Goal: Task Accomplishment & Management: Use online tool/utility

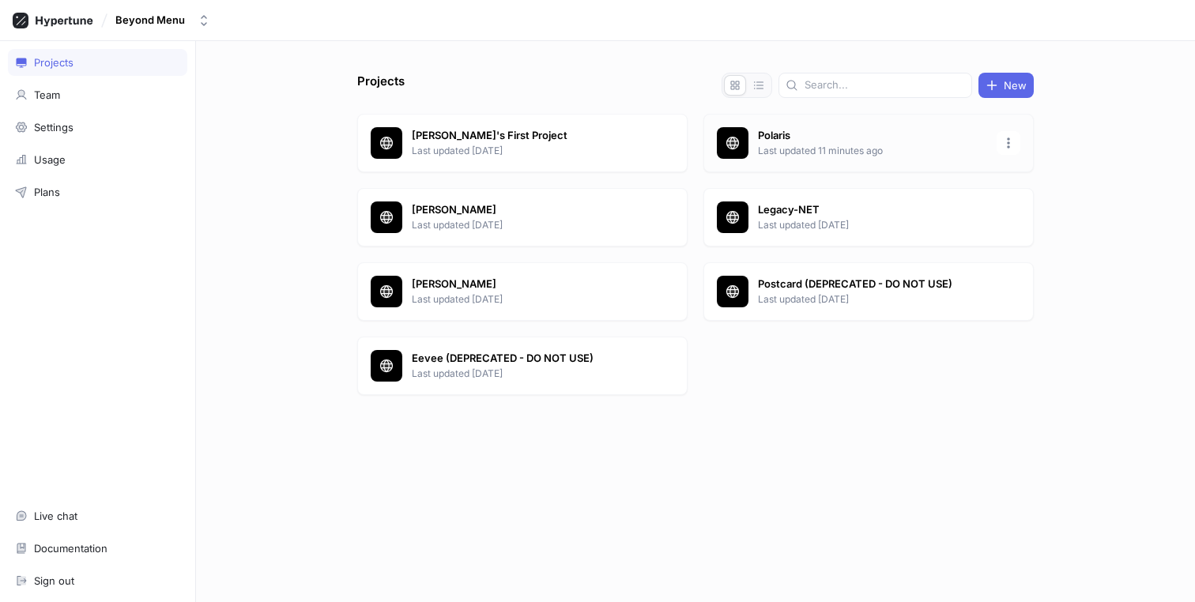
click at [828, 138] on p "Polaris" at bounding box center [872, 136] width 229 height 16
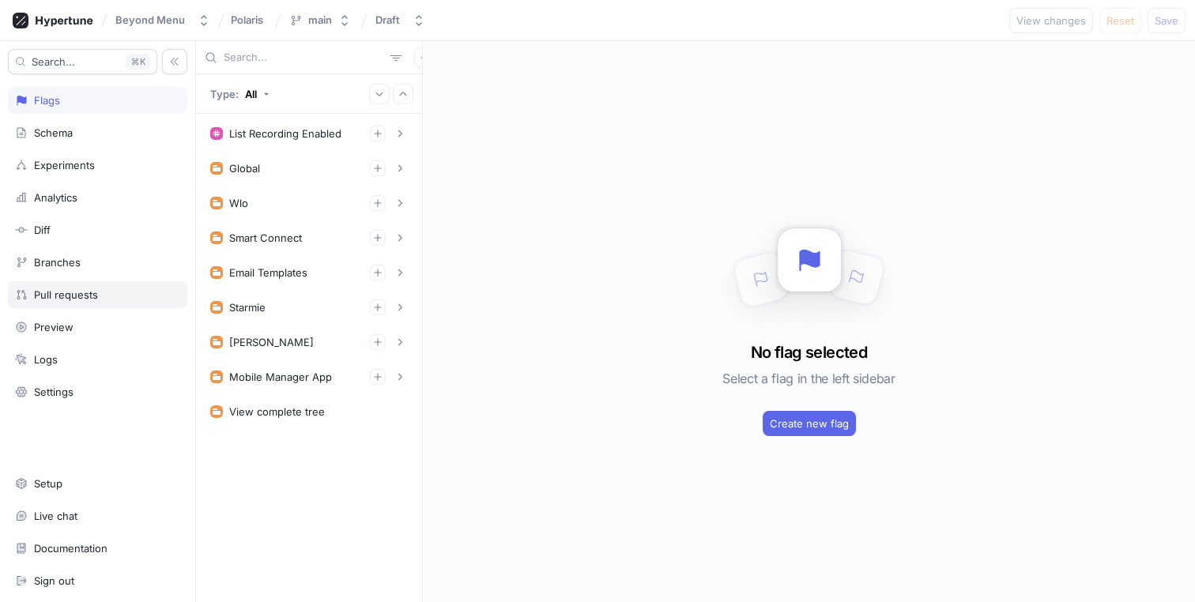
click at [67, 296] on div "Pull requests" at bounding box center [66, 294] width 64 height 13
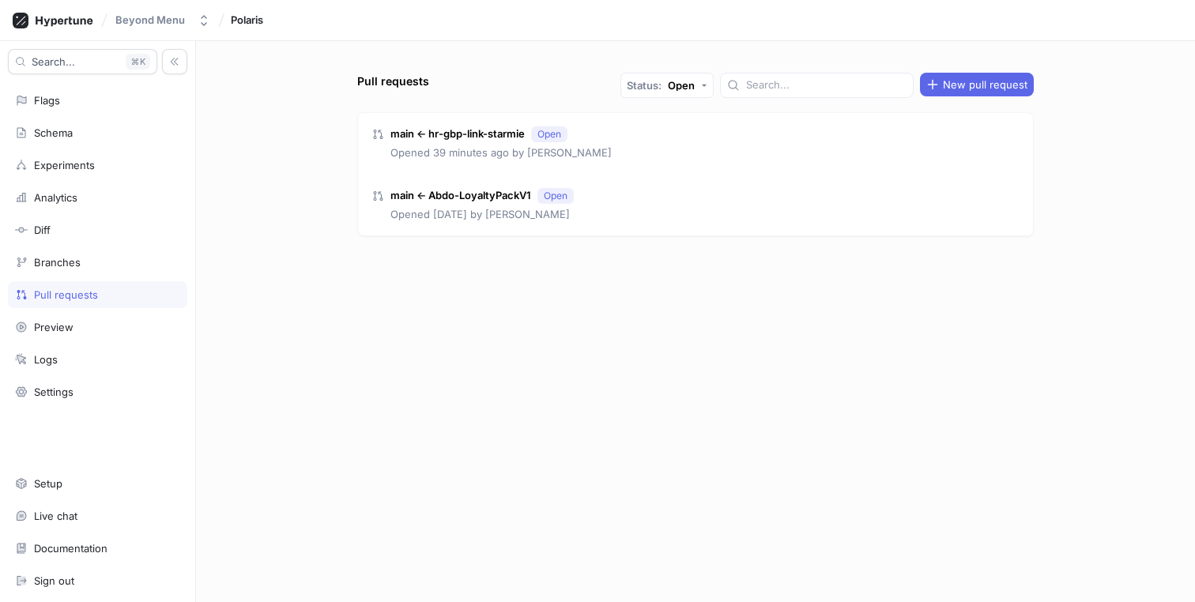
click at [61, 247] on div "Search... K Flags Schema Experiments Analytics Diff Branches Pull requests Prev…" at bounding box center [98, 321] width 196 height 561
click at [61, 252] on div "Branches" at bounding box center [97, 262] width 179 height 27
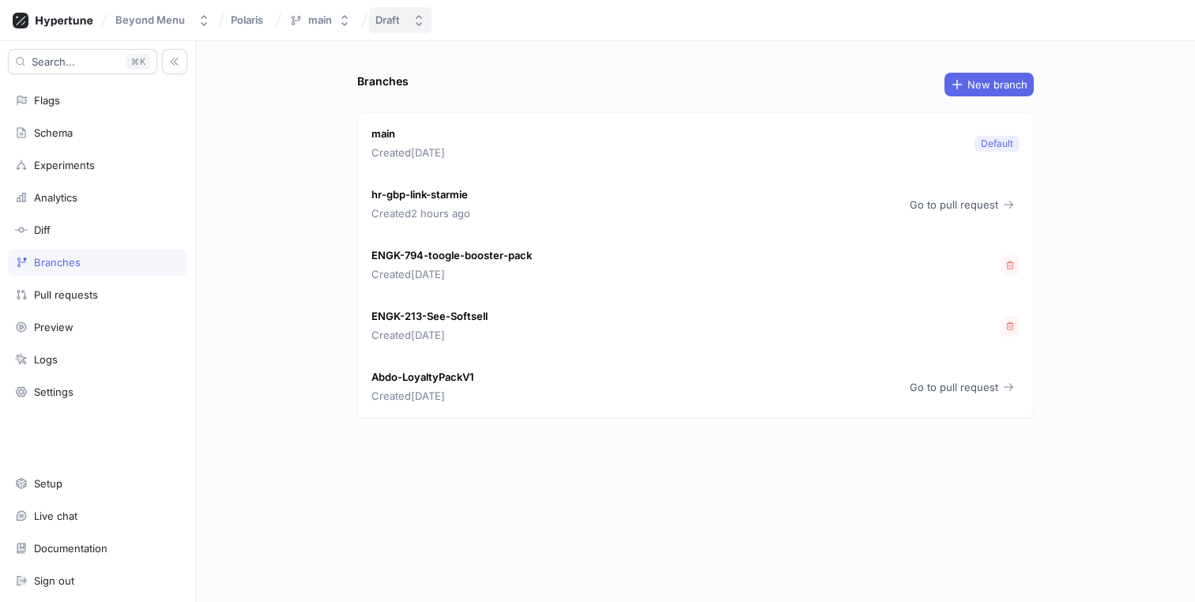
click at [401, 28] on button "Draft" at bounding box center [400, 20] width 62 height 26
click at [512, 27] on div "Beyond Menu Polaris main Draft" at bounding box center [597, 20] width 1195 height 41
click at [322, 18] on div "main" at bounding box center [320, 19] width 24 height 13
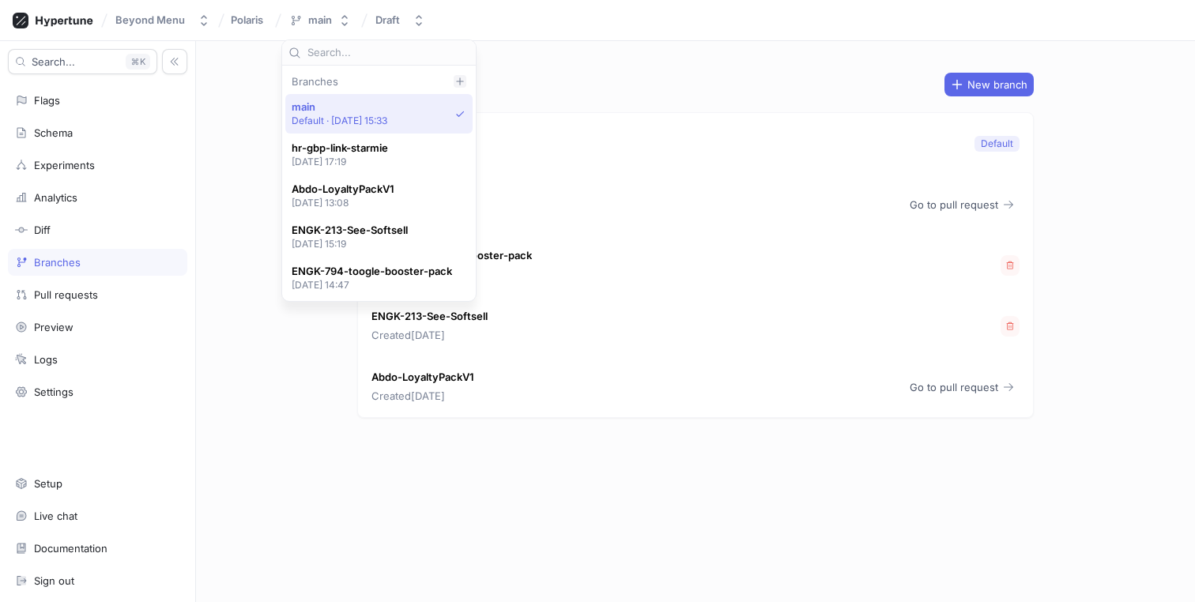
click at [458, 77] on icon at bounding box center [459, 81] width 9 height 9
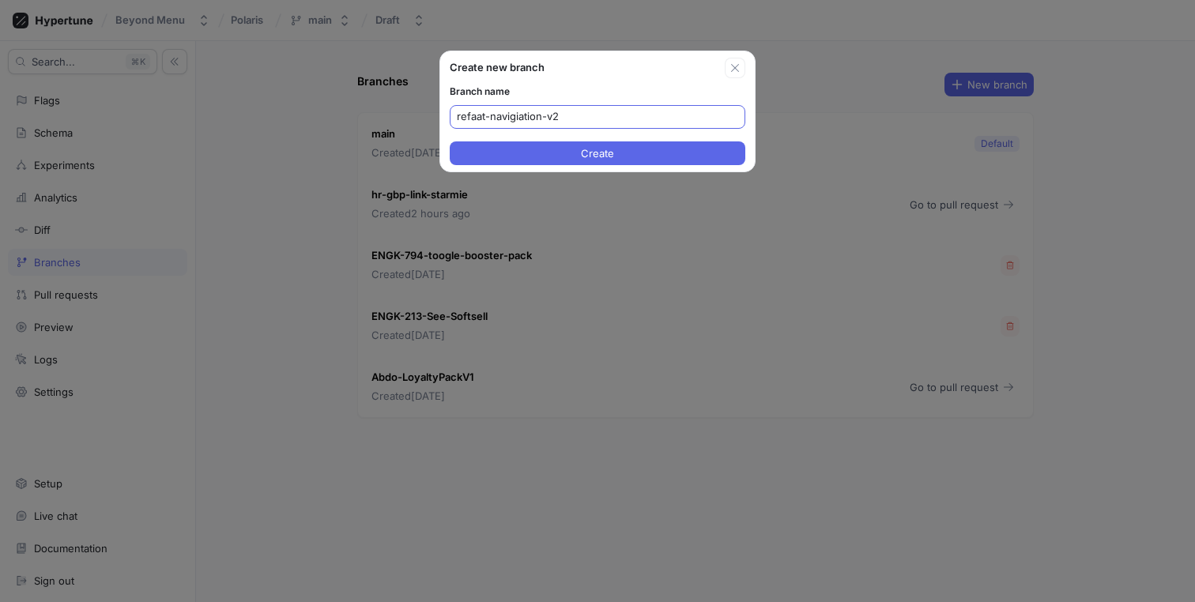
click at [484, 115] on input "refaat-navigiation-v2" at bounding box center [597, 117] width 281 height 16
drag, startPoint x: 533, startPoint y: 115, endPoint x: 706, endPoint y: 117, distance: 173.1
click at [706, 118] on input "refaat-starmie-navigiation-v2" at bounding box center [597, 117] width 281 height 16
paste input "text"
type input "refaat-starmie-navigation-v2"
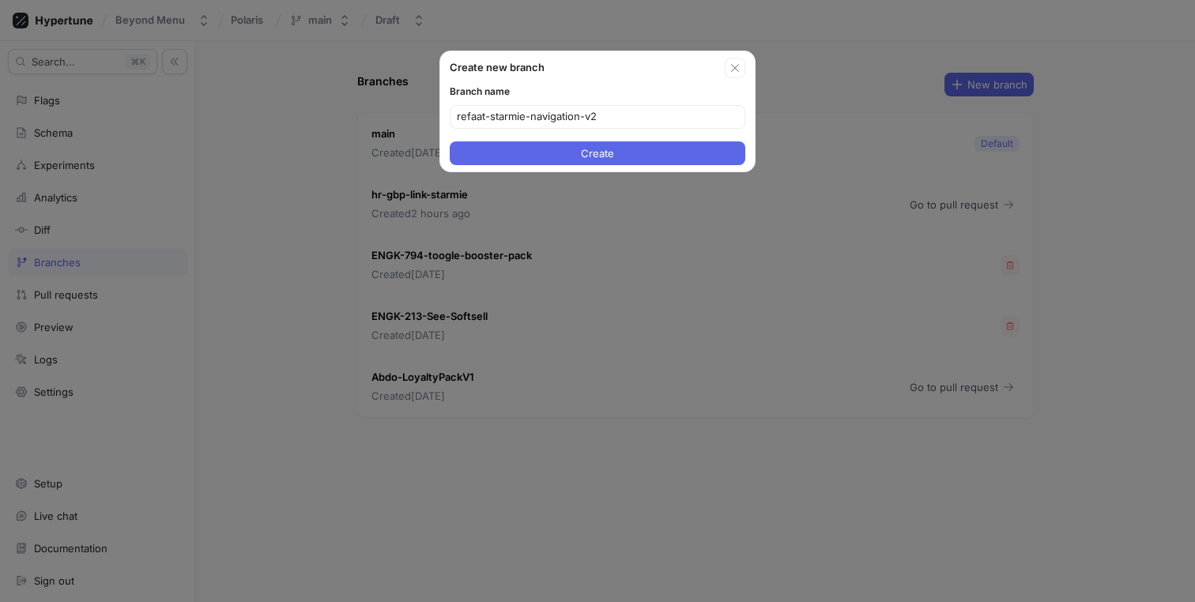
click at [644, 57] on div "Create new branch" at bounding box center [597, 64] width 315 height 27
click at [604, 161] on button "Create" at bounding box center [598, 153] width 296 height 24
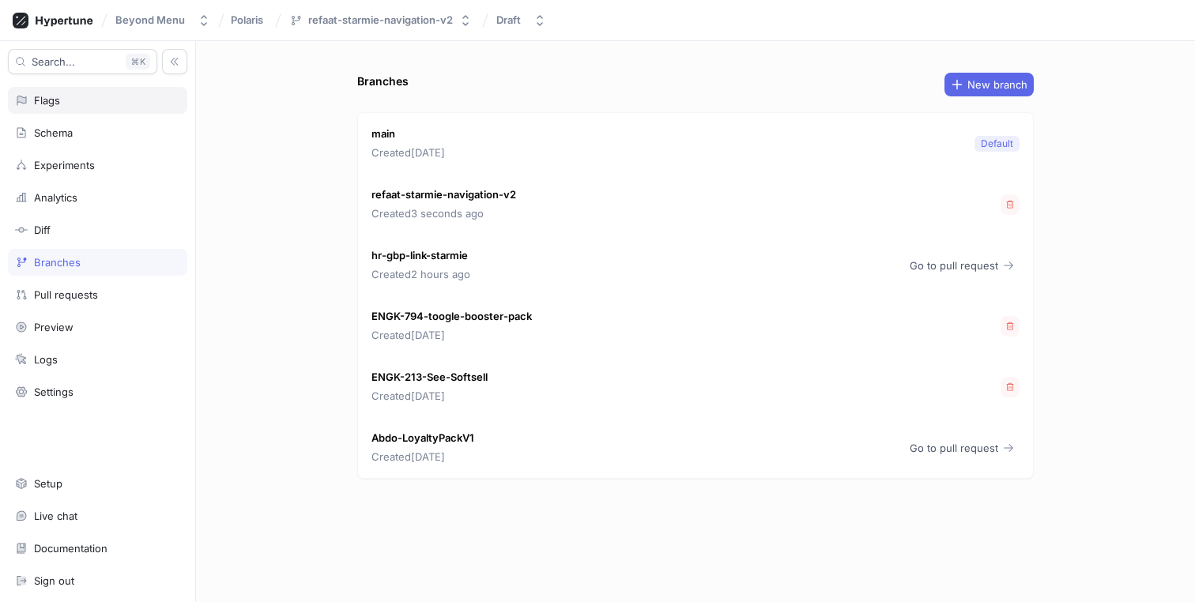
click at [80, 107] on div "Flags" at bounding box center [97, 100] width 179 height 27
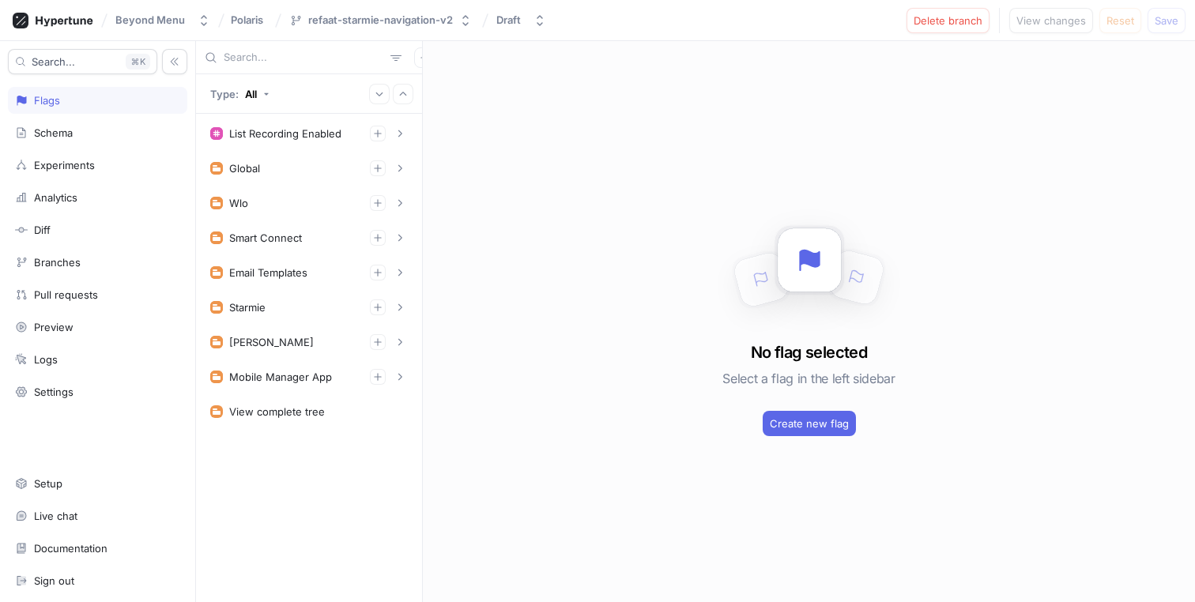
click at [292, 51] on input "text" at bounding box center [304, 58] width 160 height 16
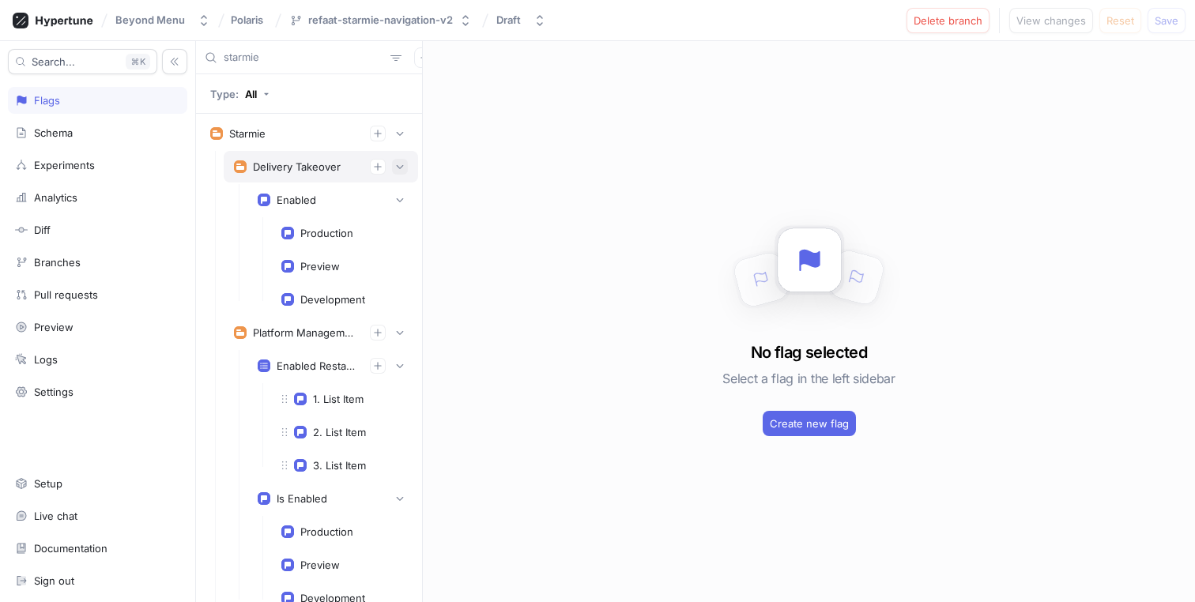
type input "starmie"
click at [395, 164] on icon "button" at bounding box center [399, 166] width 9 height 9
click at [395, 171] on icon "button" at bounding box center [399, 166] width 9 height 9
click at [395, 329] on icon "button" at bounding box center [399, 332] width 9 height 9
click at [397, 334] on icon "button" at bounding box center [400, 333] width 7 height 4
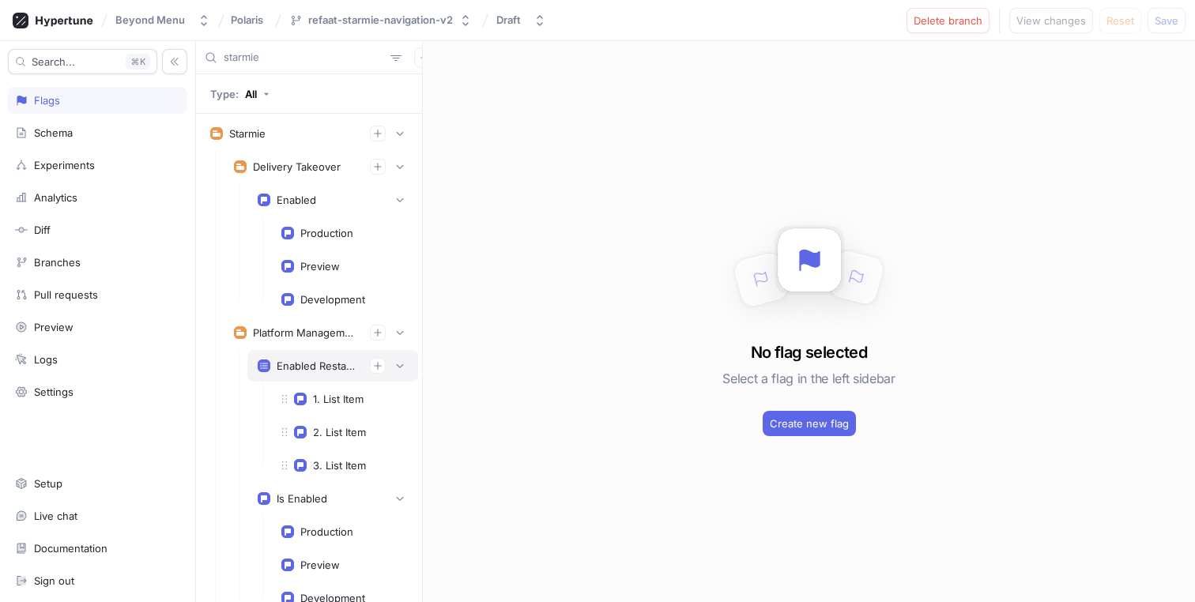
click at [388, 380] on div "Enabled Restaurant Ids" at bounding box center [332, 366] width 171 height 32
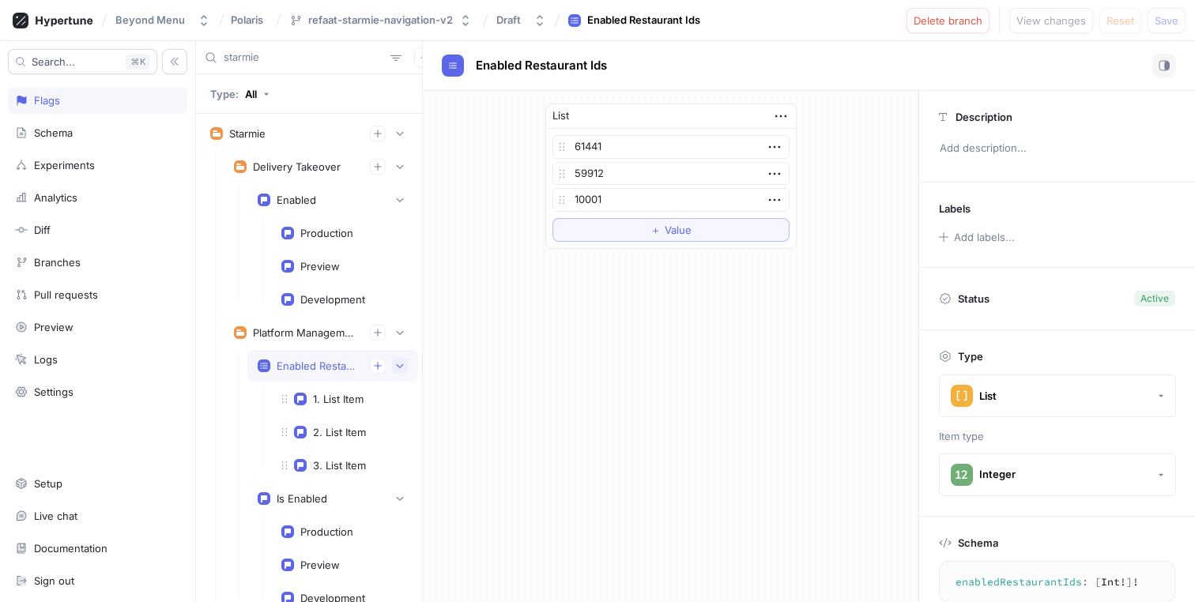
click at [395, 370] on icon "button" at bounding box center [399, 365] width 9 height 9
click at [120, 143] on div "Schema" at bounding box center [97, 132] width 179 height 27
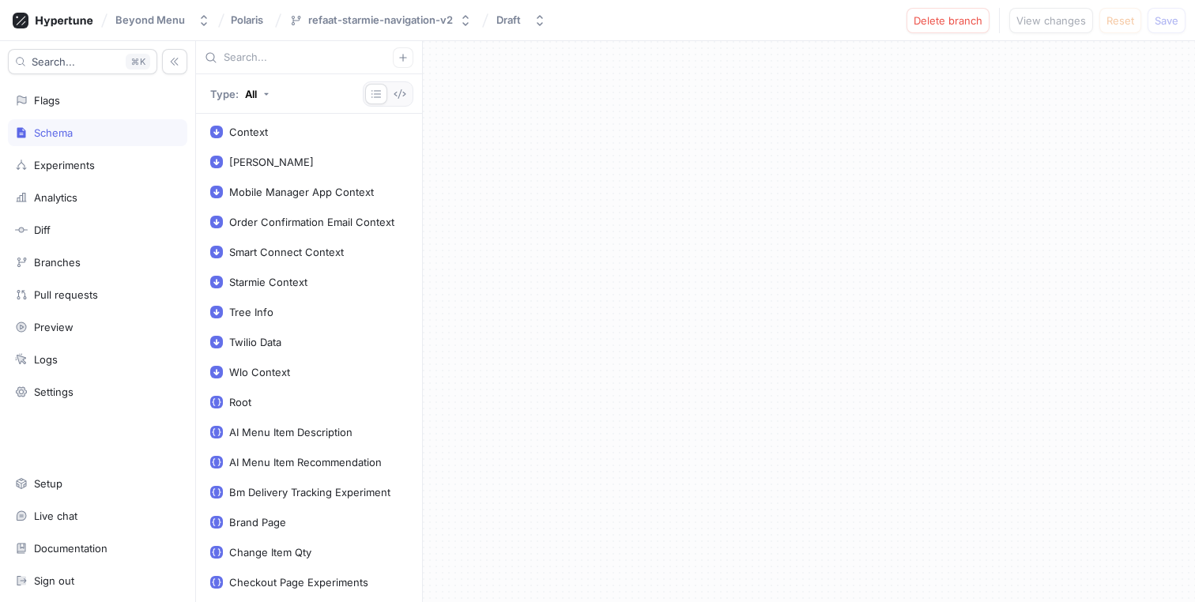
click at [284, 60] on input "text" at bounding box center [308, 58] width 169 height 16
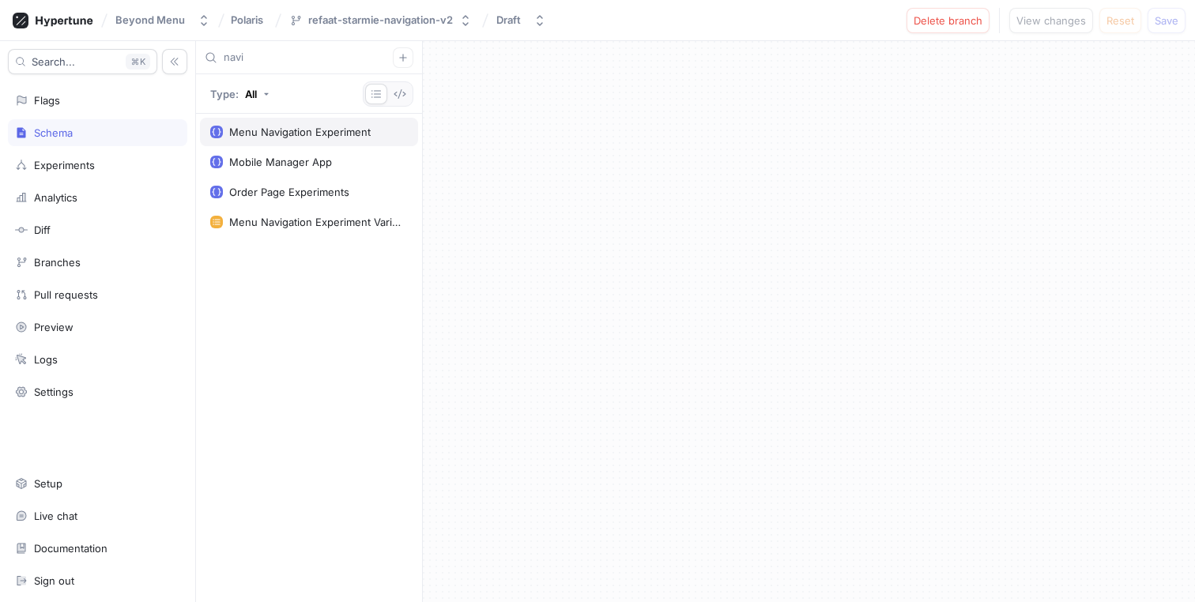
type input "navi"
click at [310, 139] on div "Menu Navigation Experiment" at bounding box center [309, 132] width 218 height 28
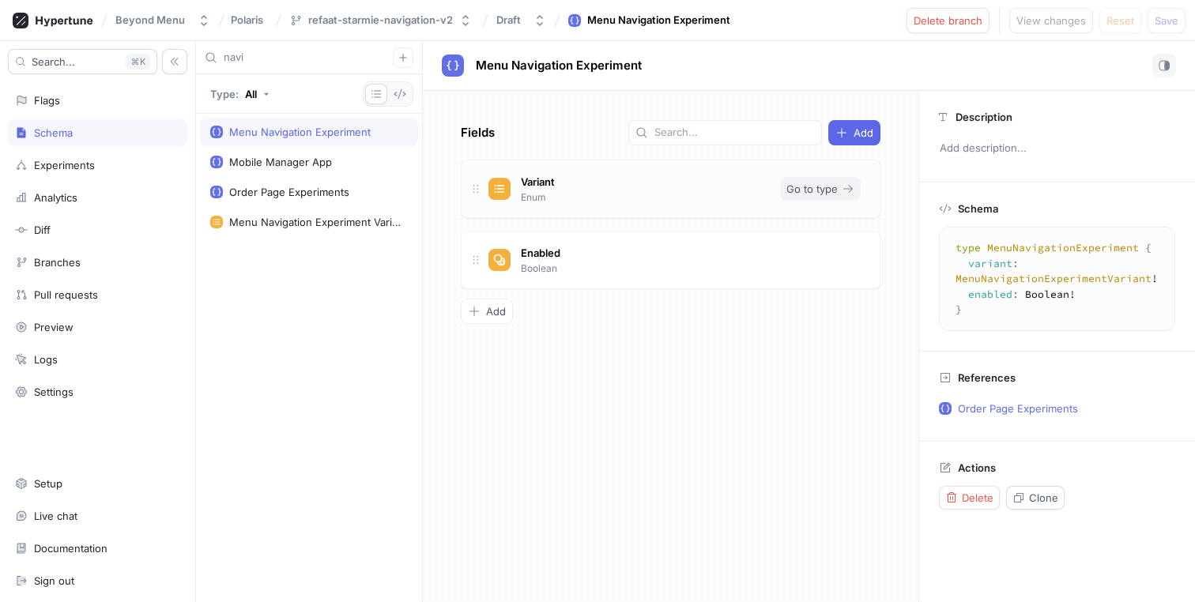
click at [805, 190] on span "Go to type" at bounding box center [811, 188] width 51 height 9
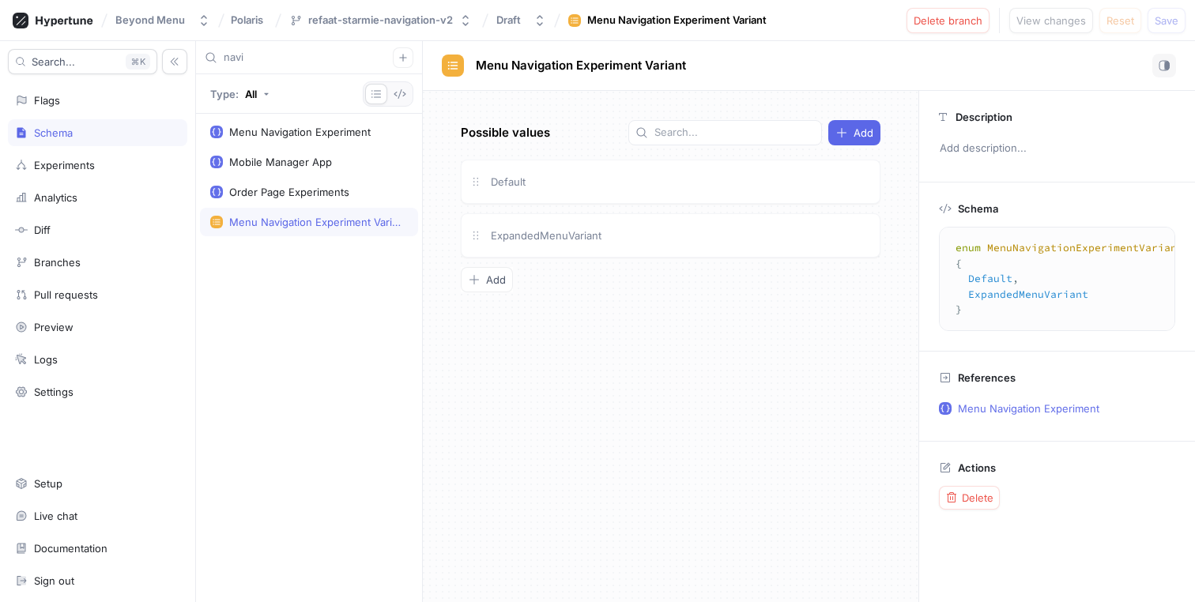
click at [308, 62] on input "navi" at bounding box center [308, 58] width 169 height 16
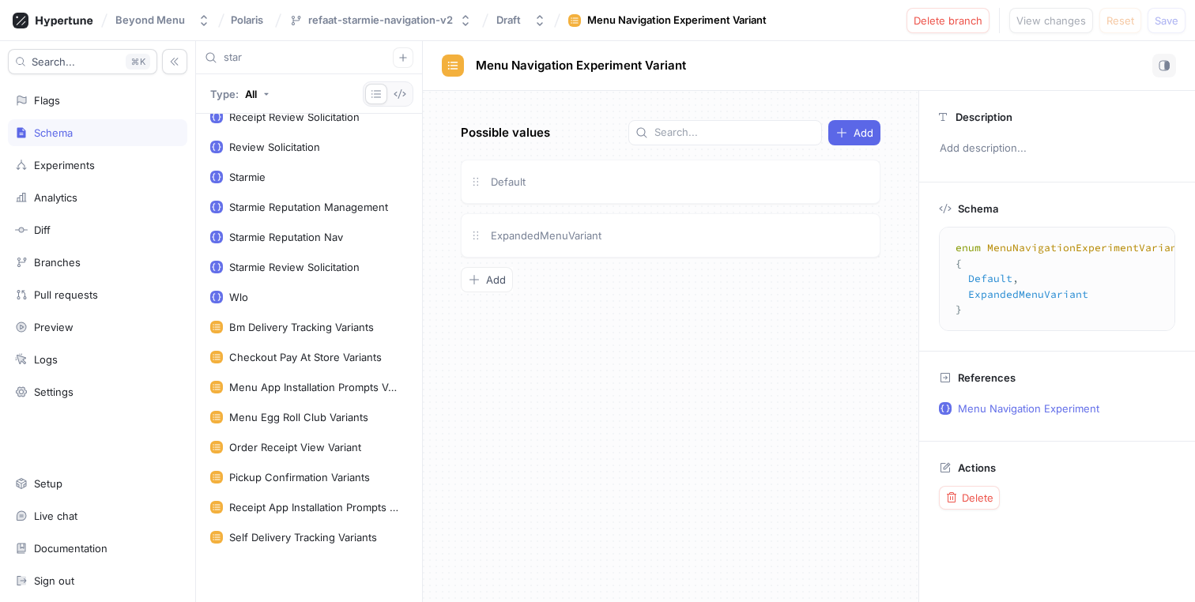
scroll to position [255, 0]
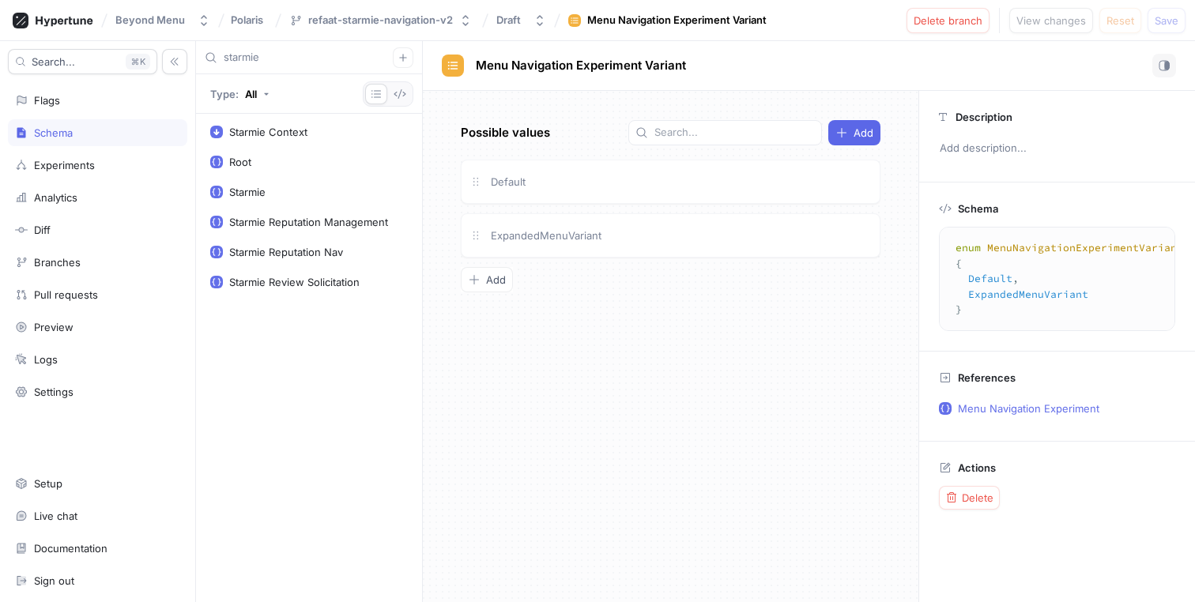
click at [307, 61] on input "starmie" at bounding box center [308, 58] width 169 height 16
type input "starmie"
click at [401, 60] on icon "button" at bounding box center [402, 57] width 9 height 9
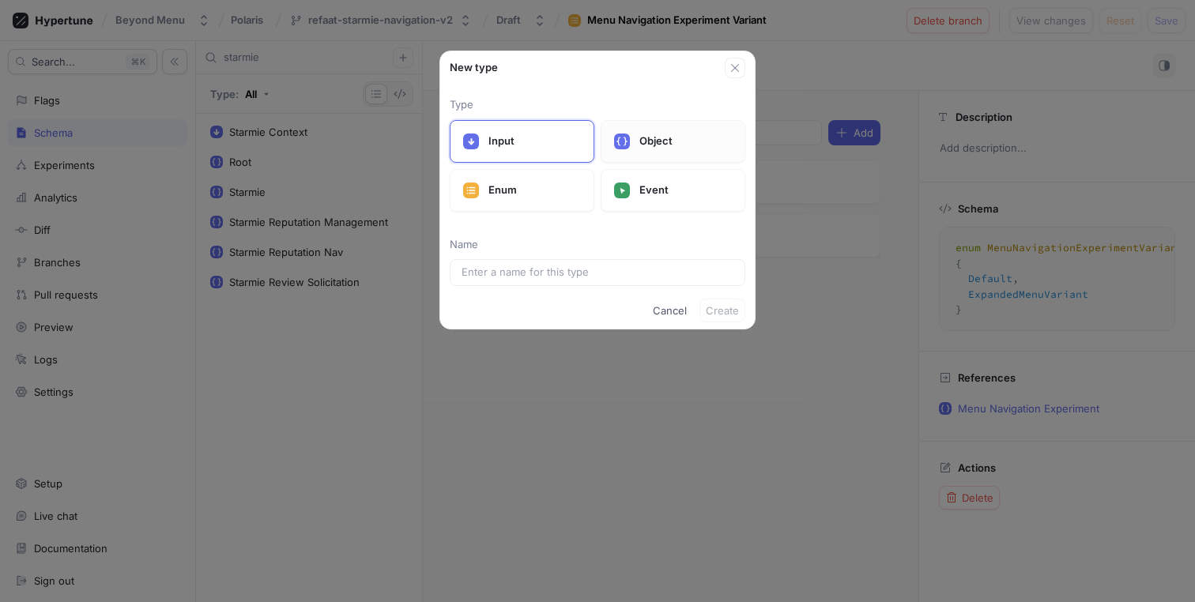
click at [667, 141] on p "Object" at bounding box center [685, 142] width 92 height 16
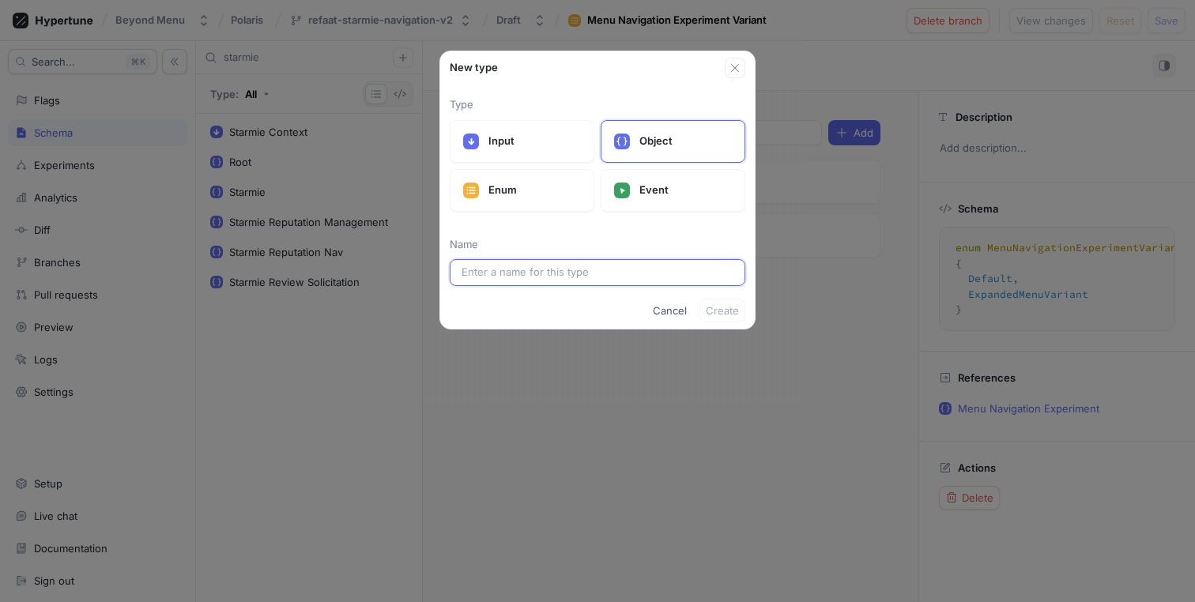
click at [645, 271] on input "text" at bounding box center [598, 273] width 272 height 16
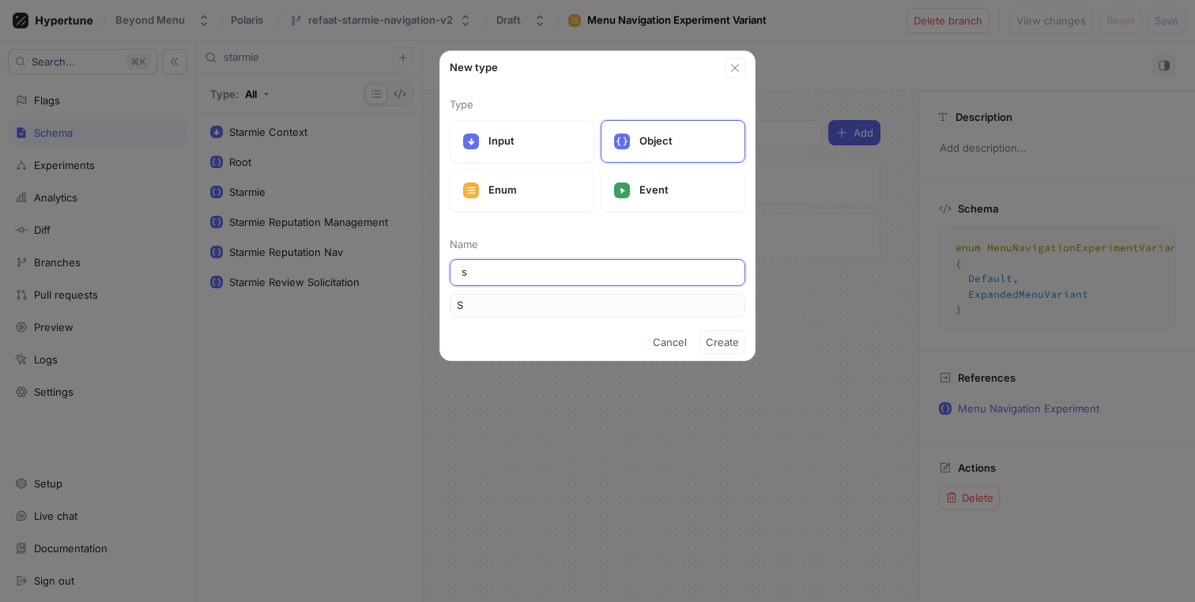
type input "st"
type input "St"
type input "sta"
type input "Sta"
type input "star"
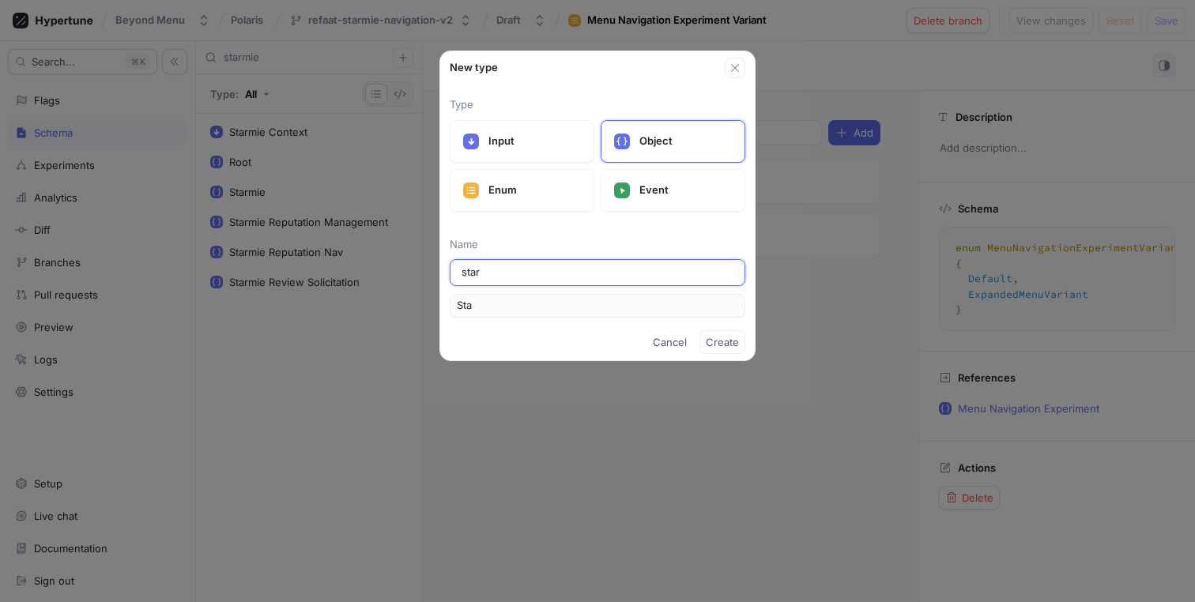
type input "Star"
type input "starm"
type input "Starm"
type input "starmi"
type input "Starmi"
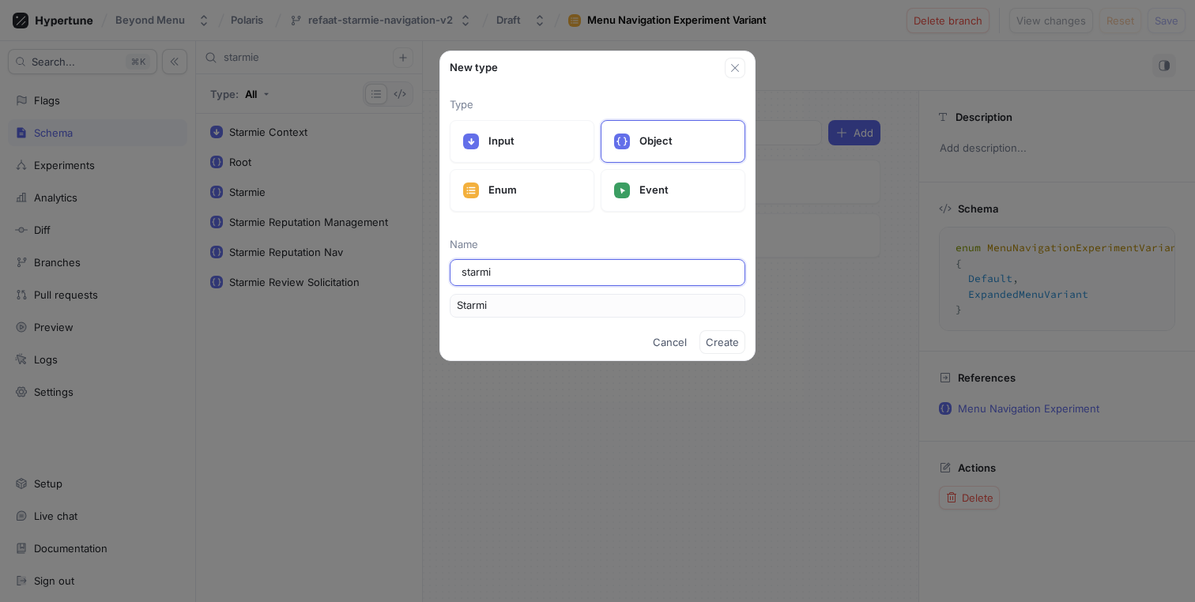
type input "starmie"
type input "Starmie"
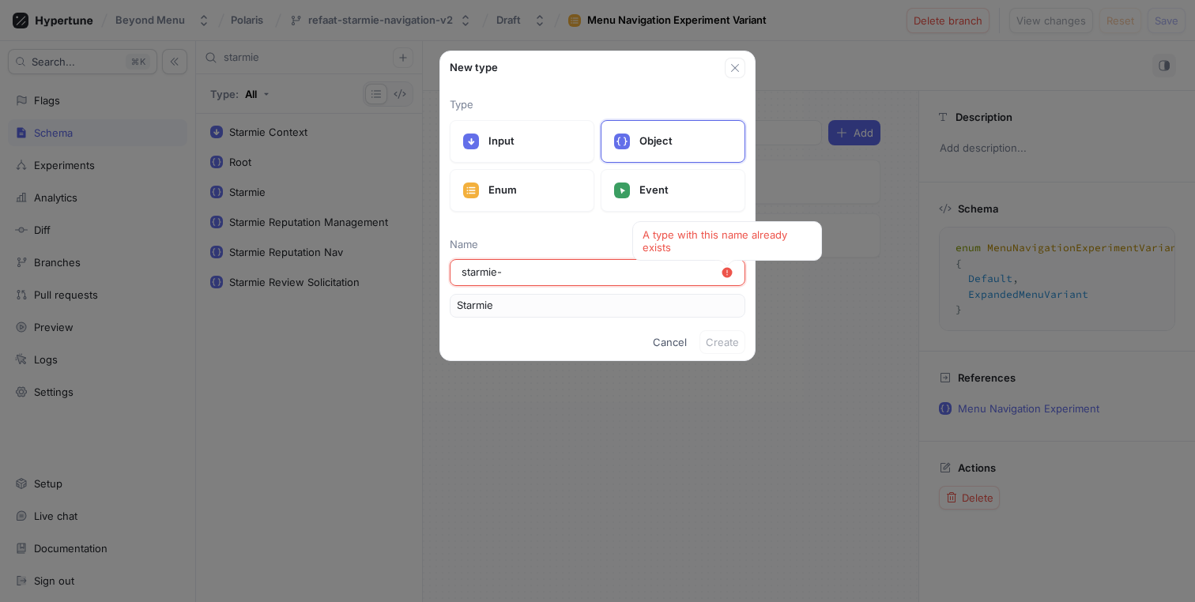
type input "starmie-n"
type input "StarmieN"
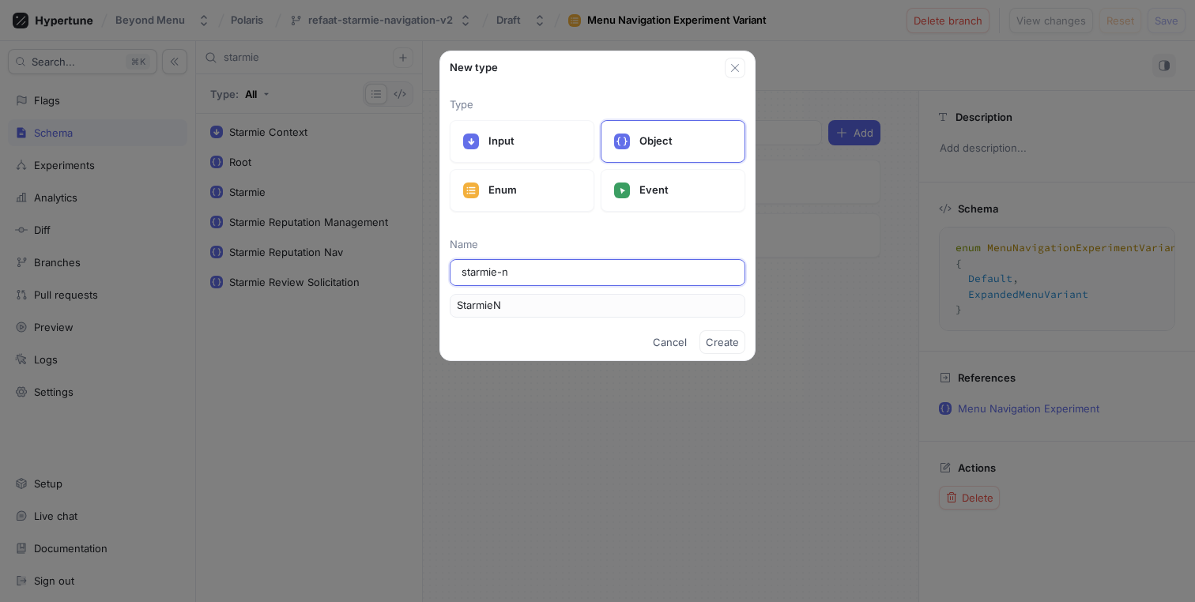
type input "starmie-"
type input "Starmie"
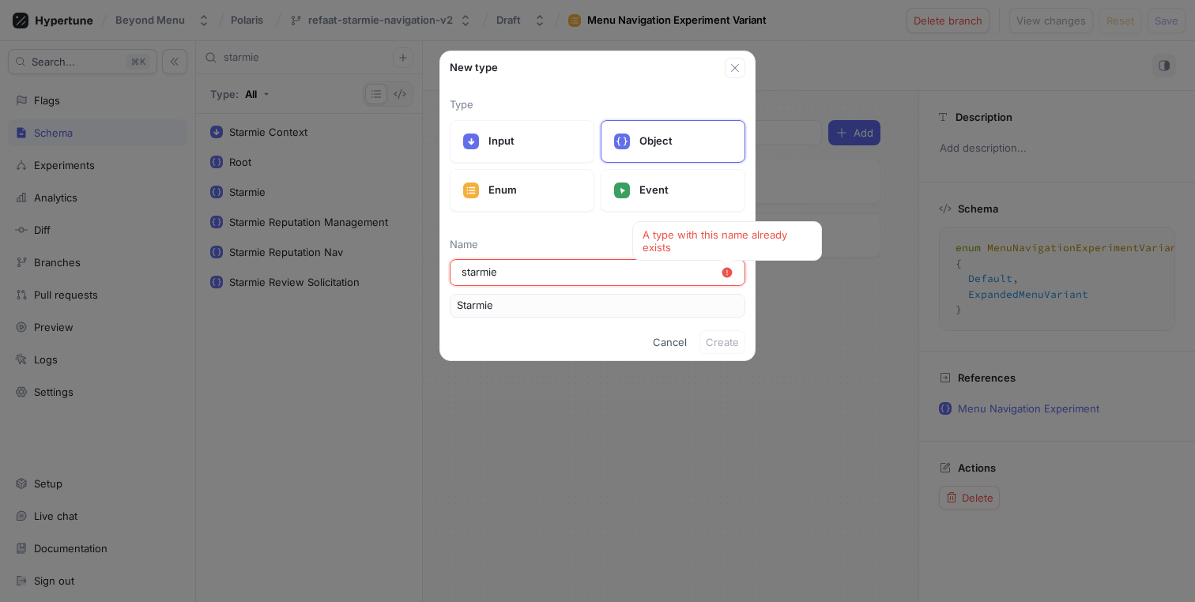
type input "starmie n"
type input "StarmieN"
type input "starmie na"
type input "StarmieNa"
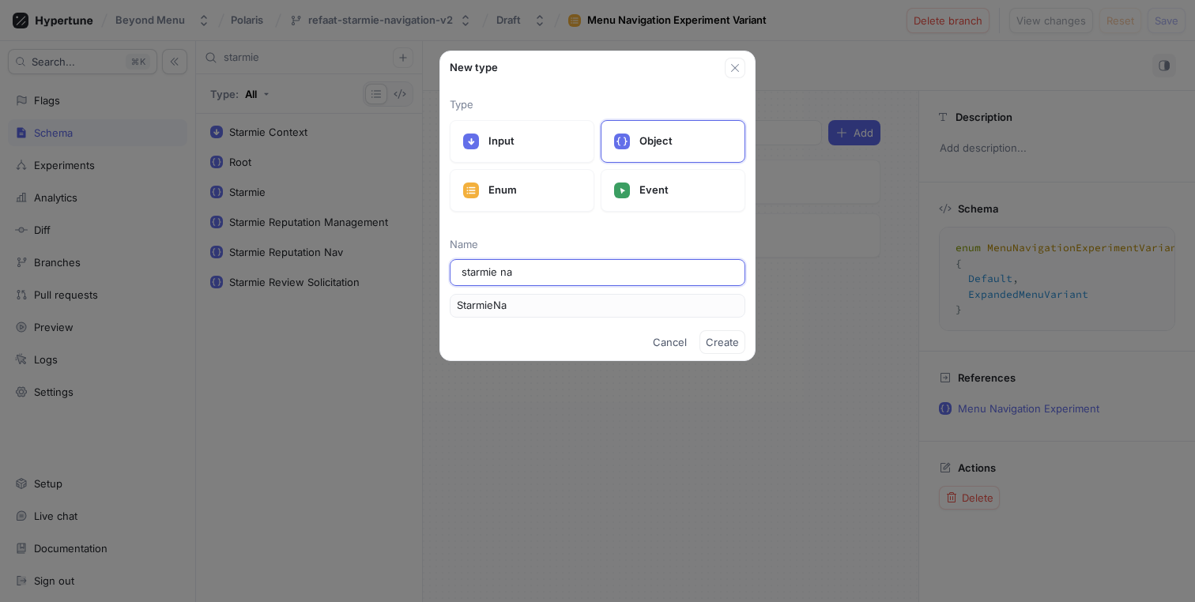
type input "starmie nav"
type input "StarmieNav"
type input "starmie navi"
type input "StarmieNavi"
type input "starmie navig"
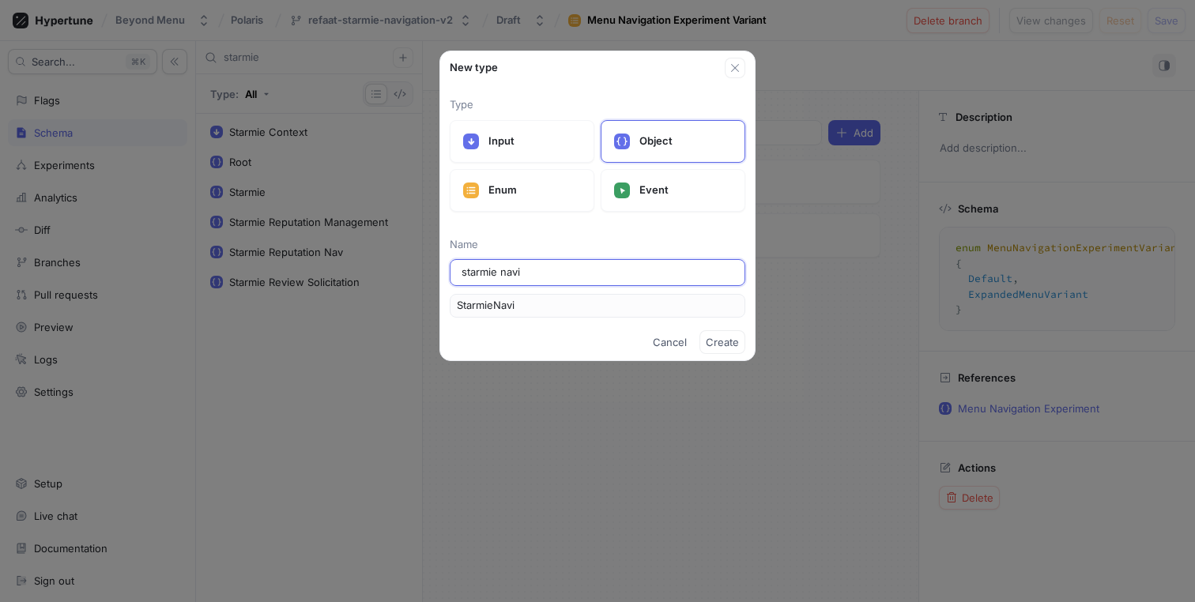
type input "StarmieNavig"
type input "starmie naviga"
type input "StarmieNaviga"
type input "starmie navigat"
type input "StarmieNavigat"
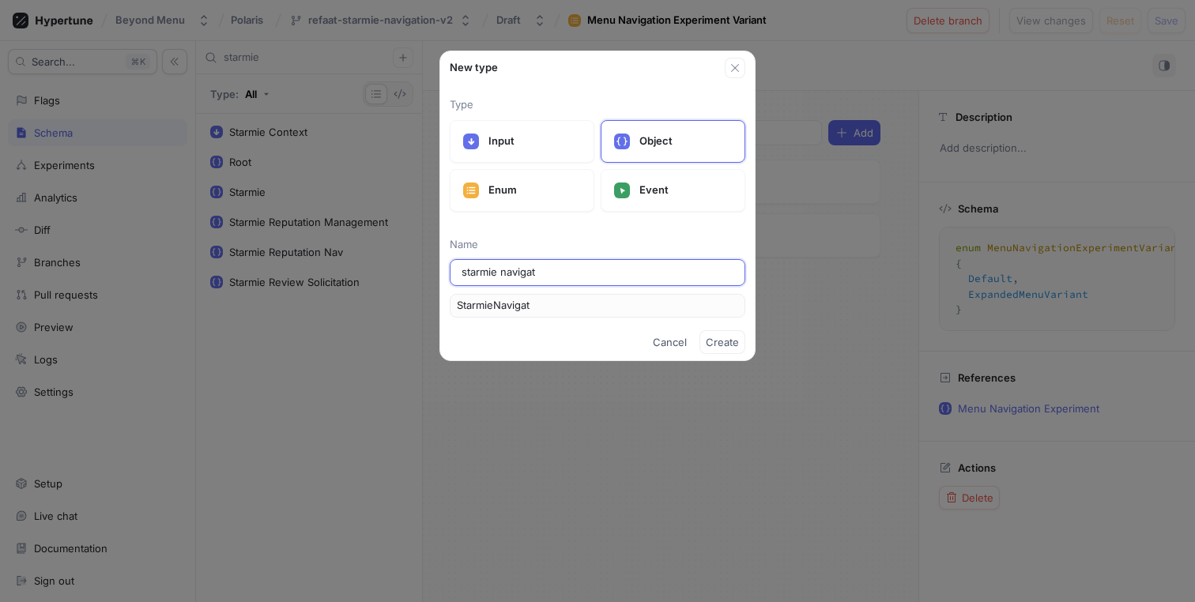
type input "starmie navigati"
type input "StarmieNavigati"
type input "starmie navigatio"
type input "StarmieNavigatio"
type input "starmie navigation"
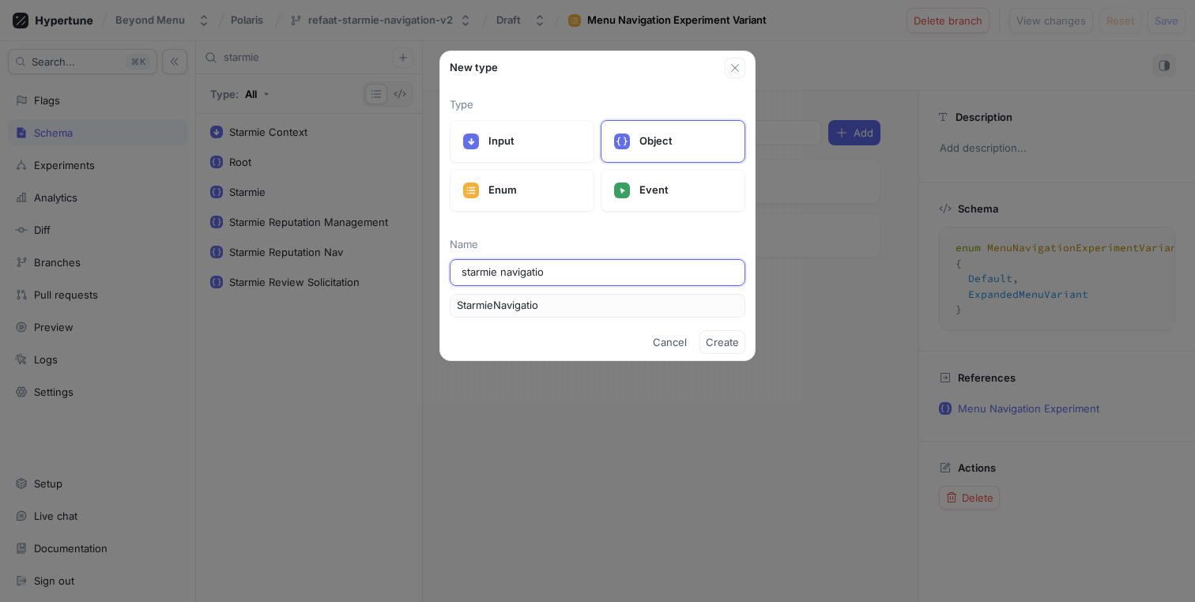
type input "StarmieNavigation"
type input "starmie navigationv"
type input "StarmieNavigationv"
type input "starmie navigationv2"
type input "StarmieNavigationv2"
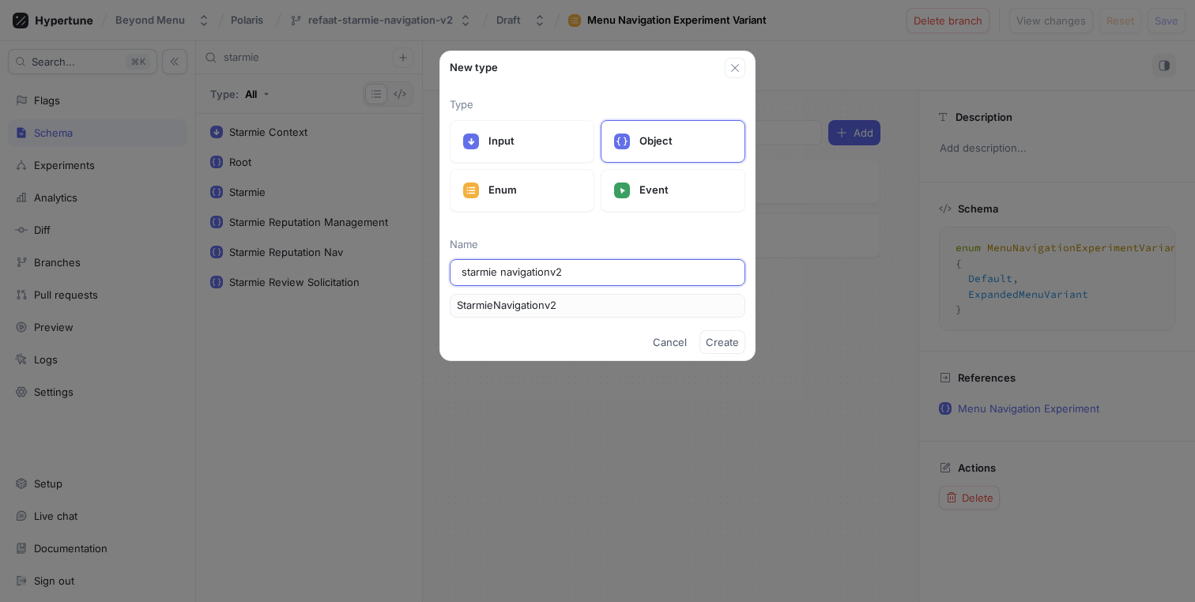
drag, startPoint x: 552, startPoint y: 270, endPoint x: 503, endPoint y: 270, distance: 49.0
click at [502, 270] on input "starmie navigationv2" at bounding box center [598, 273] width 272 height 16
click at [504, 273] on input "starmie navigationv2" at bounding box center [598, 273] width 272 height 16
type input "starmie avigationv2"
type input "StarmieAvigationv2"
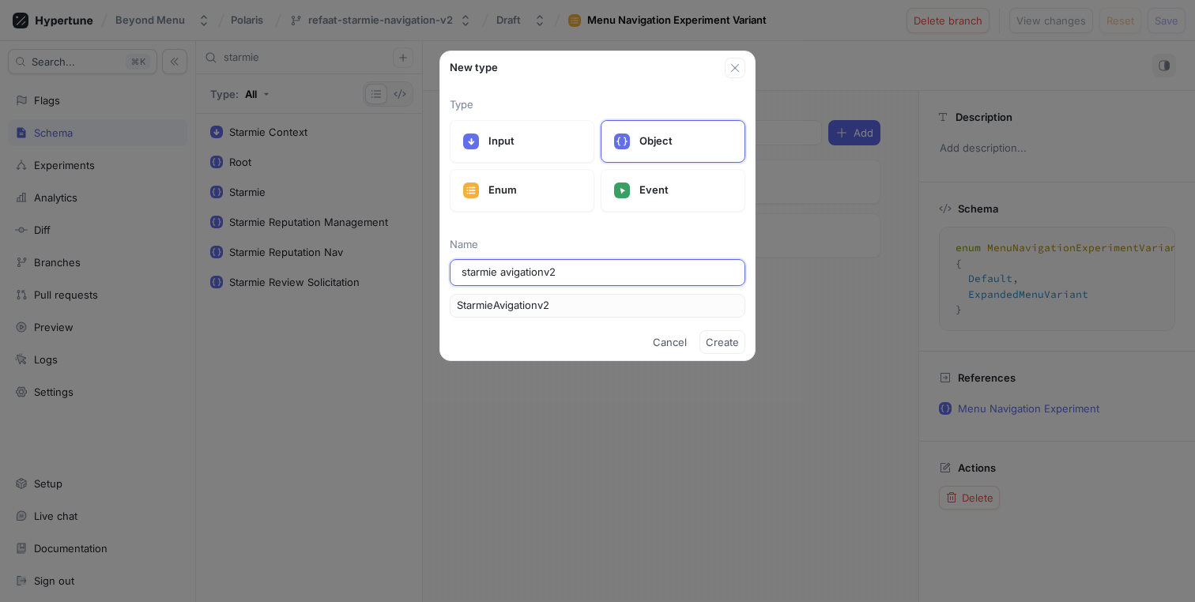
type input "starmieavigationv2"
type input "Starmieavigationv2"
type input "starmieNavigationv2"
type input "StarmieNavigationv2"
click at [663, 269] on input "starmieNavigationv2" at bounding box center [598, 273] width 272 height 16
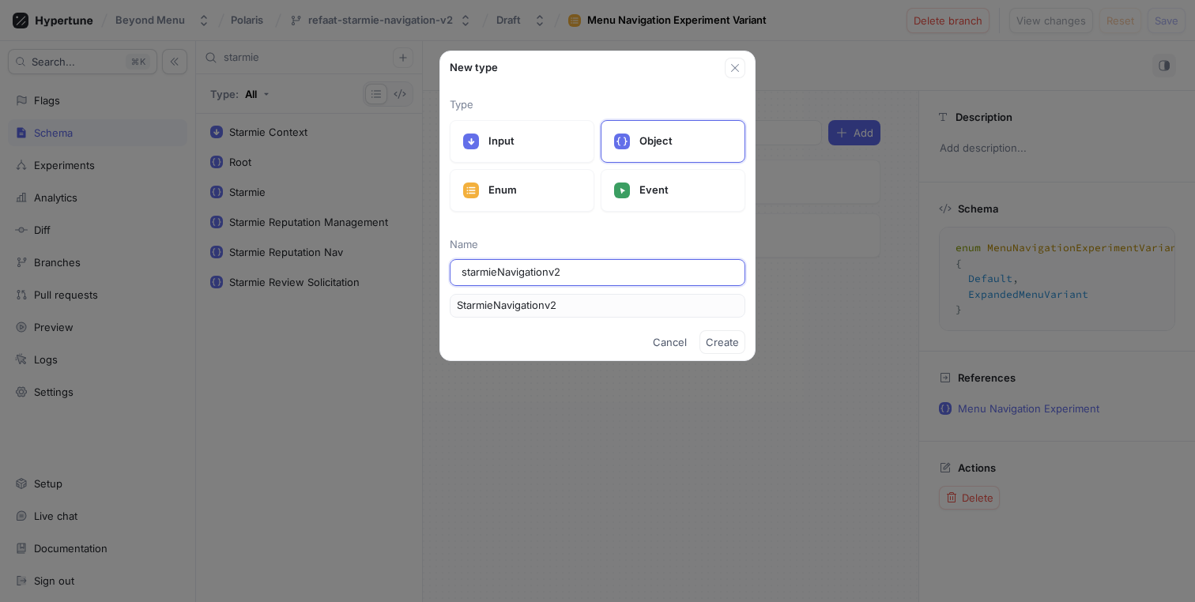
type input "starmieNavigation2"
type input "StarmieNavigation2"
type input "starmieNavigationB2"
type input "StarmieNavigationB2"
type input "starmieNavigation2"
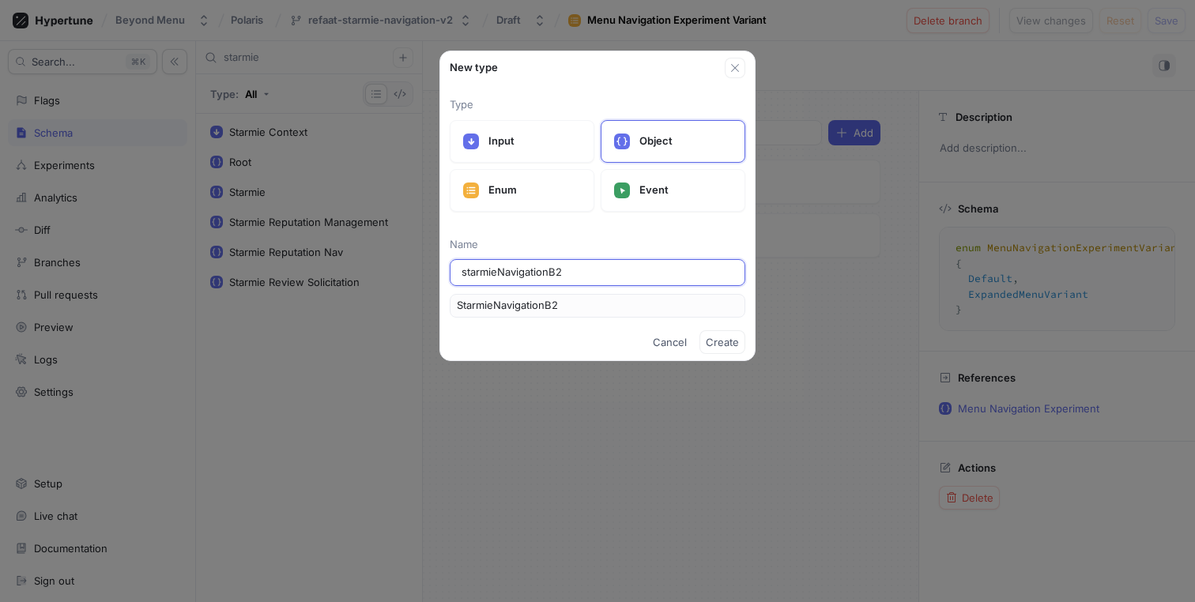
type input "StarmieNavigation2"
type input "starmieNavigationV2"
type input "StarmieNavigationV2"
type input "starmieNavigationV2"
click at [694, 237] on p "Name" at bounding box center [598, 245] width 296 height 16
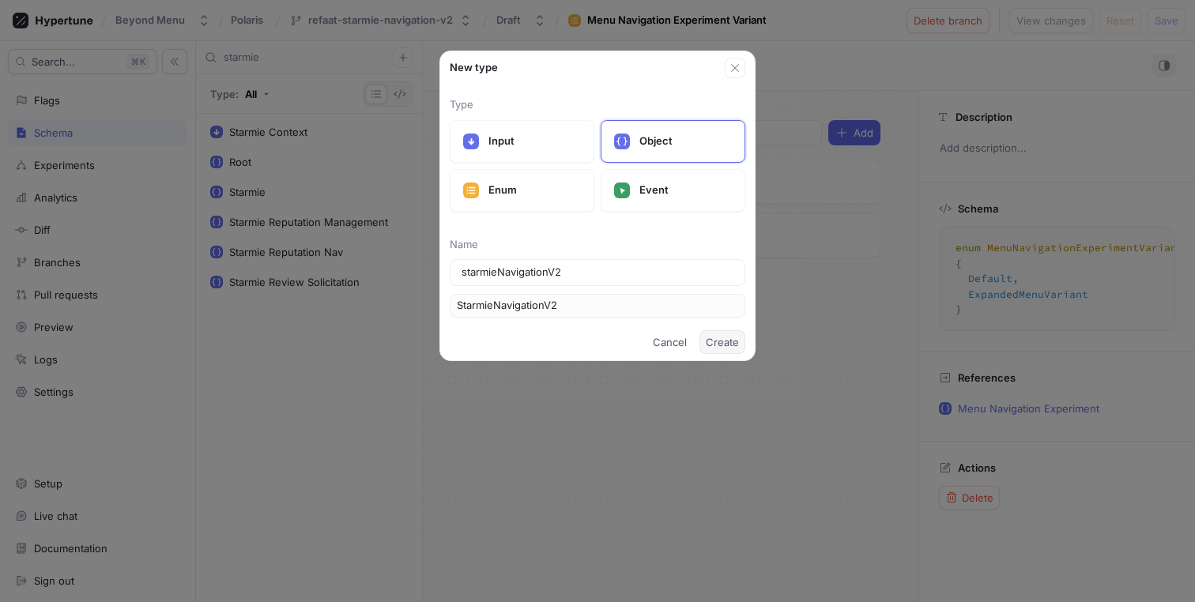
click at [729, 345] on span "Create" at bounding box center [722, 341] width 33 height 9
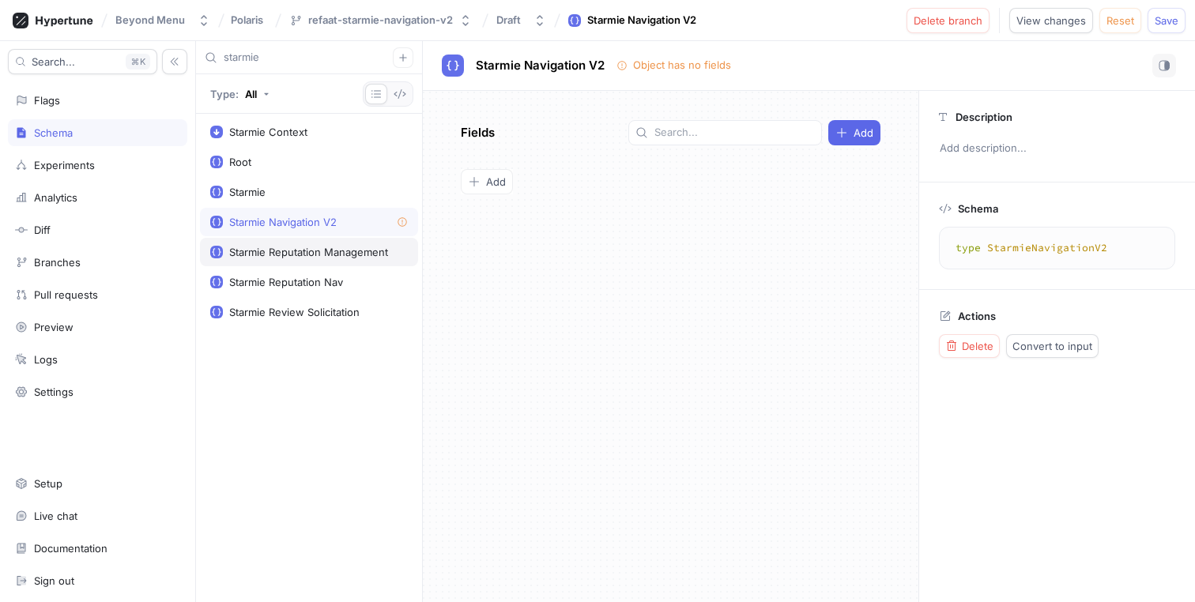
click at [313, 249] on div "Starmie Reputation Management" at bounding box center [308, 252] width 159 height 13
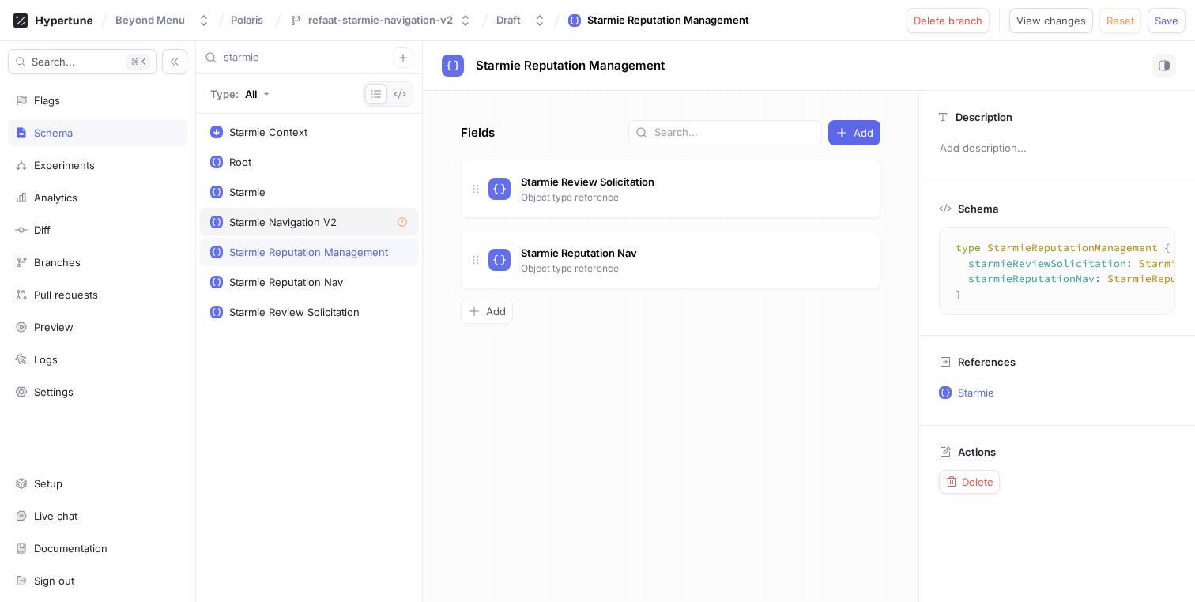
click at [314, 221] on div "Starmie Navigation V2" at bounding box center [282, 222] width 107 height 13
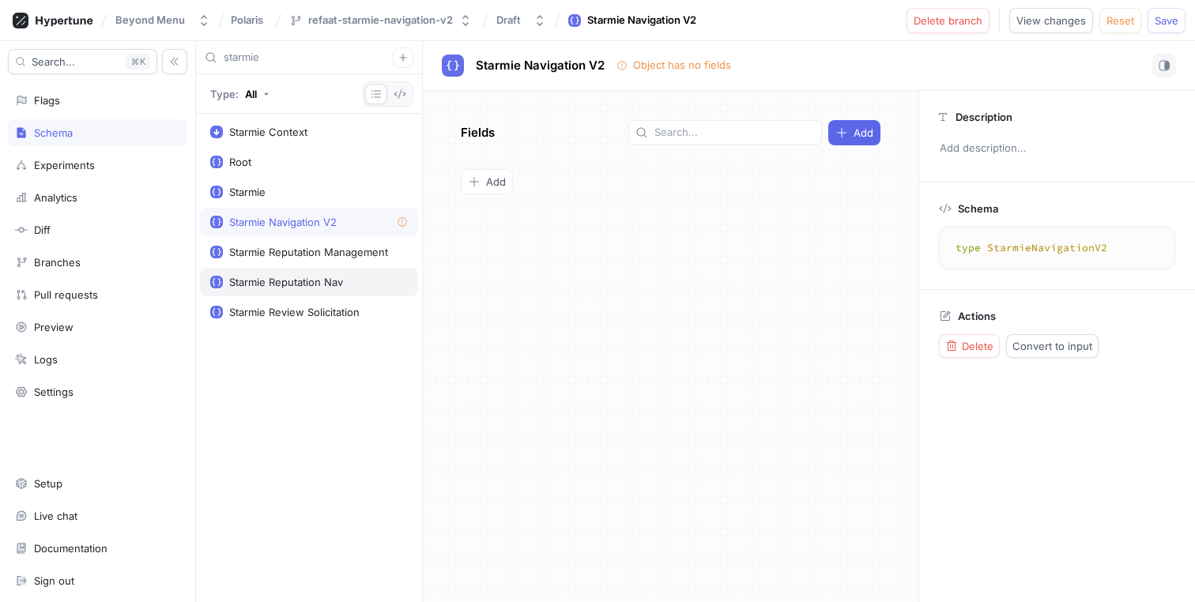
click at [308, 289] on div "Starmie Reputation Nav" at bounding box center [309, 282] width 218 height 28
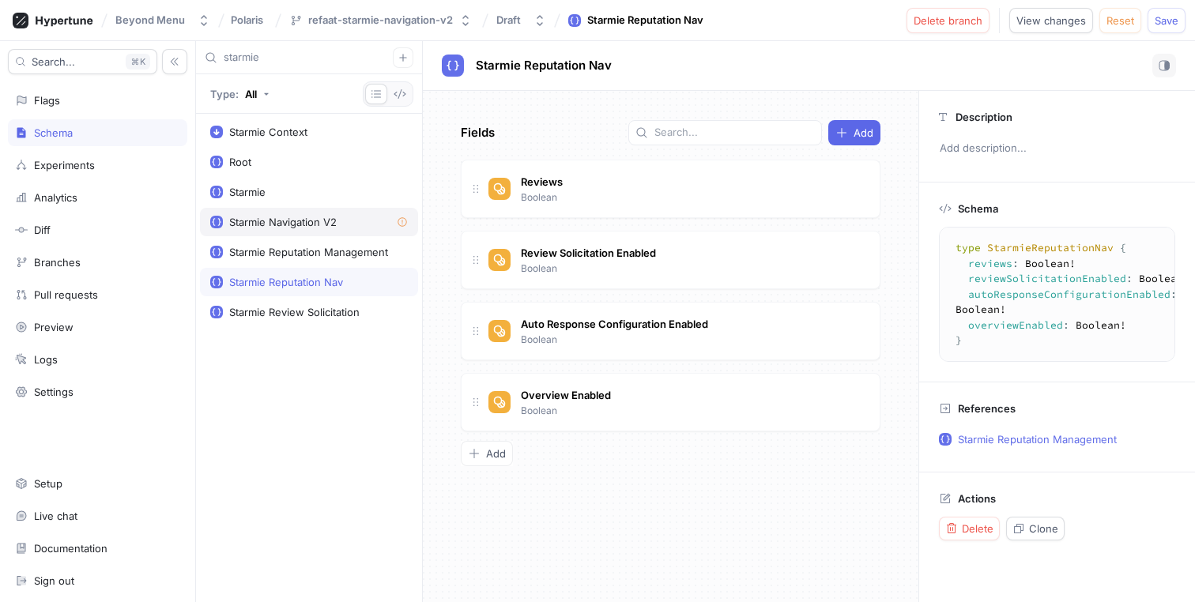
click at [326, 228] on div "Starmie Navigation V2" at bounding box center [282, 222] width 107 height 13
type textarea "type StarmieNavigationV2"
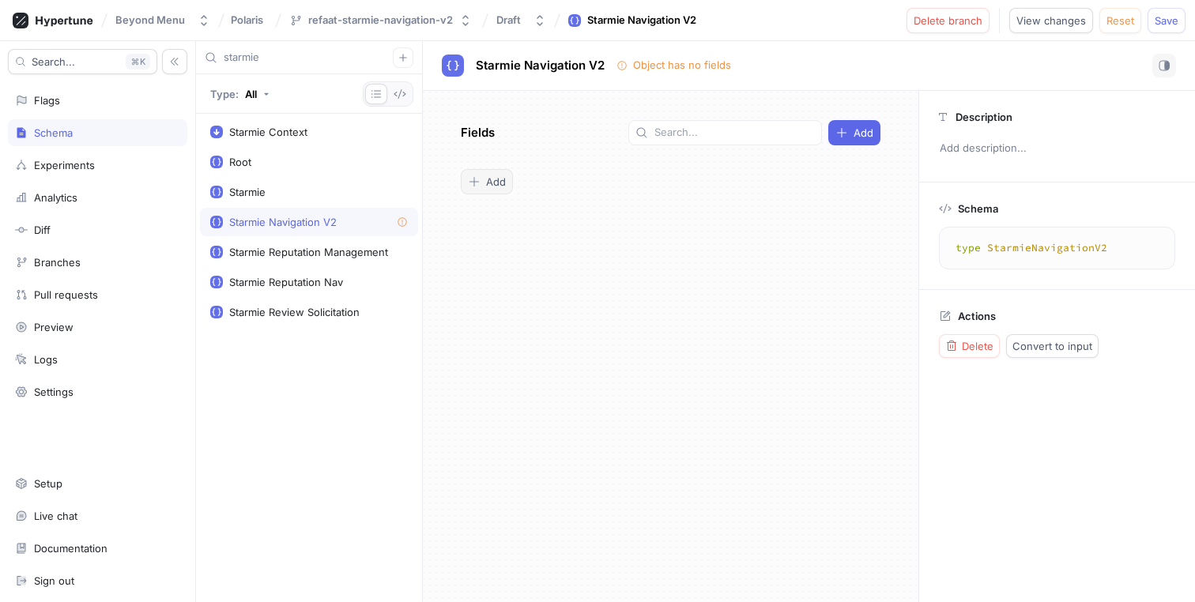
click at [492, 181] on span "Add" at bounding box center [496, 181] width 20 height 9
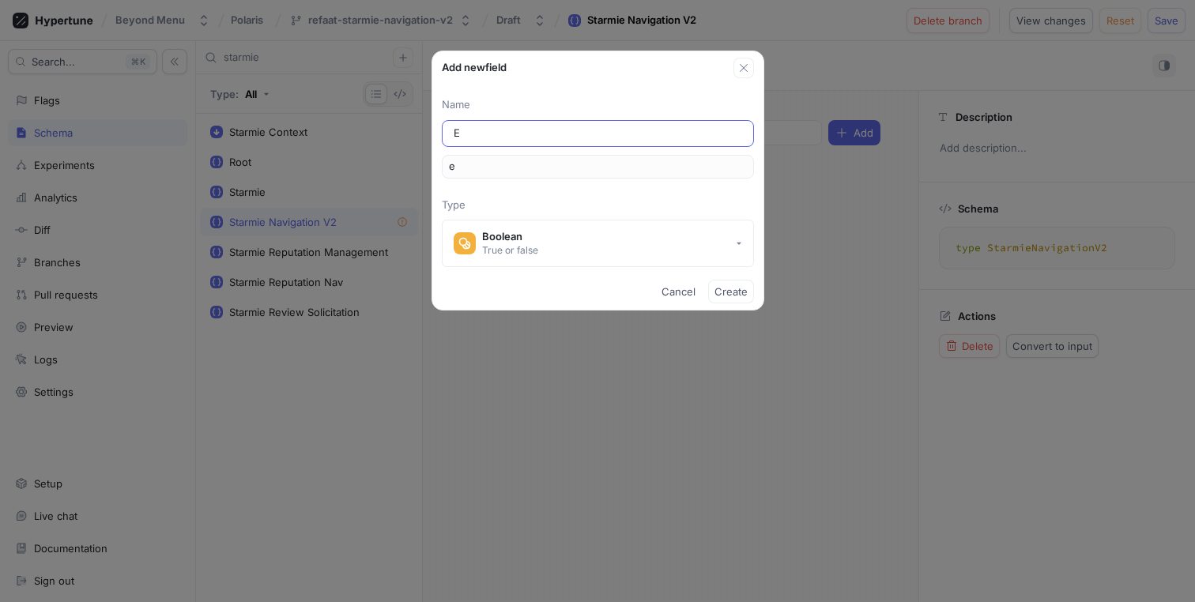
type input "En"
type input "en"
type input "Ena"
type input "ena"
type input "Enab"
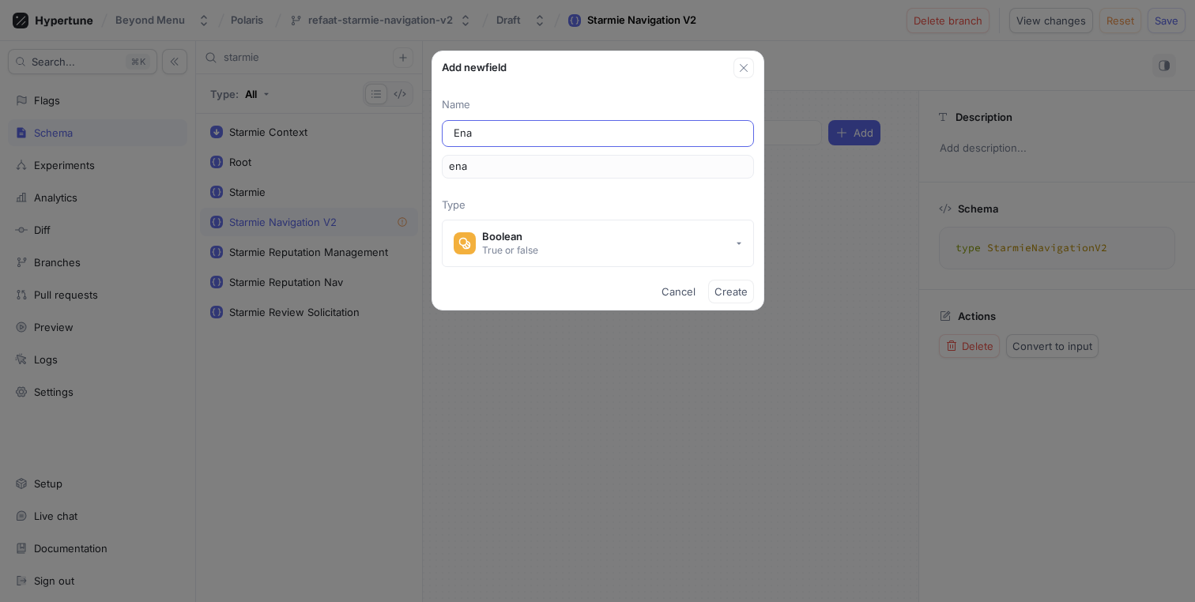
type input "enab"
type input "Enabl"
type input "enabl"
type input "Enable"
type input "enable"
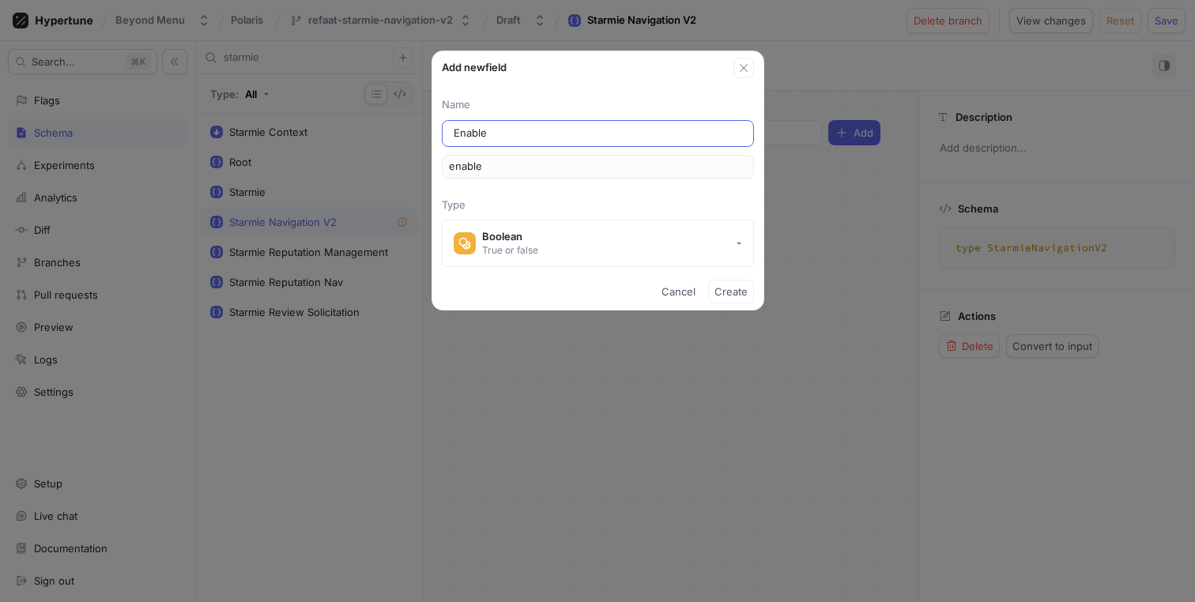
type input "Enabled"
type input "enabled"
type input "Enabled"
click at [738, 292] on span "Create" at bounding box center [730, 291] width 33 height 9
type textarea "type StarmieNavigationV2 { enabled: Boolean! }"
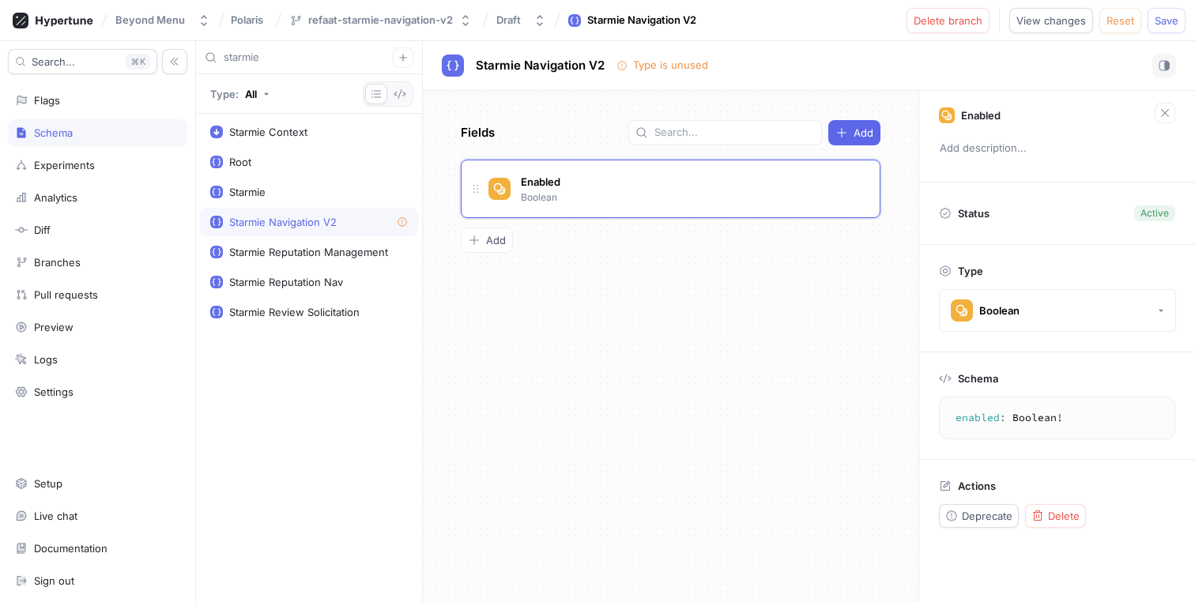
click at [736, 296] on div "Fields Add Enabled Boolean To pick up a draggable item, press the space bar. Wh…" at bounding box center [671, 346] width 496 height 511
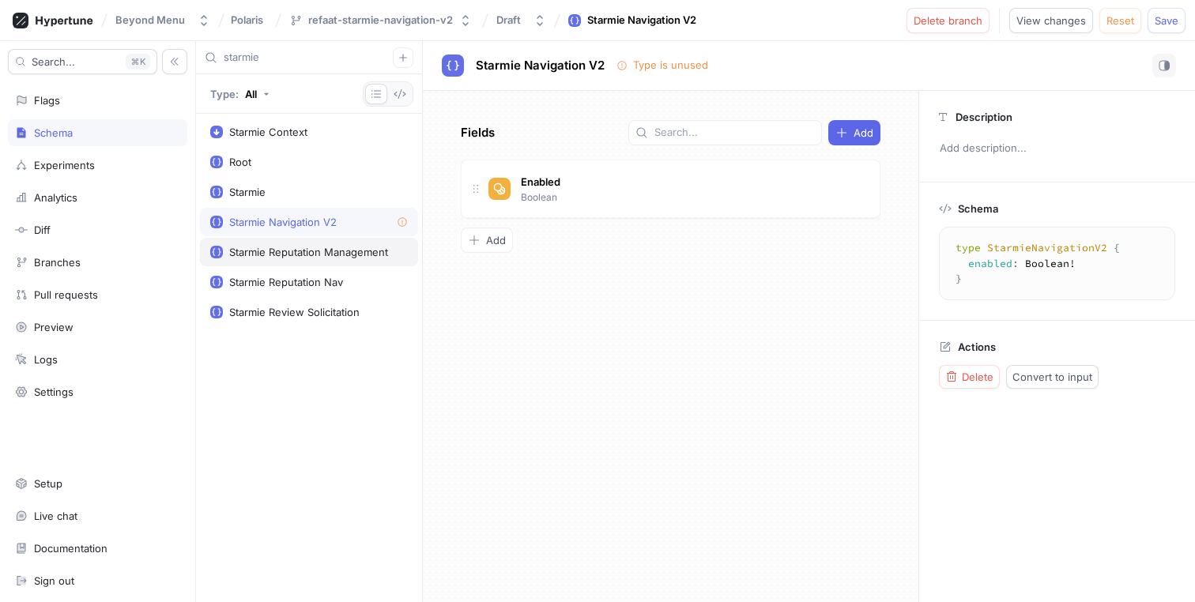
click at [313, 252] on div "Starmie Reputation Management" at bounding box center [308, 252] width 159 height 13
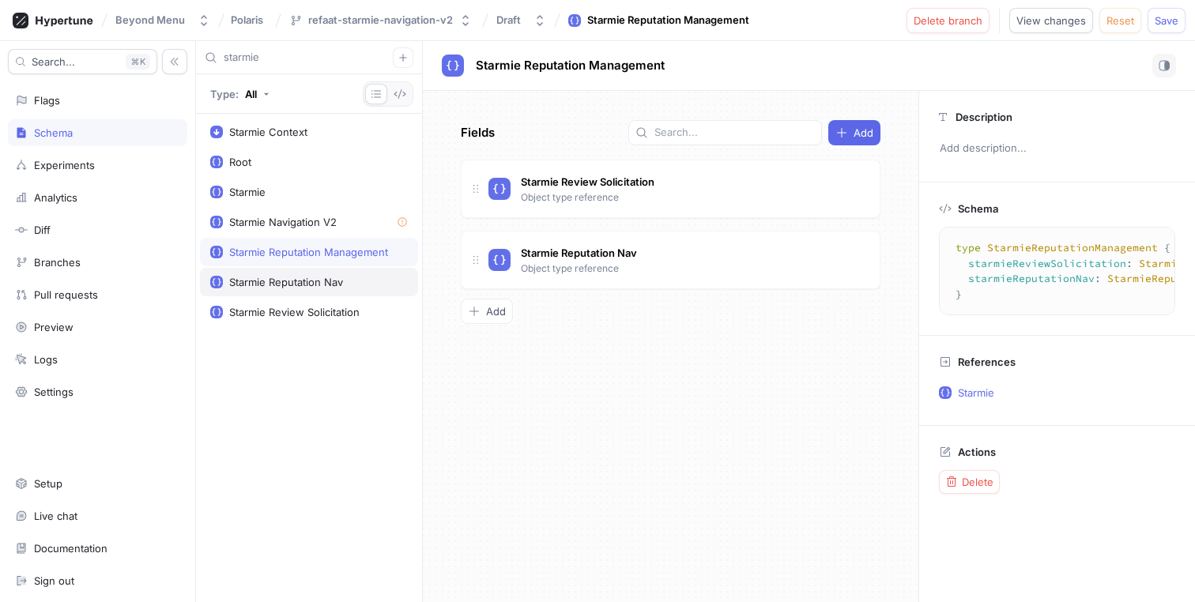
click at [313, 281] on div "Starmie Reputation Nav" at bounding box center [286, 282] width 114 height 13
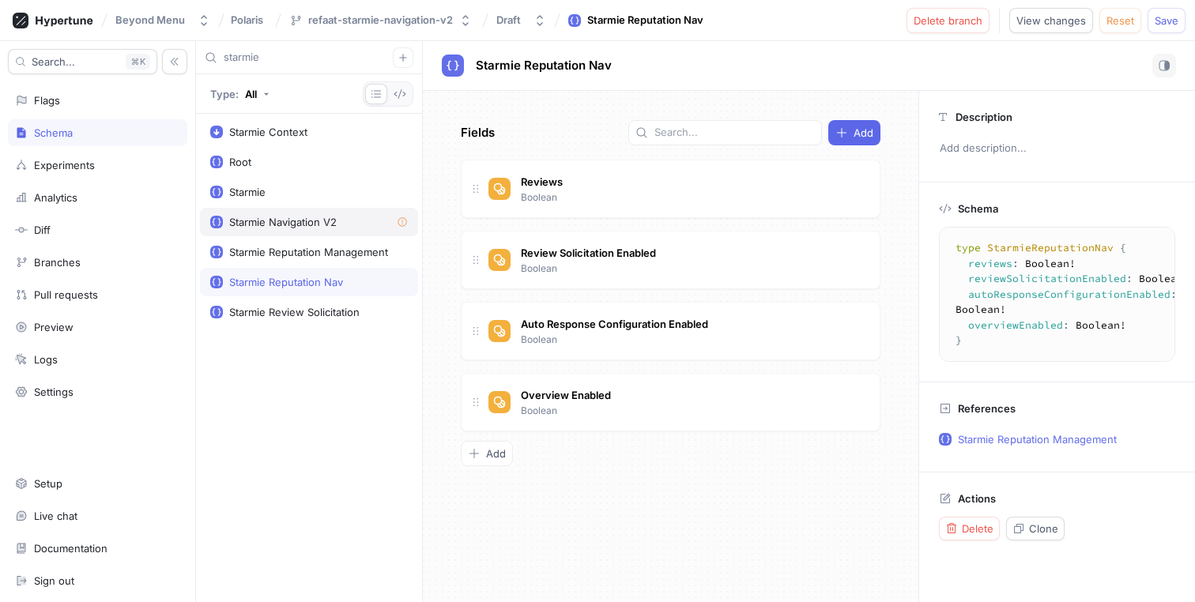
click at [334, 217] on div "Starmie Navigation V2" at bounding box center [282, 222] width 107 height 13
type textarea "type StarmieNavigationV2 { enabled: Boolean! }"
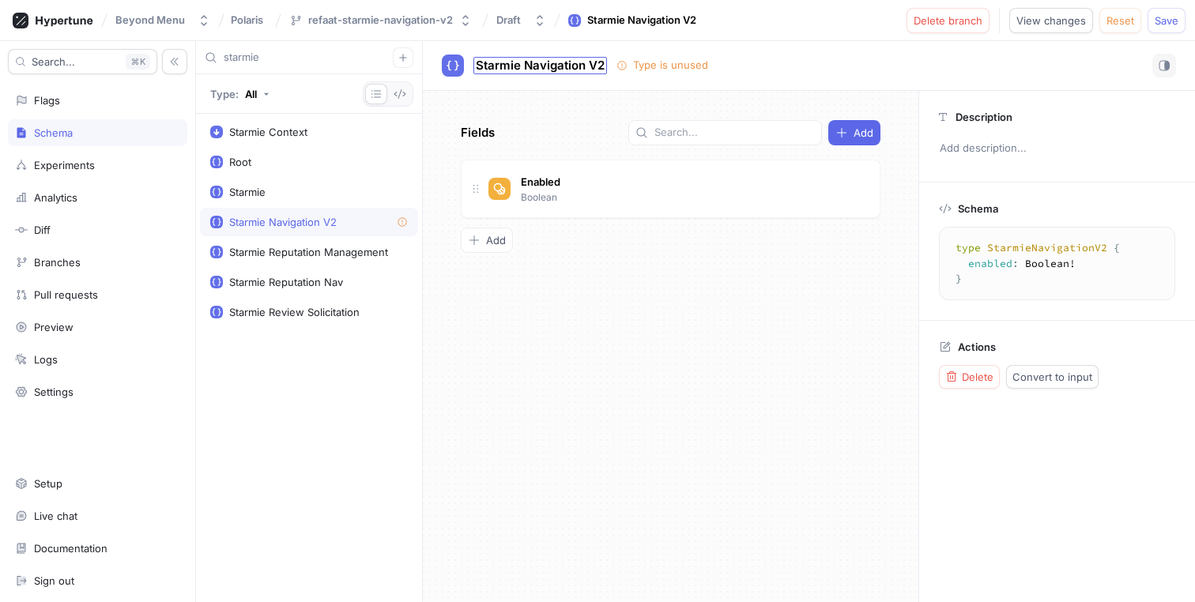
click at [574, 62] on span "Starmie Navigation V2" at bounding box center [540, 65] width 129 height 13
click at [115, 160] on div "Experiments" at bounding box center [97, 165] width 165 height 13
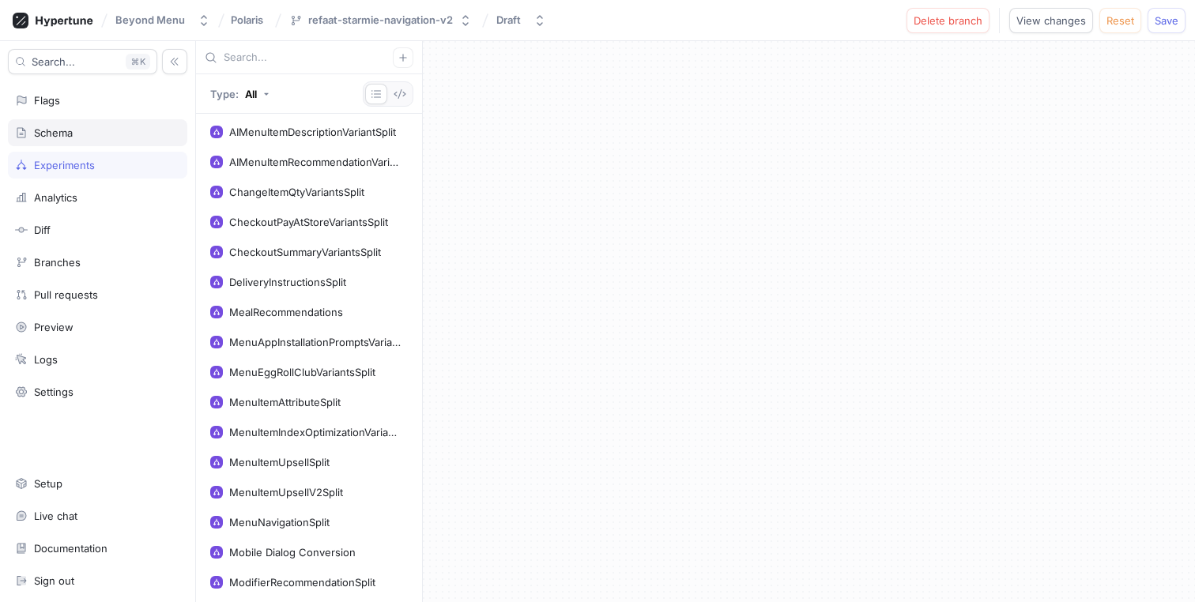
click at [111, 125] on div "Schema" at bounding box center [97, 132] width 179 height 27
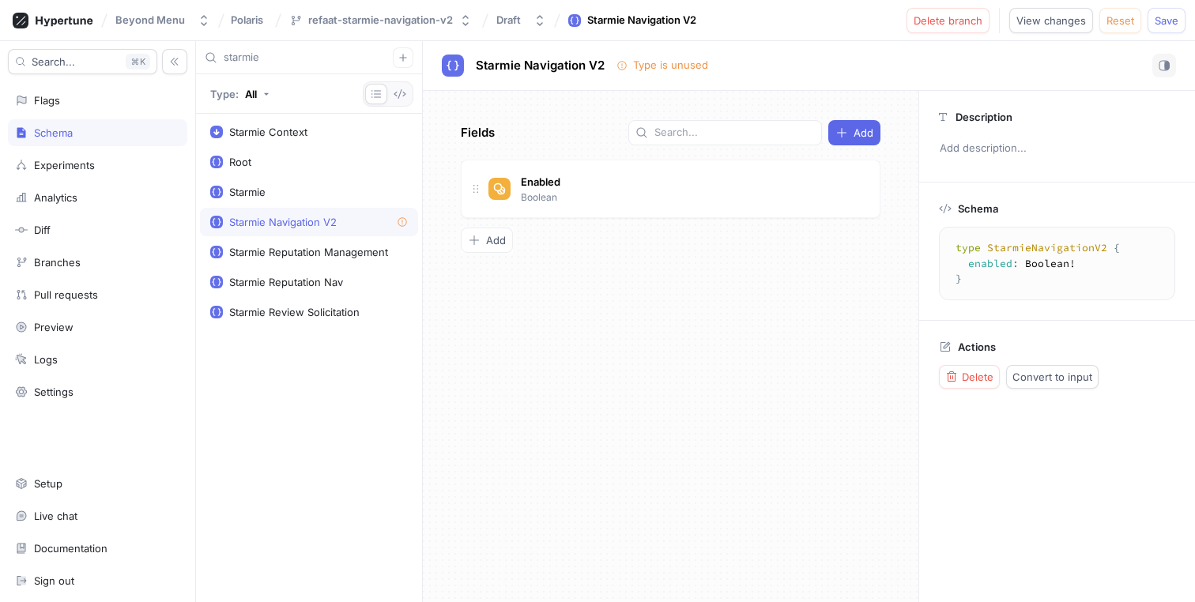
click at [330, 50] on input "starmie" at bounding box center [308, 58] width 169 height 16
click at [480, 243] on icon "button" at bounding box center [474, 240] width 13 height 13
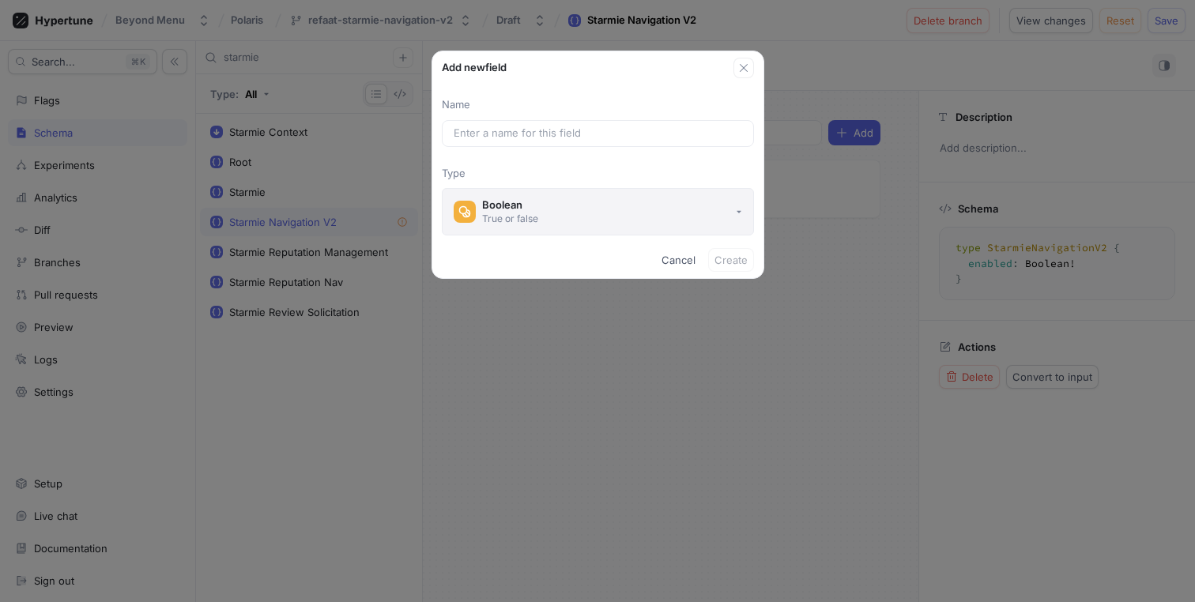
click at [605, 202] on button "Boolean True or false" at bounding box center [598, 211] width 312 height 47
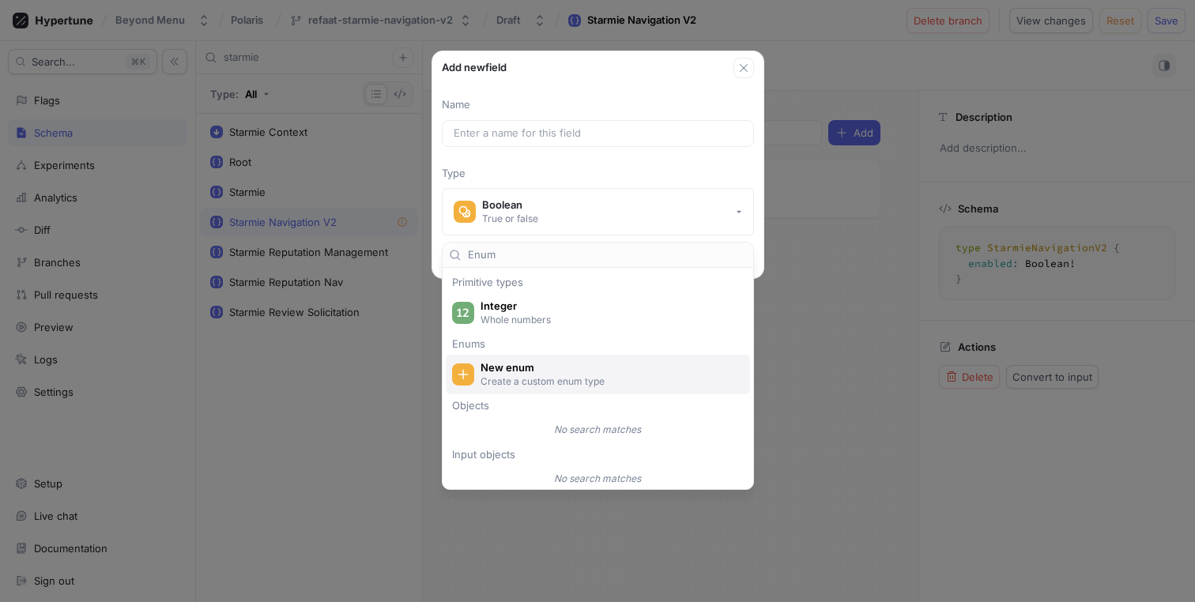
type input "Enum"
click at [522, 384] on p "Create a custom enum type" at bounding box center [606, 381] width 253 height 13
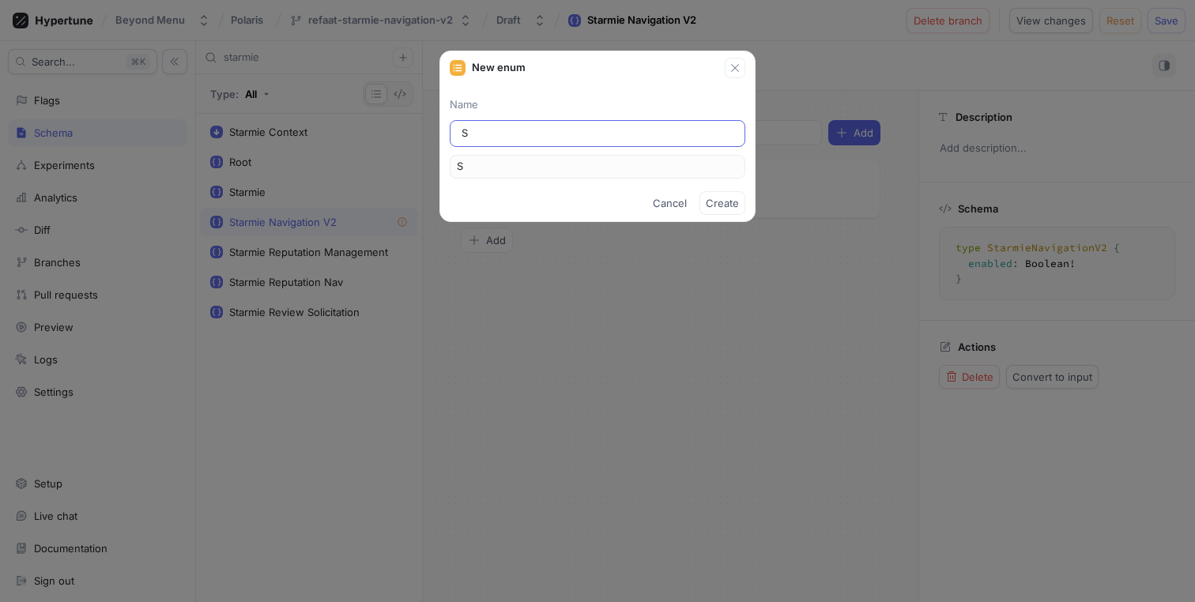
type input "St"
type input "Sta"
type input "Star"
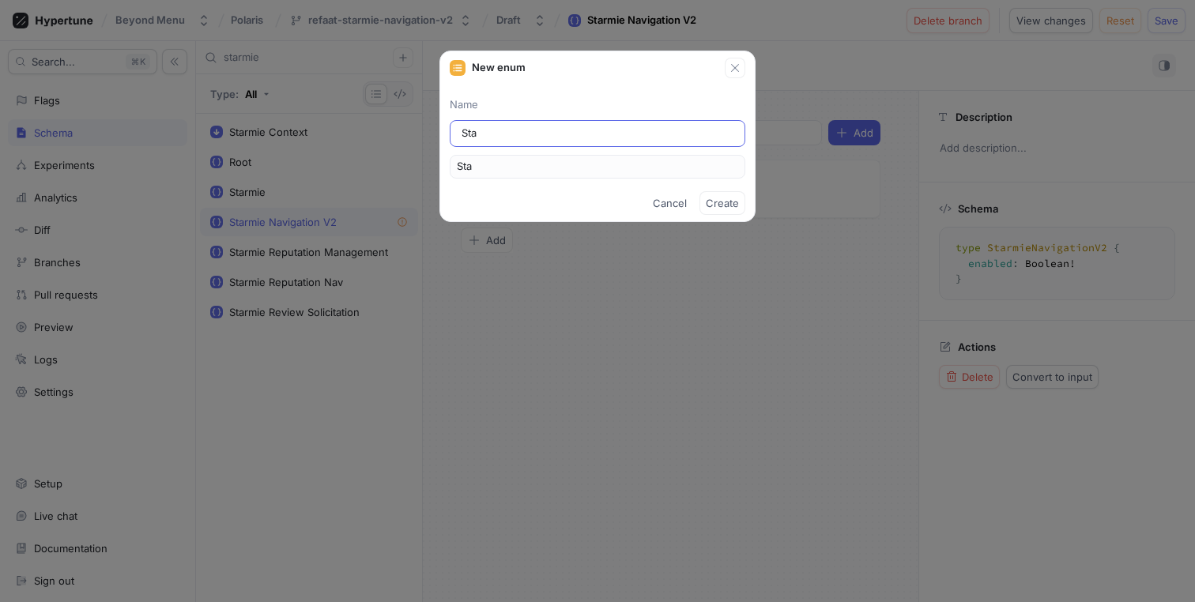
type input "Star"
type input "Starm"
type input "Starmi"
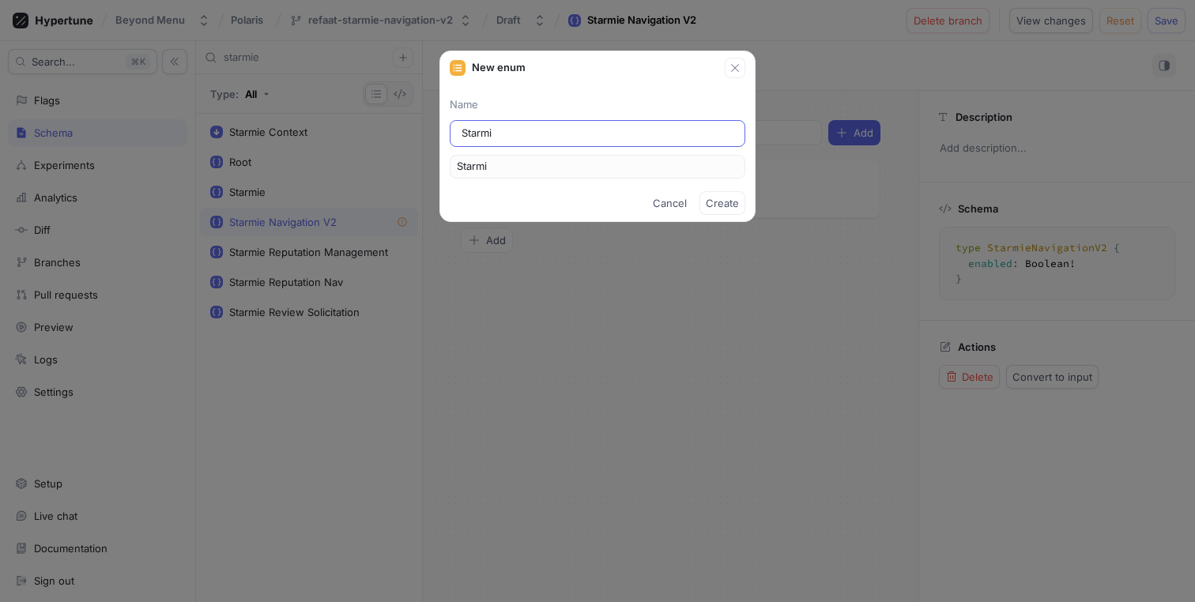
type input "Starmie"
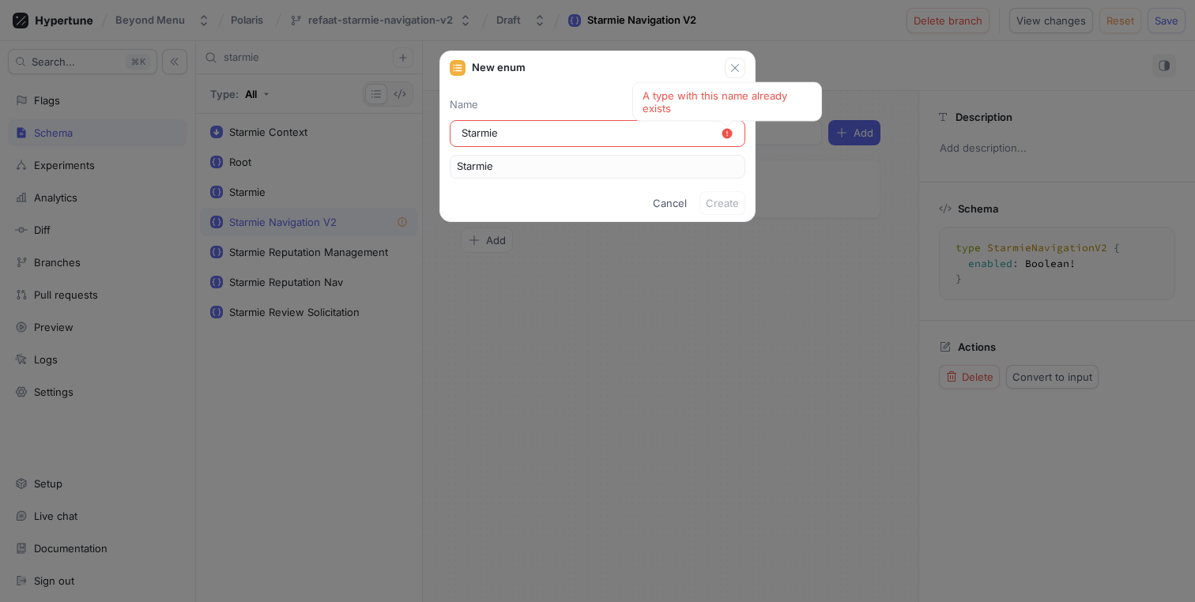
type input "StarmieN"
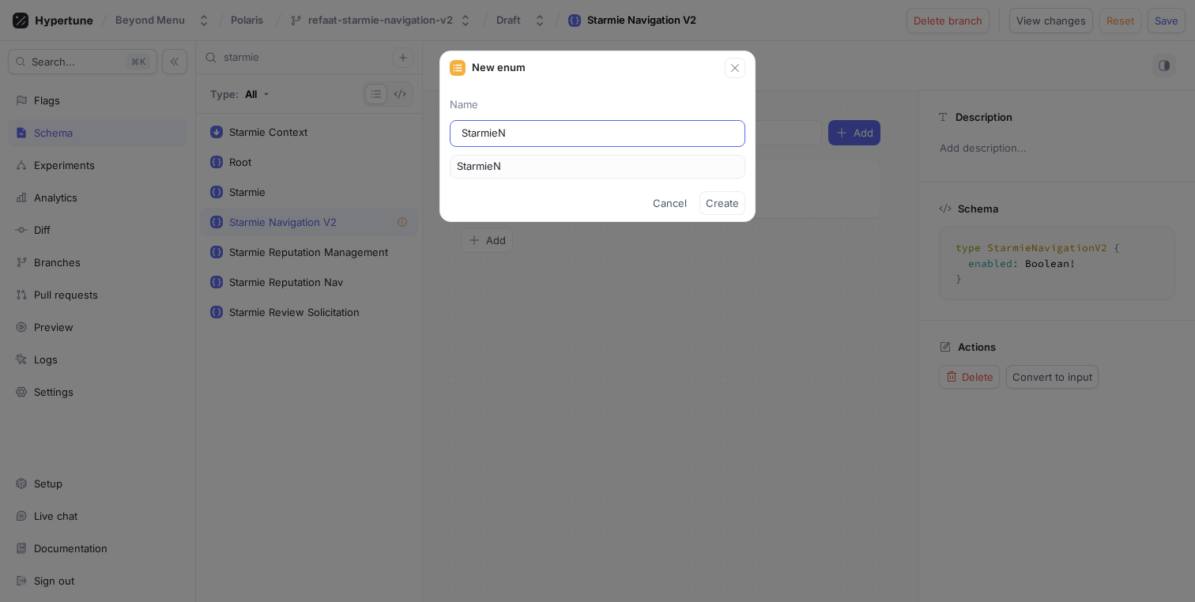
type input "StarmieNa"
type input "StarmieNav"
type input "StarmieNavi"
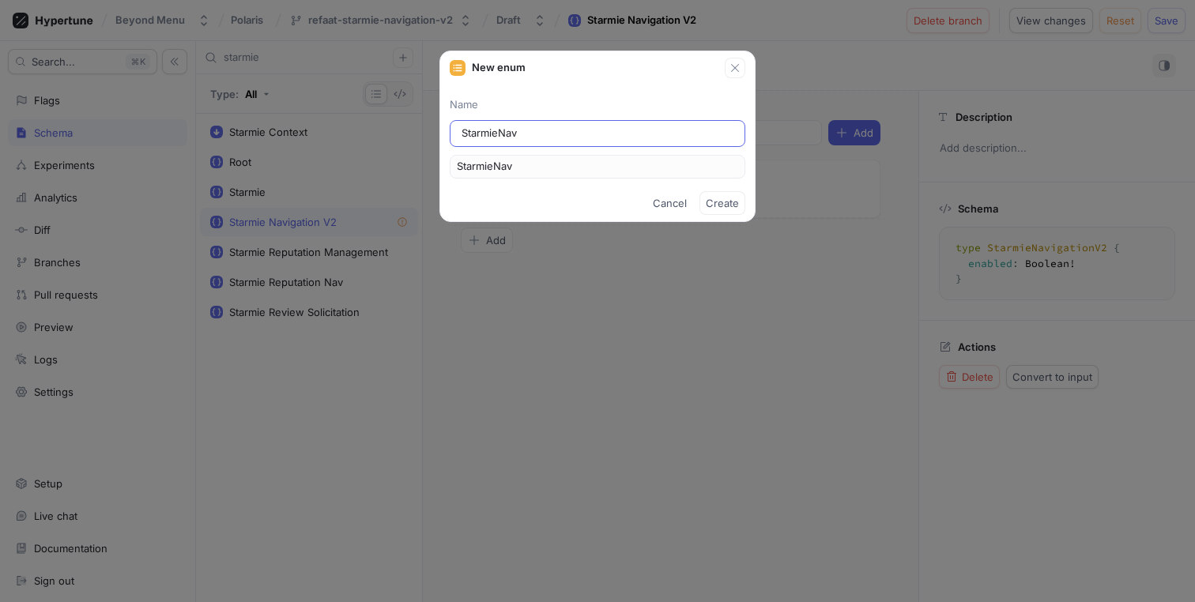
type input "StarmieNavi"
type input "StarmieNavig"
type input "StarmieNaviga"
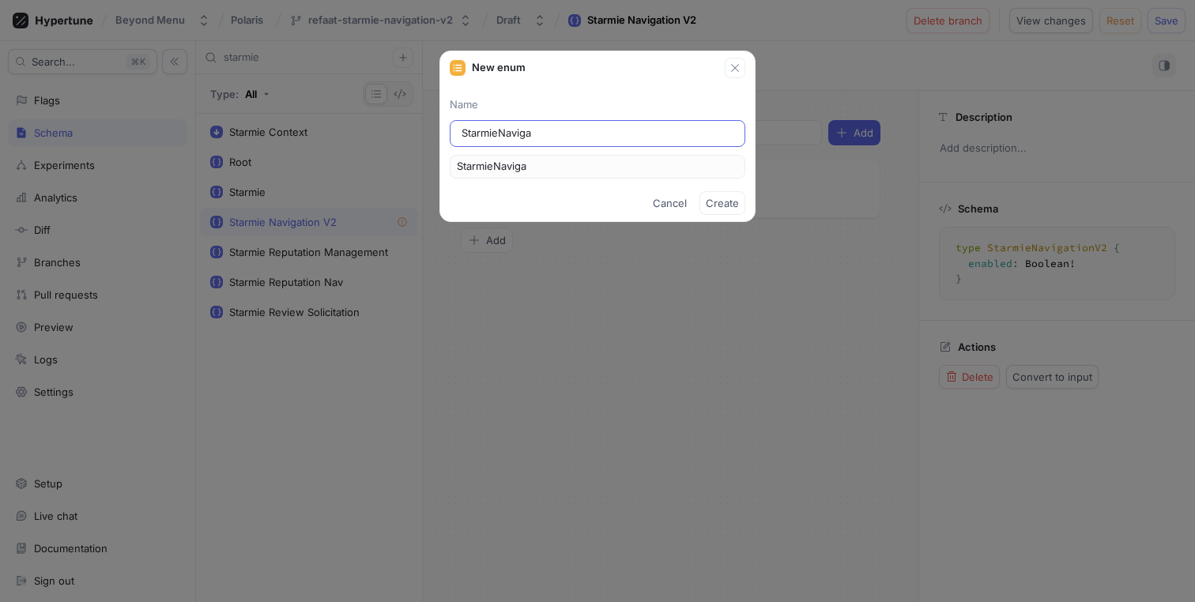
type input "StarmieNavigat"
type input "StarmieNavigati"
type input "StarmieNavigatio"
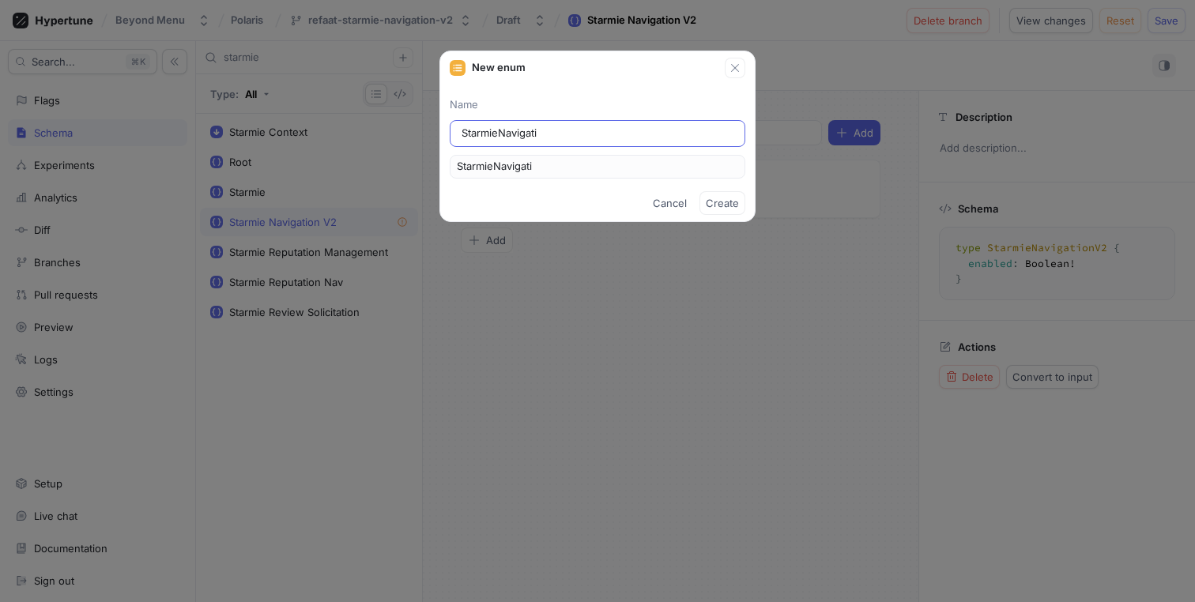
type input "StarmieNavigatio"
type input "StarmieNavigation"
type input "StarmieNavigationV"
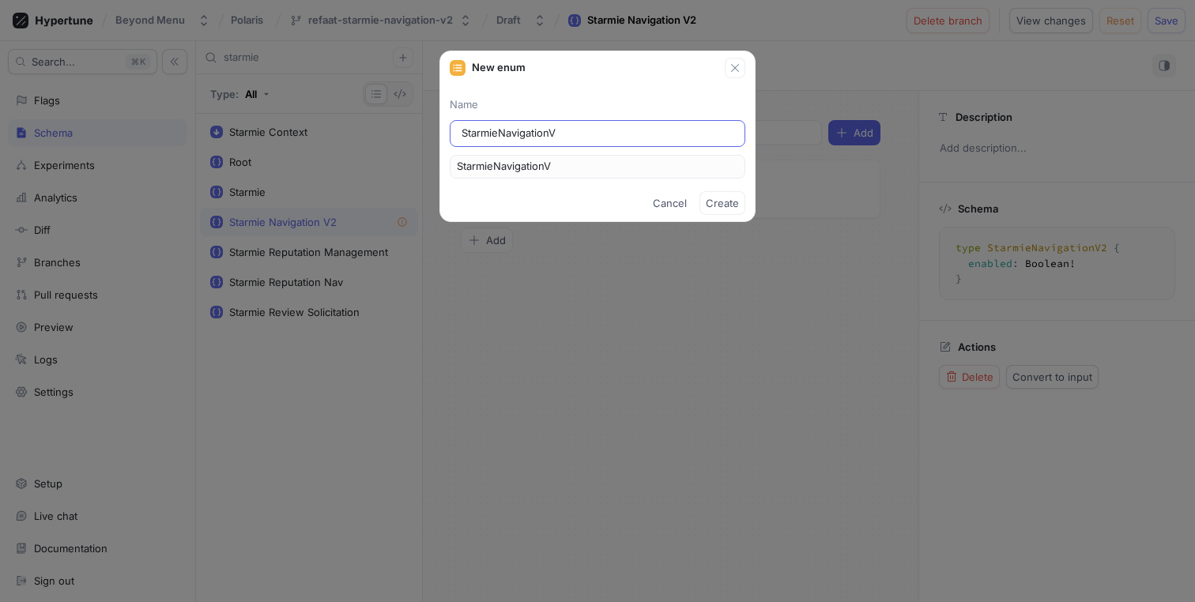
type input "StarmieNavigationV2"
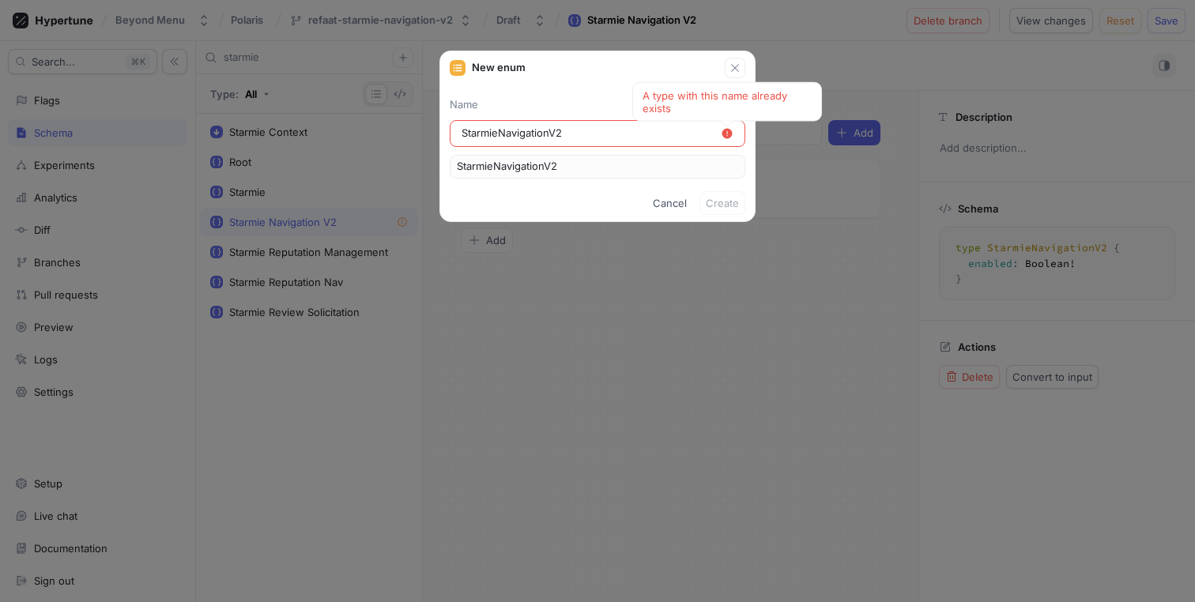
type input "StarmieNavigationV2V"
type input "StarmieNavigationV2Va"
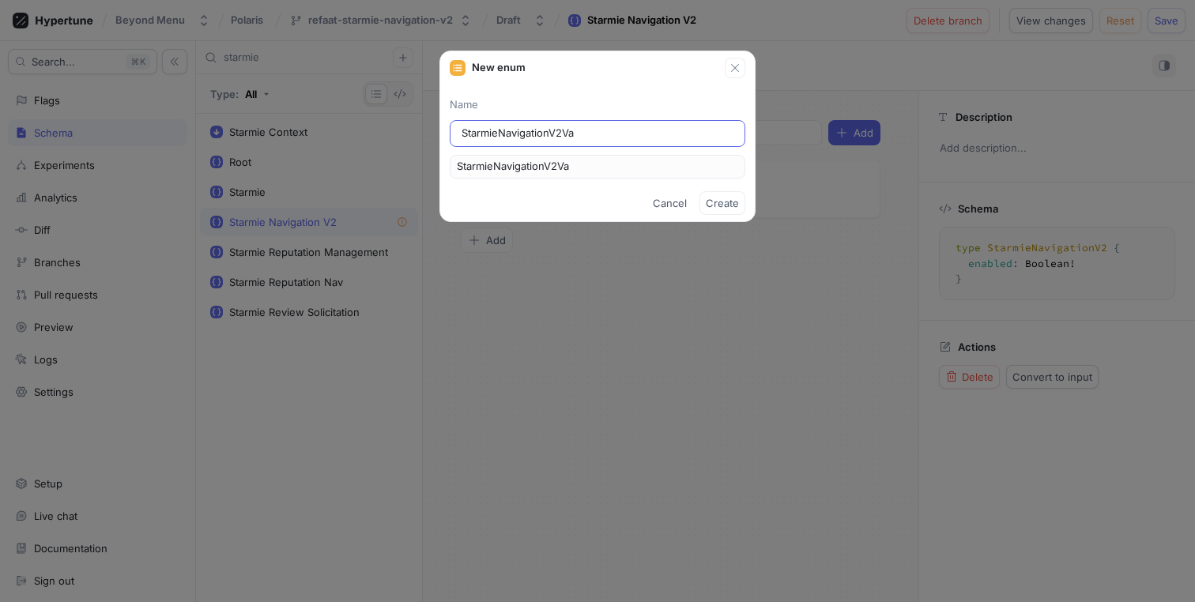
type input "StarmieNavigationV2V"
type input "StarmieNavigationV2"
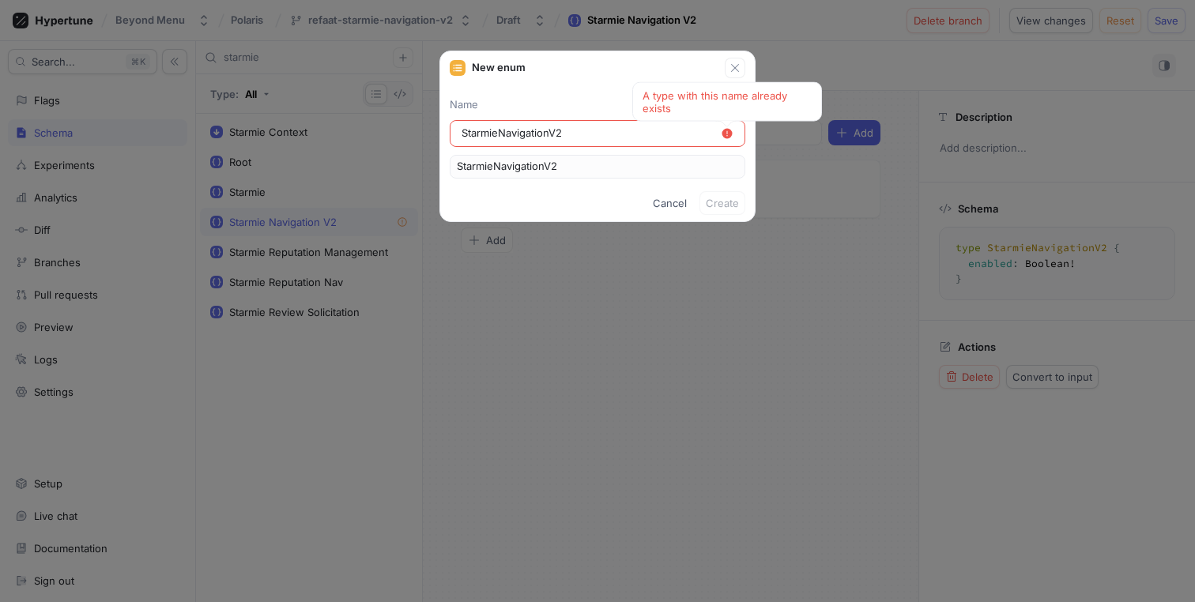
type input "StarmieNavigationV"
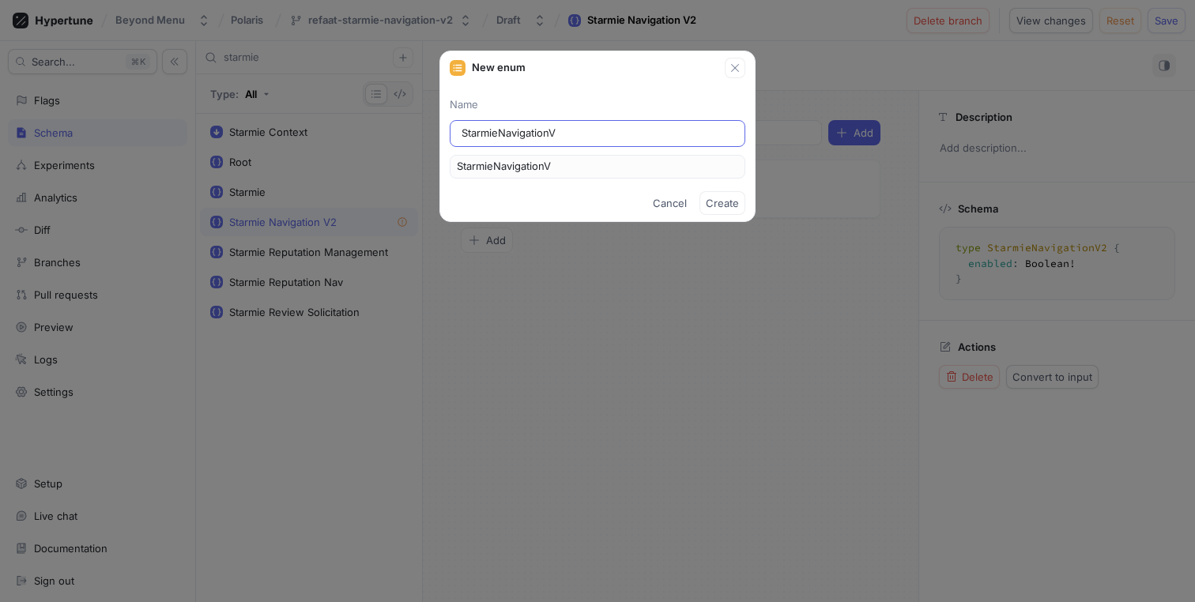
type input "StarmieNavigationVa"
type input "StarmieNavigationVar"
type input "StarmieNavigationVari"
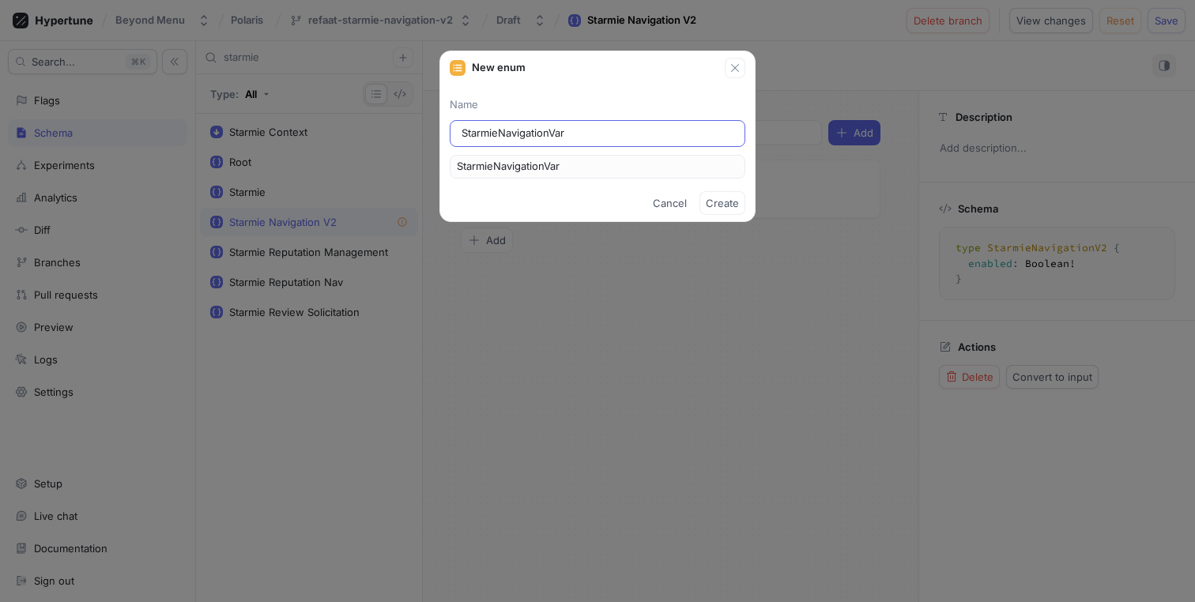
type input "StarmieNavigationVari"
type input "StarmieNavigationVaria"
type input "StarmieNavigationVarian"
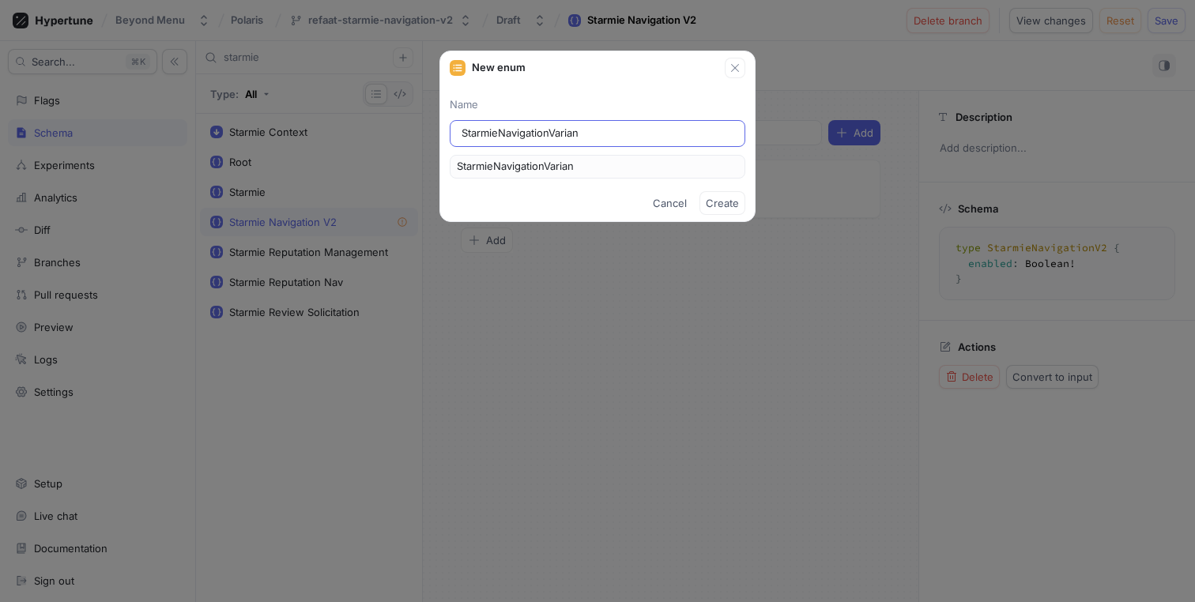
type input "StarmieNavigationVariant"
type input "StarmieNavigationVariants"
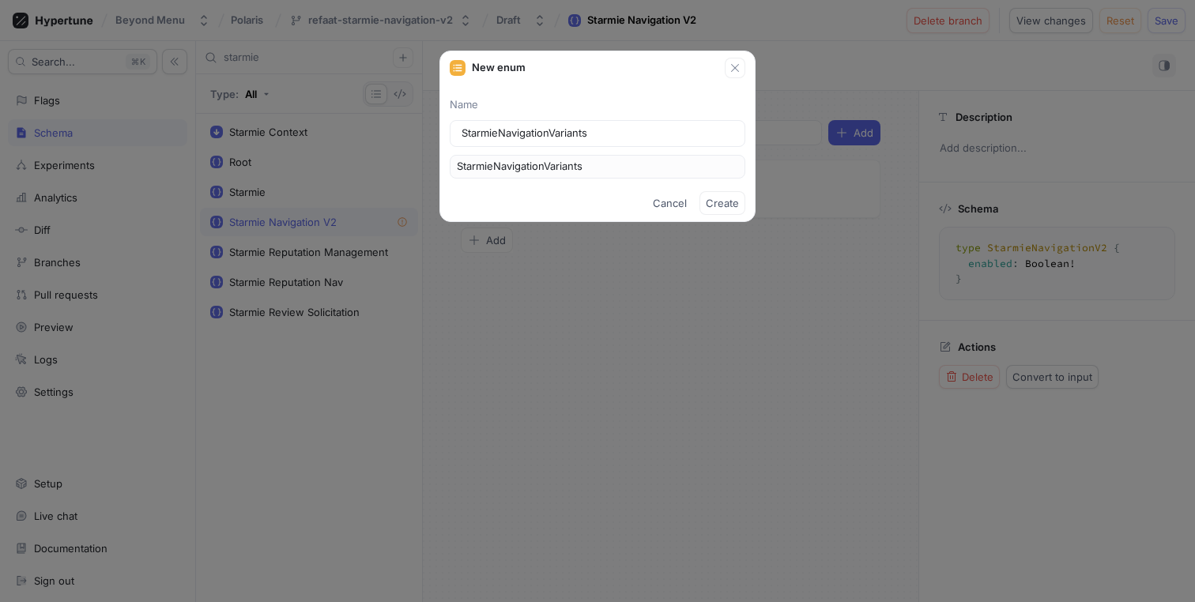
click at [607, 97] on p "Name" at bounding box center [598, 105] width 296 height 16
click at [718, 205] on span "Create" at bounding box center [722, 202] width 33 height 9
type textarea "enum StarmieNavigationVariants { StarmieNavigationVariants1 }"
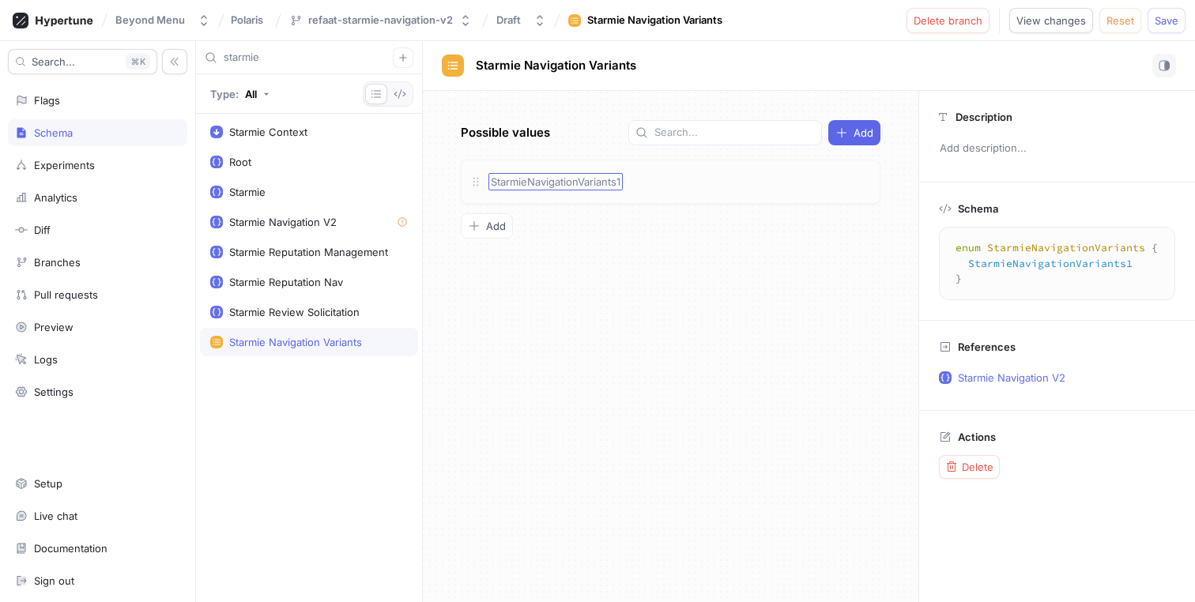
click at [597, 181] on span "StarmieNavigationVariants1" at bounding box center [556, 181] width 130 height 13
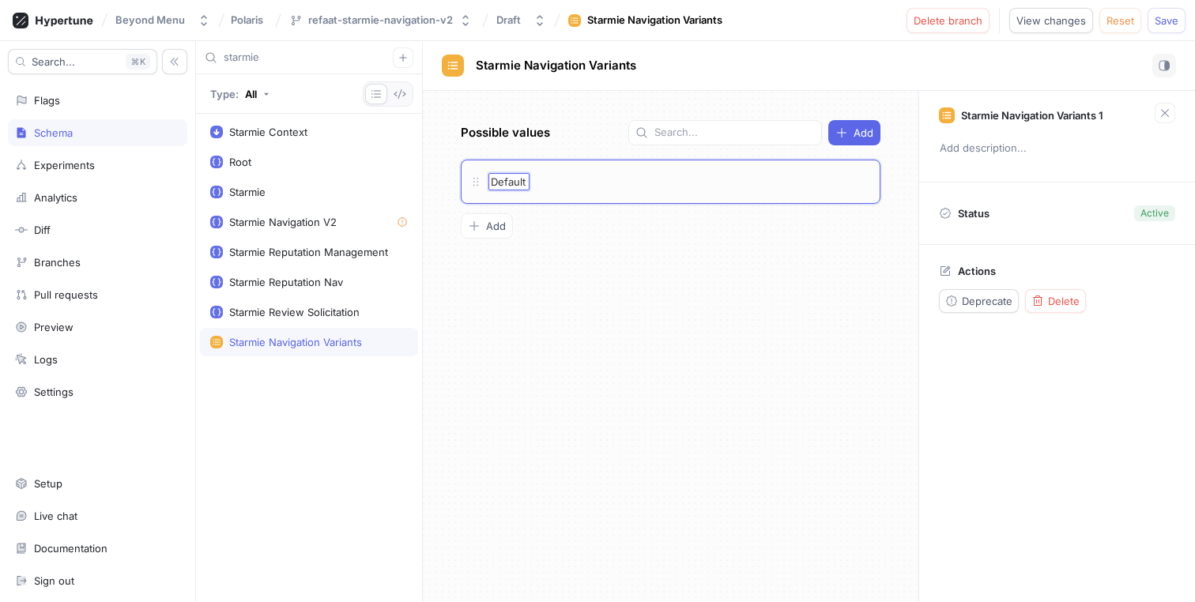
type input "Default"
click at [582, 217] on div "Possible values Add Default Default To pick up a draggable item, press the spac…" at bounding box center [671, 346] width 496 height 511
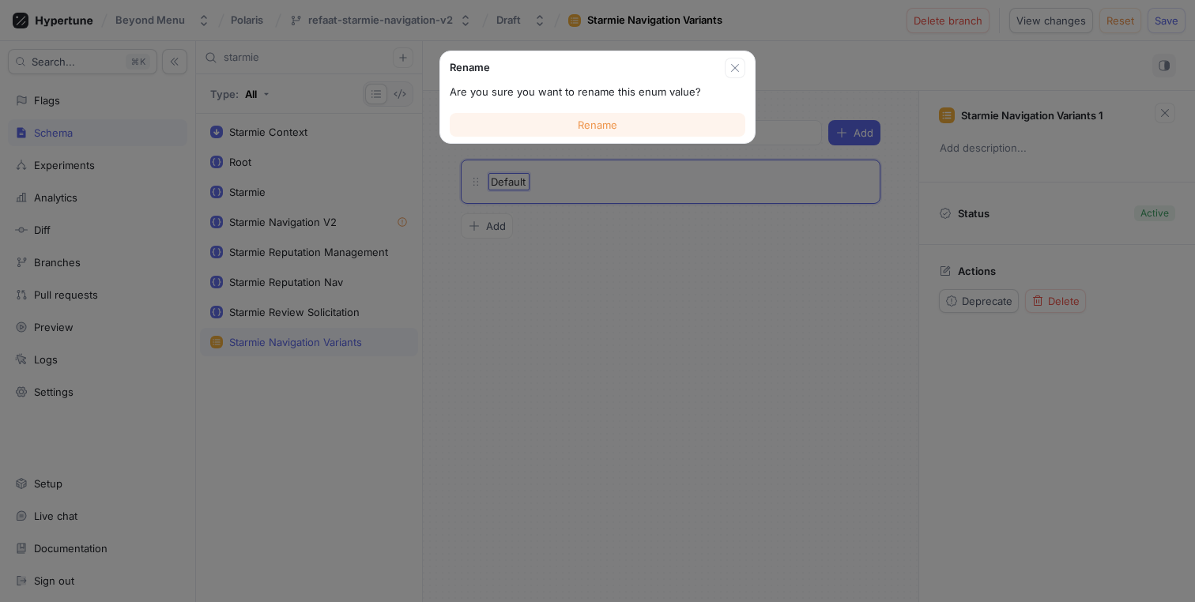
click at [615, 122] on span "Rename" at bounding box center [598, 124] width 40 height 9
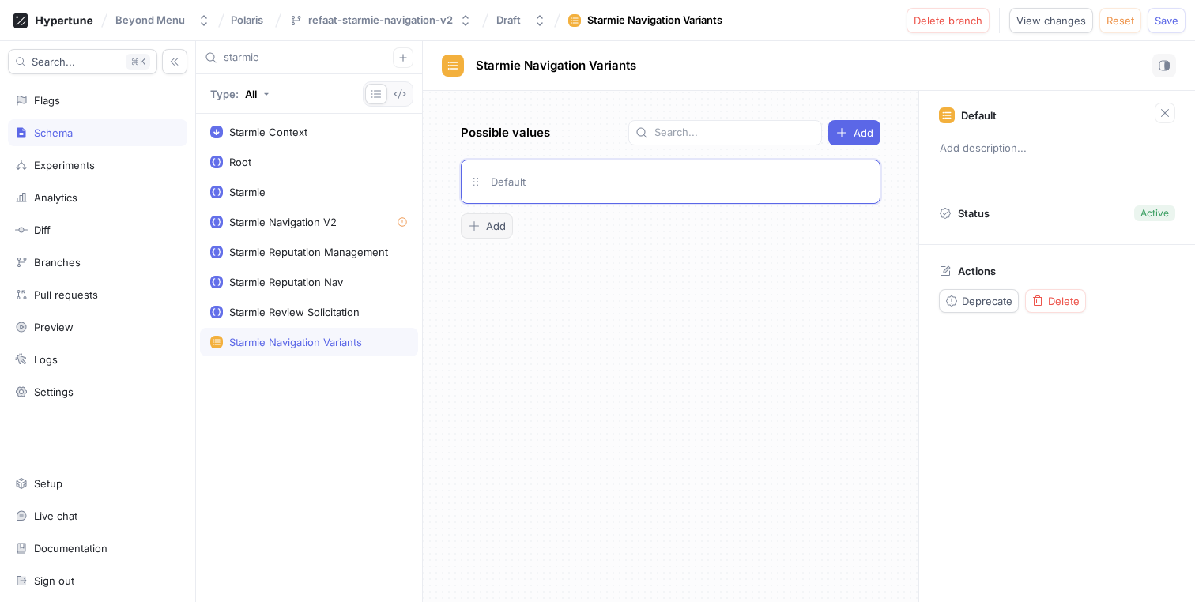
click at [496, 231] on span "Add" at bounding box center [496, 225] width 20 height 9
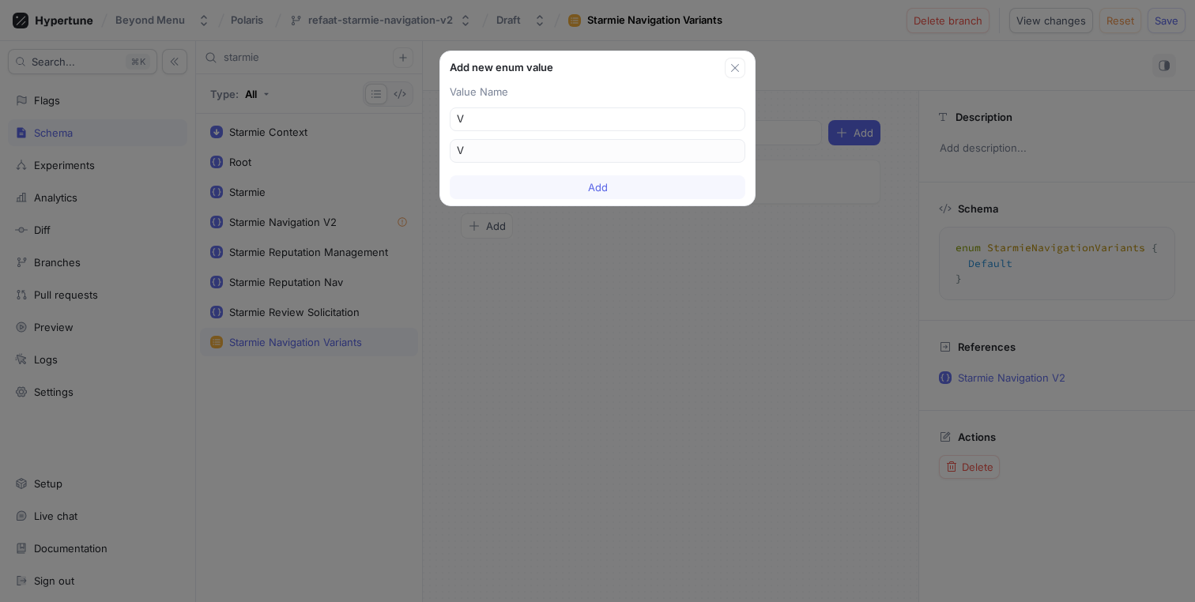
type input "V2"
click at [600, 187] on span "Add" at bounding box center [598, 187] width 20 height 9
type textarea "enum StarmieNavigationVariants { Default, V2 }"
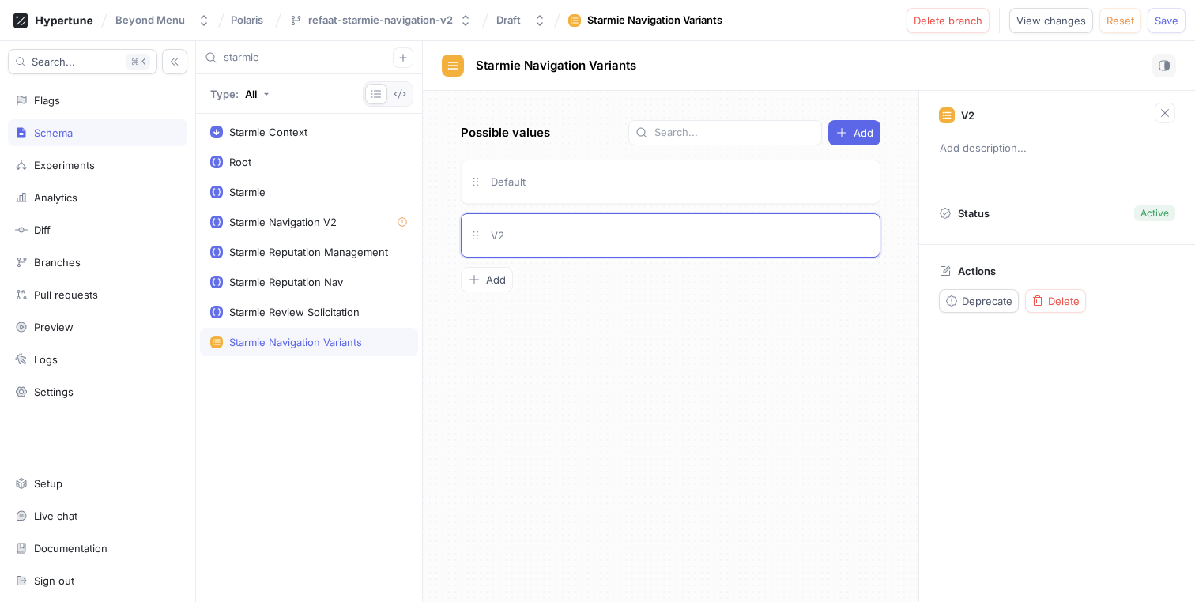
click at [603, 355] on div "Possible values Add Default V2 To pick up a draggable item, press the space bar…" at bounding box center [671, 346] width 496 height 511
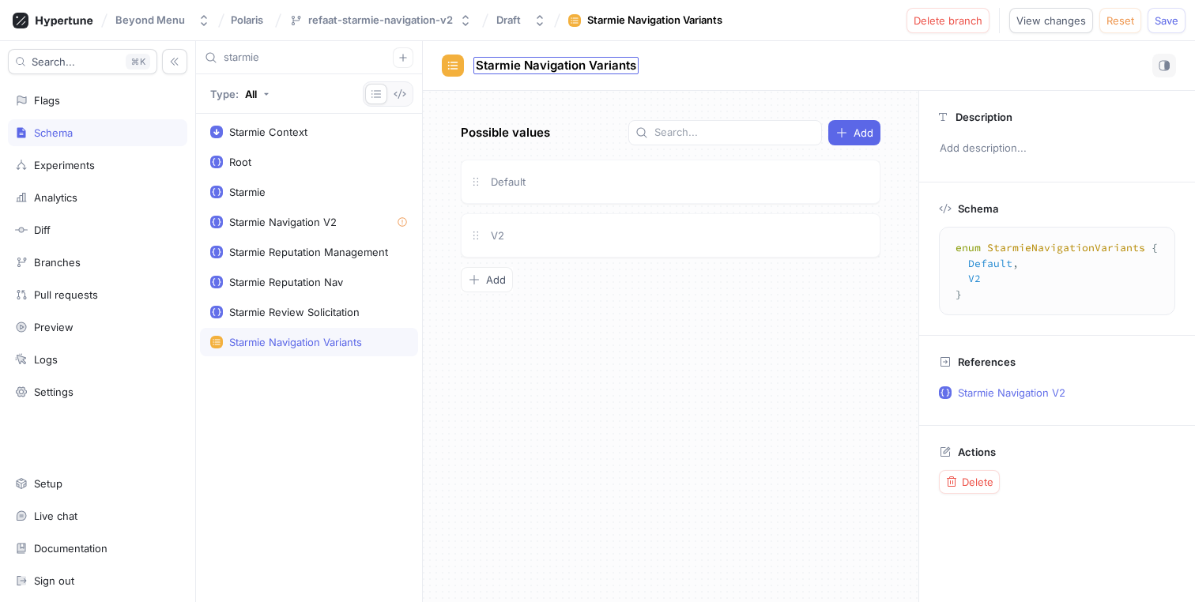
click at [571, 67] on span "Starmie Navigation Variants" at bounding box center [556, 65] width 160 height 13
click at [306, 221] on div "Starmie Navigation V2" at bounding box center [282, 222] width 107 height 13
type textarea "type StarmieNavigationV2 { starmieNavigationVariants: StarmieNavigationVariants…"
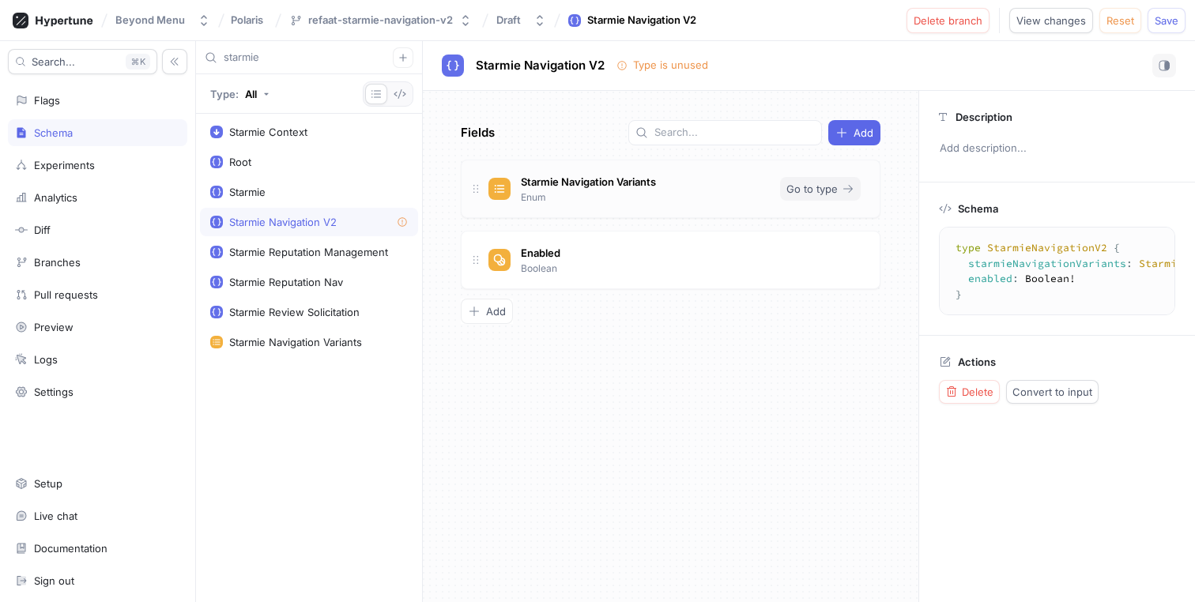
click at [805, 187] on span "Go to type" at bounding box center [811, 188] width 51 height 9
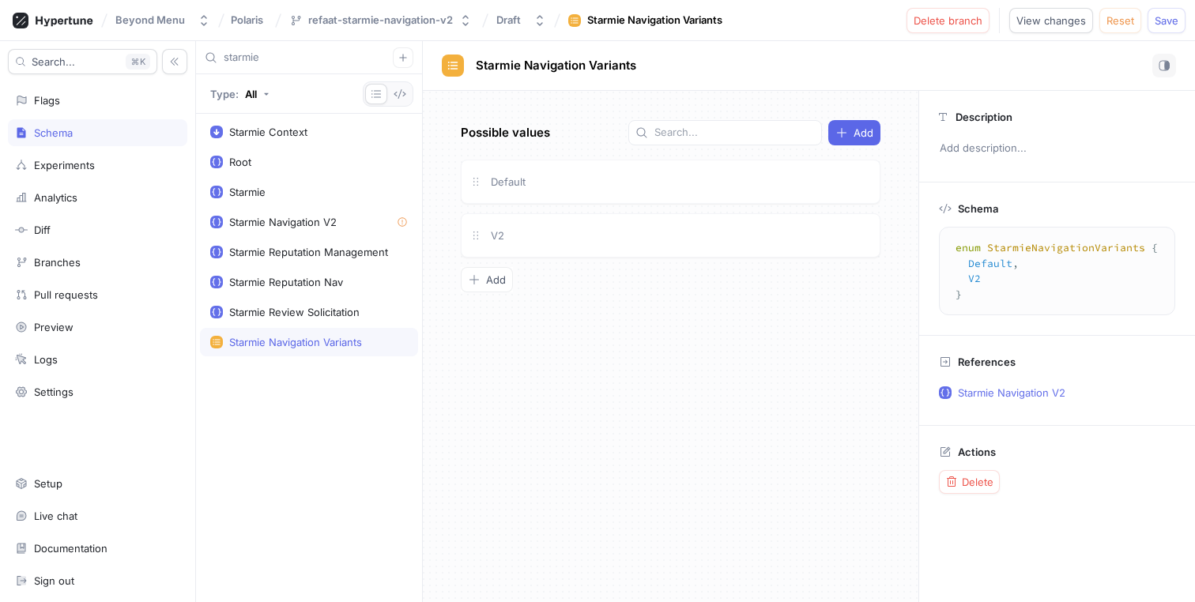
click at [666, 324] on div "Possible values Add Default V2 To pick up a draggable item, press the space bar…" at bounding box center [671, 346] width 496 height 511
click at [277, 225] on div "Starmie Navigation V2" at bounding box center [282, 222] width 107 height 13
type textarea "type StarmieNavigationV2 { starmieNavigationVariants: StarmieNavigationVariants…"
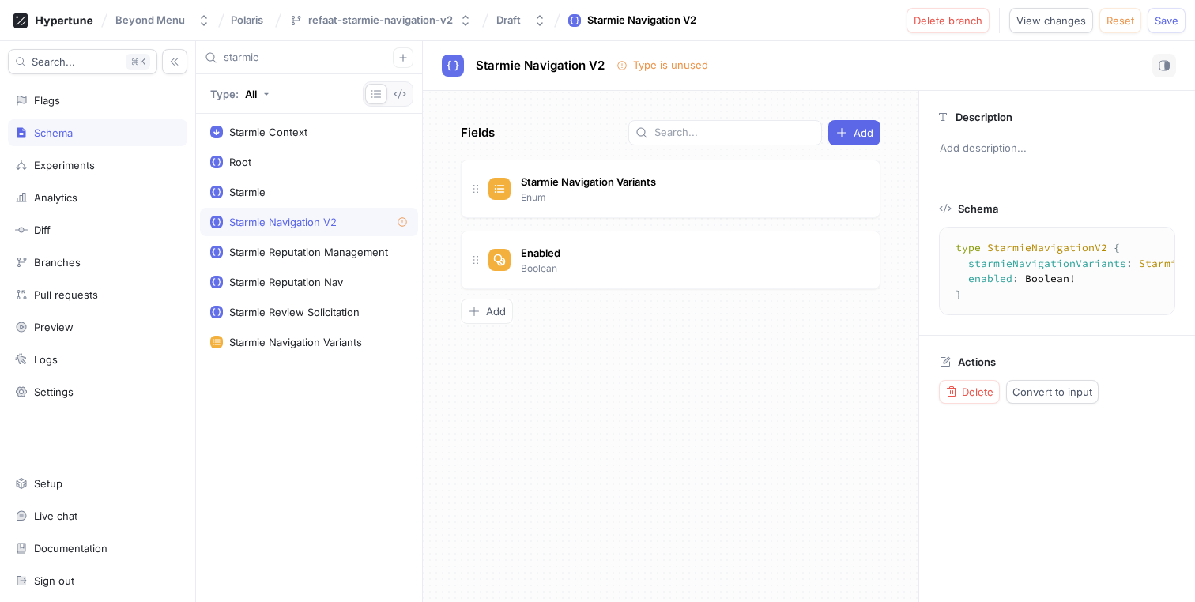
click at [274, 50] on input "starmie" at bounding box center [308, 58] width 169 height 16
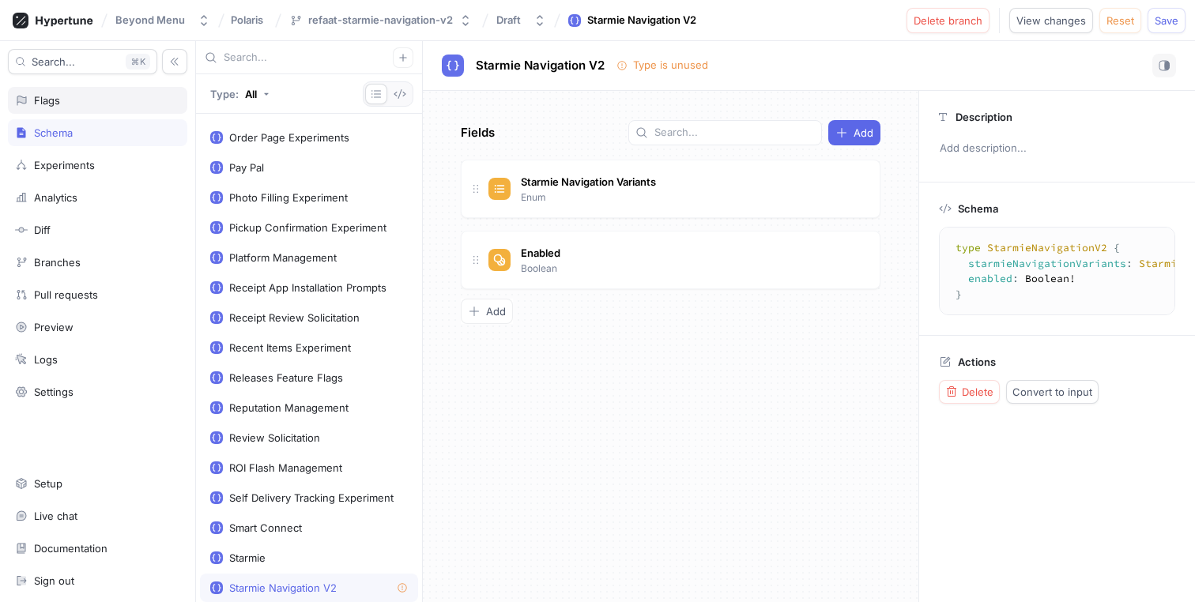
click at [124, 100] on div "Flags" at bounding box center [97, 100] width 165 height 13
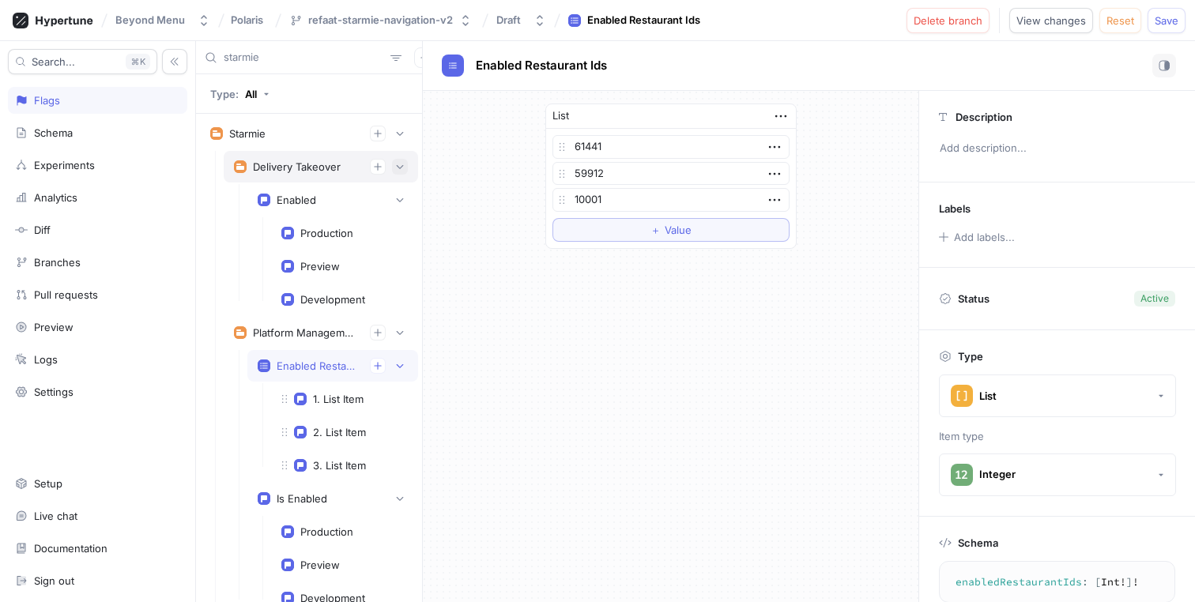
click at [395, 168] on icon "button" at bounding box center [399, 166] width 9 height 9
click at [373, 137] on icon "button" at bounding box center [377, 133] width 9 height 9
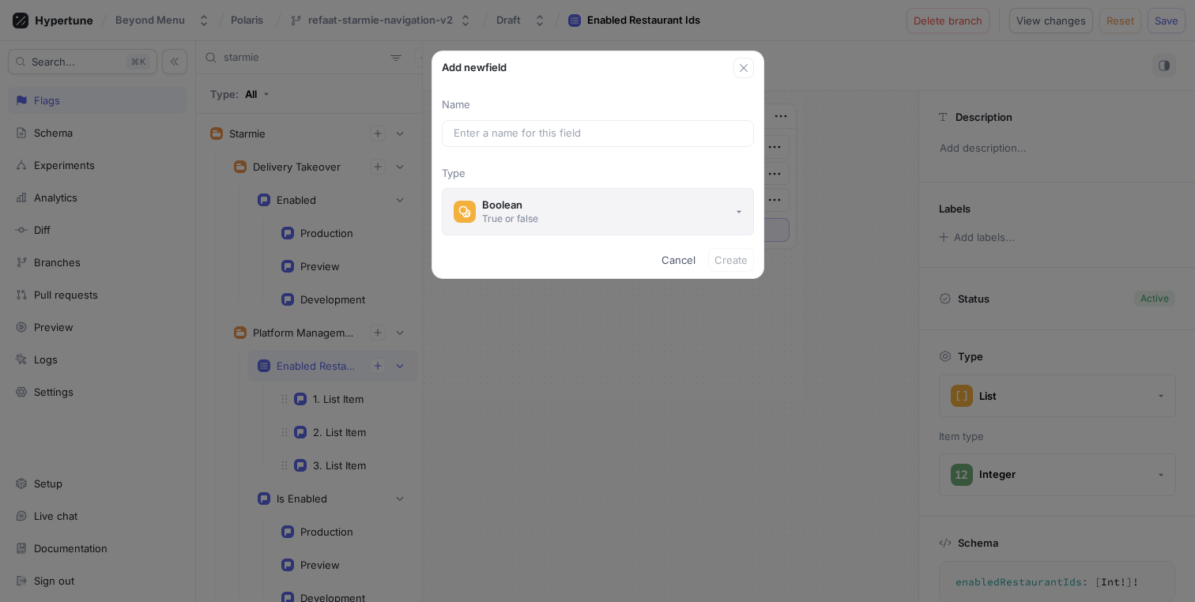
click at [620, 211] on button "Boolean True or false" at bounding box center [598, 211] width 312 height 47
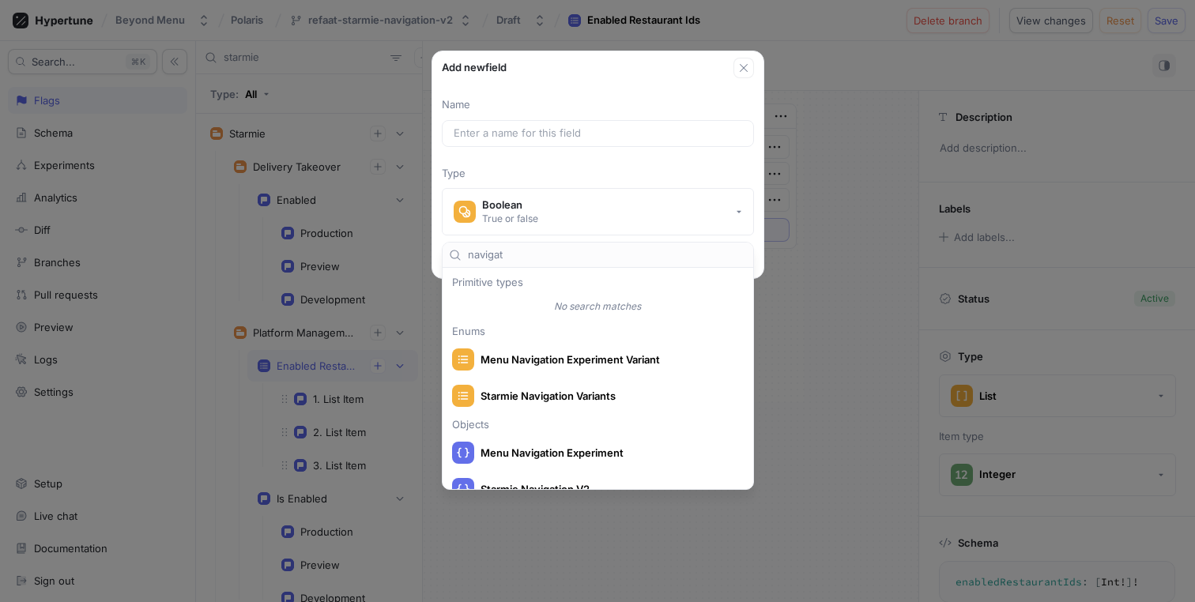
type input "navigat"
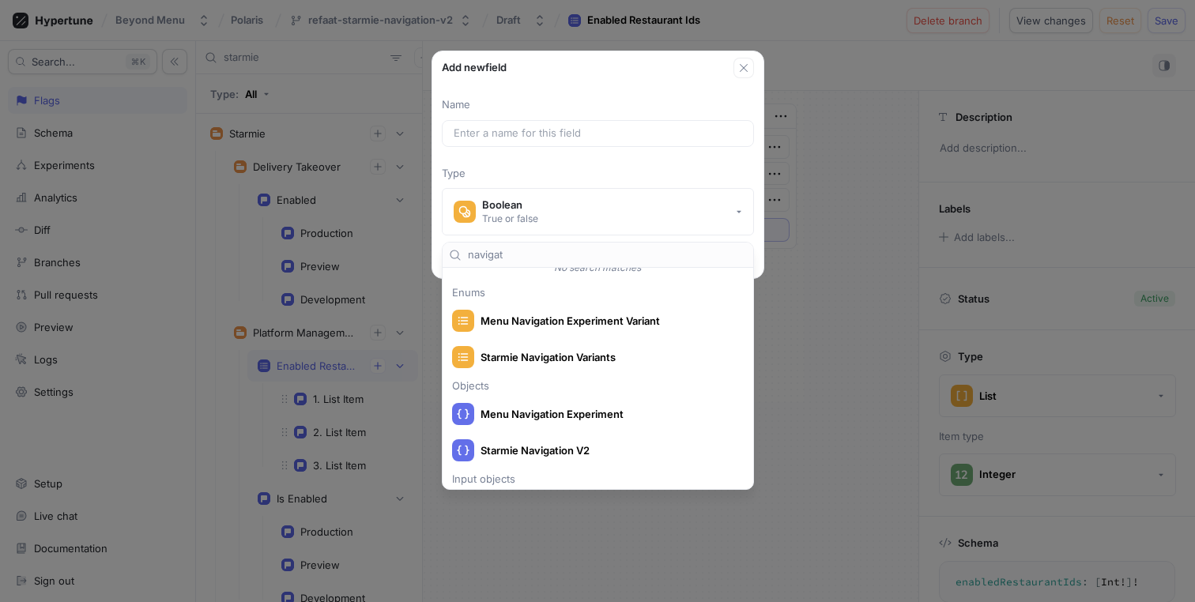
scroll to position [69, 0]
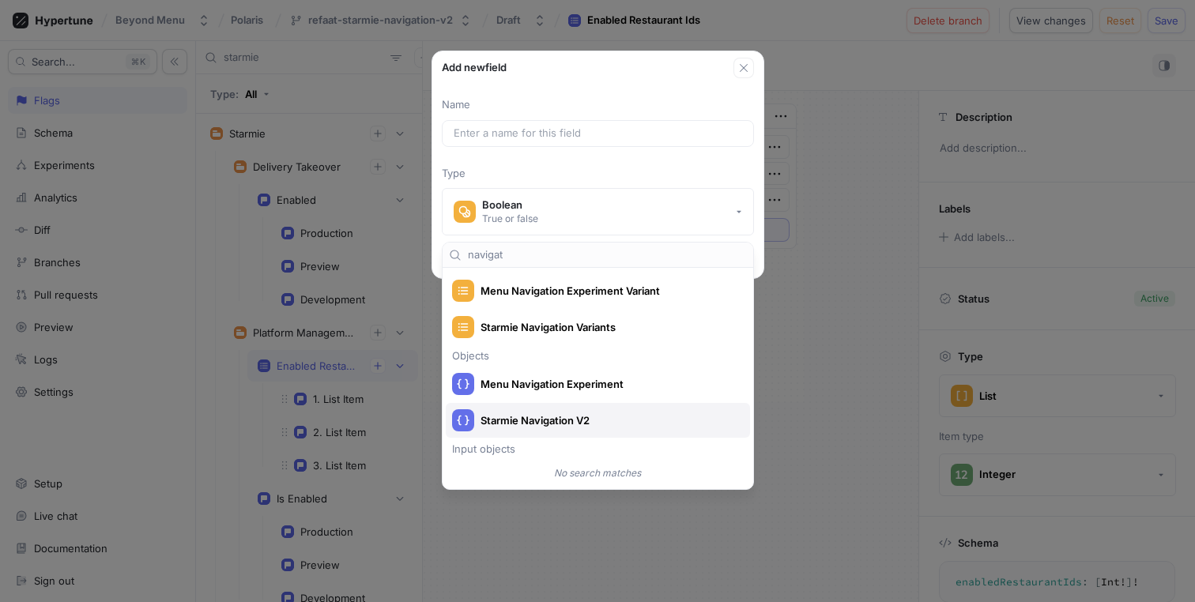
click at [626, 426] on span "Starmie Navigation V2" at bounding box center [607, 420] width 255 height 13
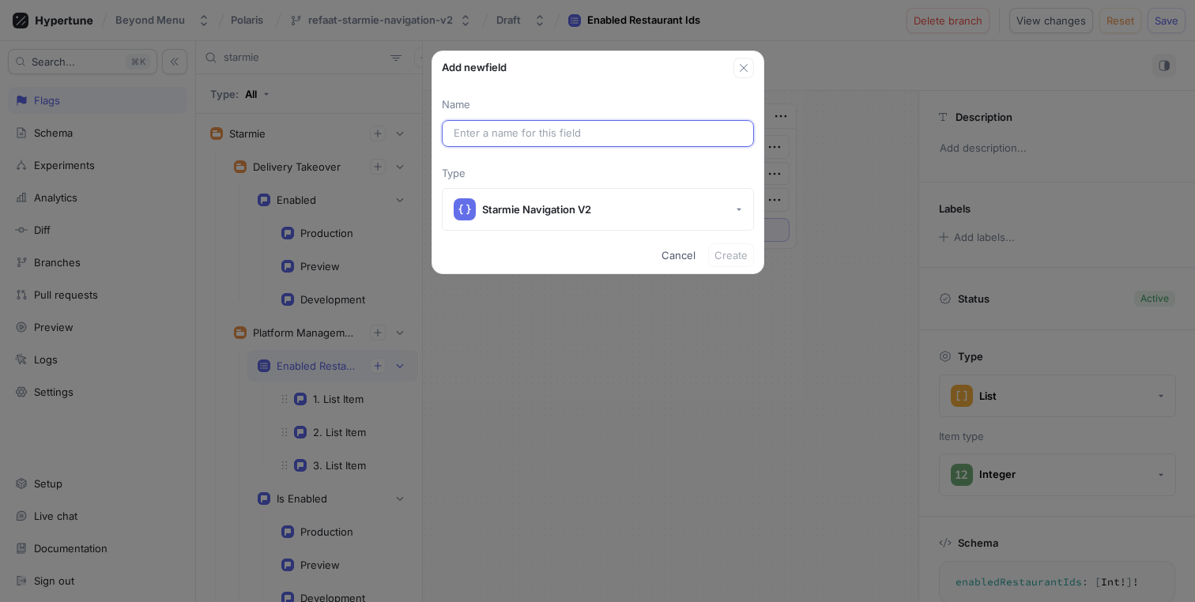
click at [633, 130] on input "text" at bounding box center [598, 134] width 288 height 16
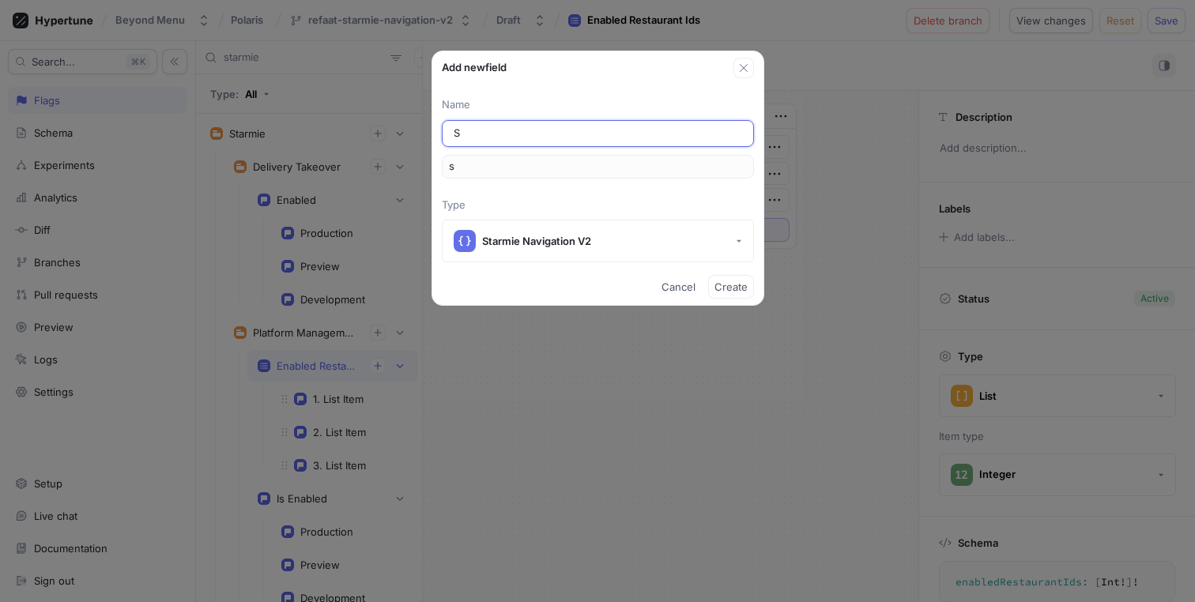
type input "St"
type input "st"
type input "Sta"
type input "sta"
type input "Star"
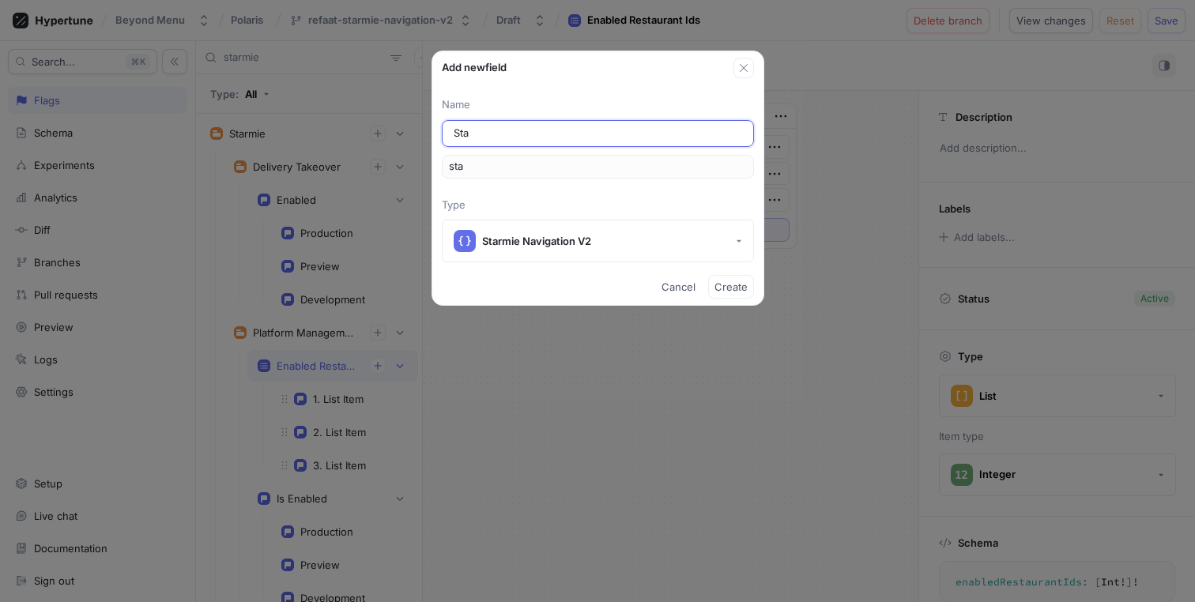
type input "star"
type input "Starm"
type input "starm"
type input "Starmi"
type input "starmi"
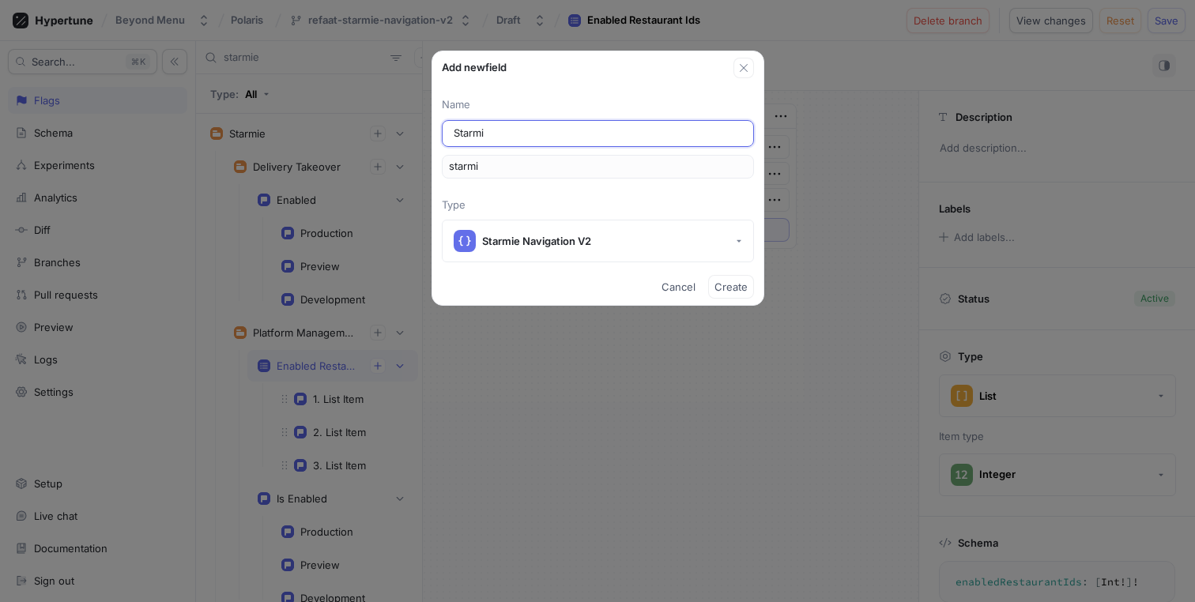
type input "Starmie"
type input "starmie"
type input "N"
type input "n"
type input "Na"
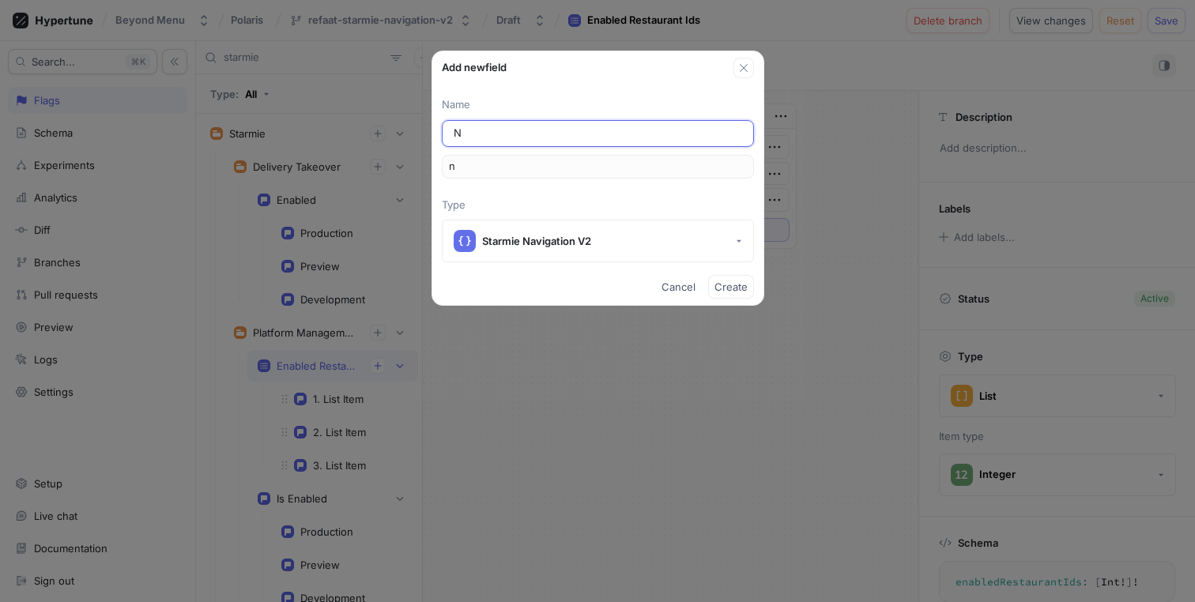
type input "na"
type input "Nav"
type input "nav"
type input "Navi"
type input "navi"
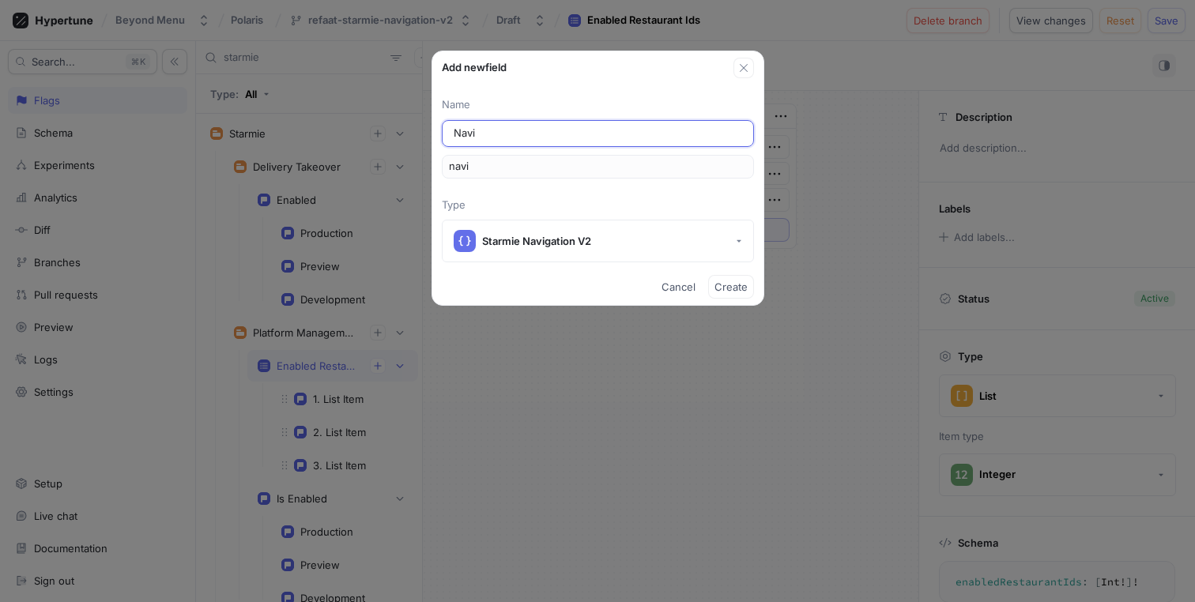
type input "Navig"
type input "navig"
type input "Naviga"
type input "naviga"
type input "Navigat"
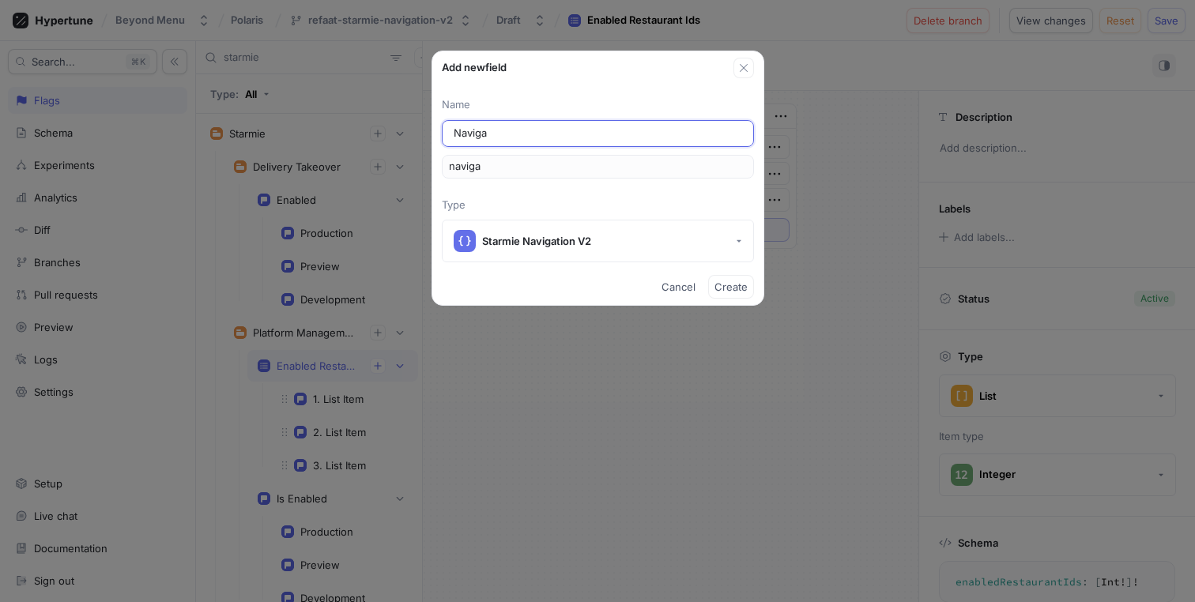
type input "navigat"
type input "Navigati"
type input "navigati"
type input "Navigatio"
type input "navigatio"
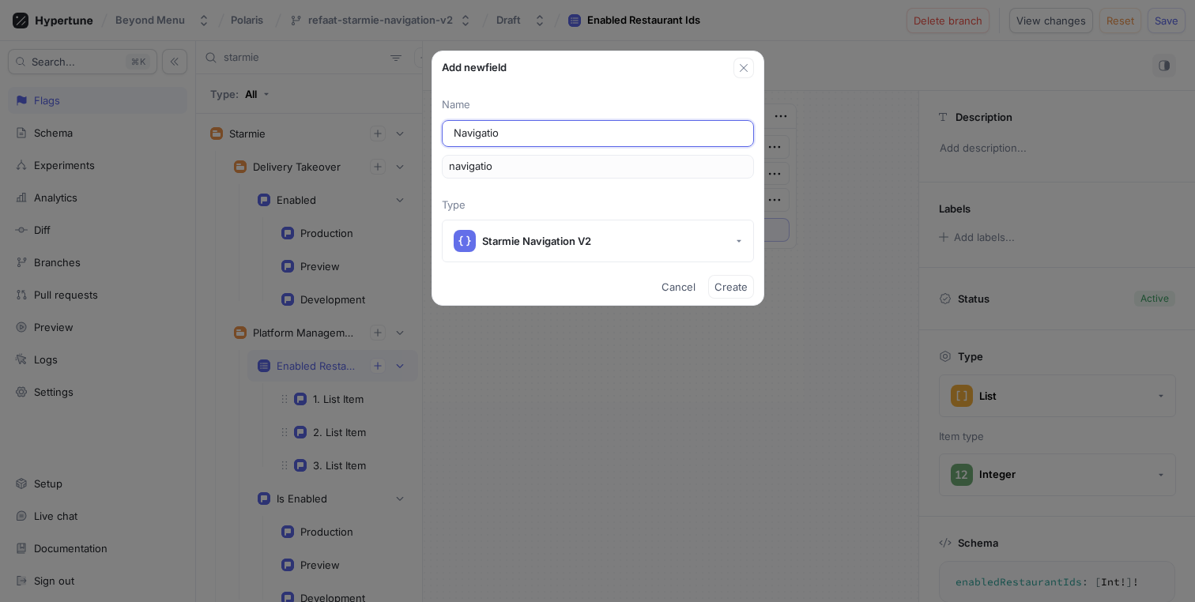
type input "Navigation"
type input "navigation"
type input "NavigationM"
type input "navigationM"
type input "NavigationMa"
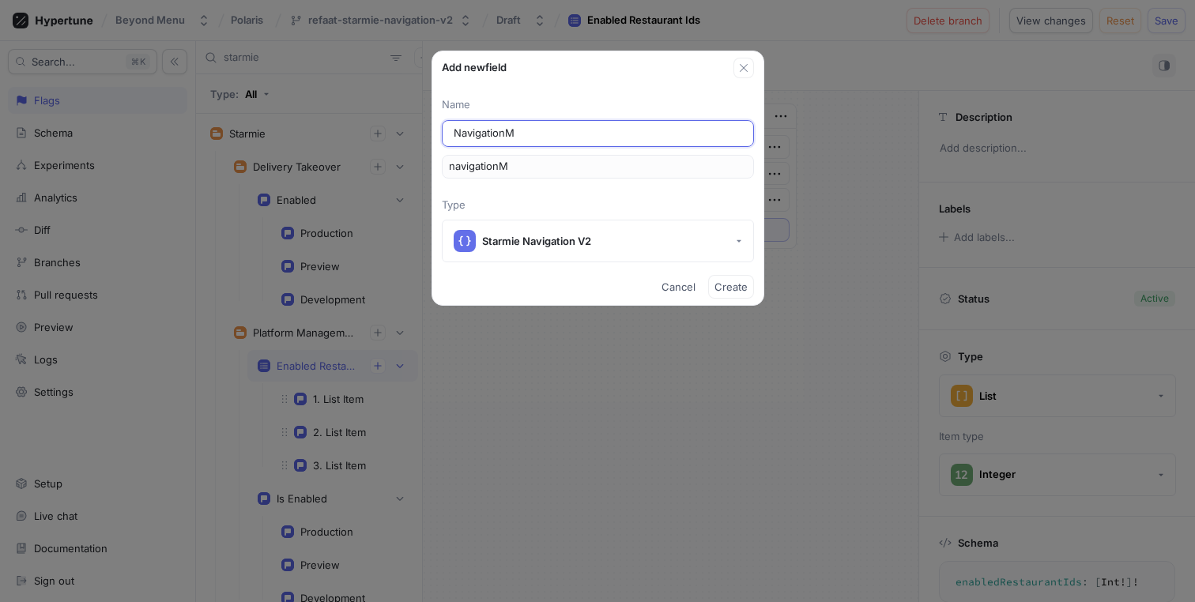
type input "navigationMa"
type input "NavigationMan"
type input "navigationMan"
type input "NavigationMana"
type input "navigationMana"
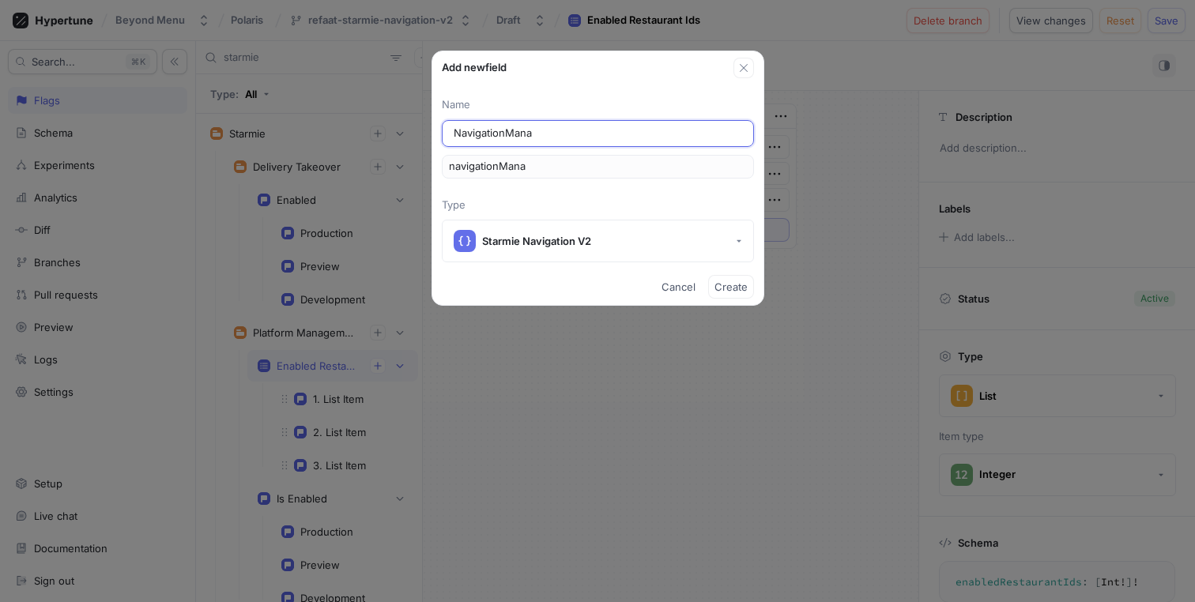
type input "NavigationManag"
type input "navigationManag"
type input "NavigationManage"
type input "navigationManage"
type input "NavigationManagem"
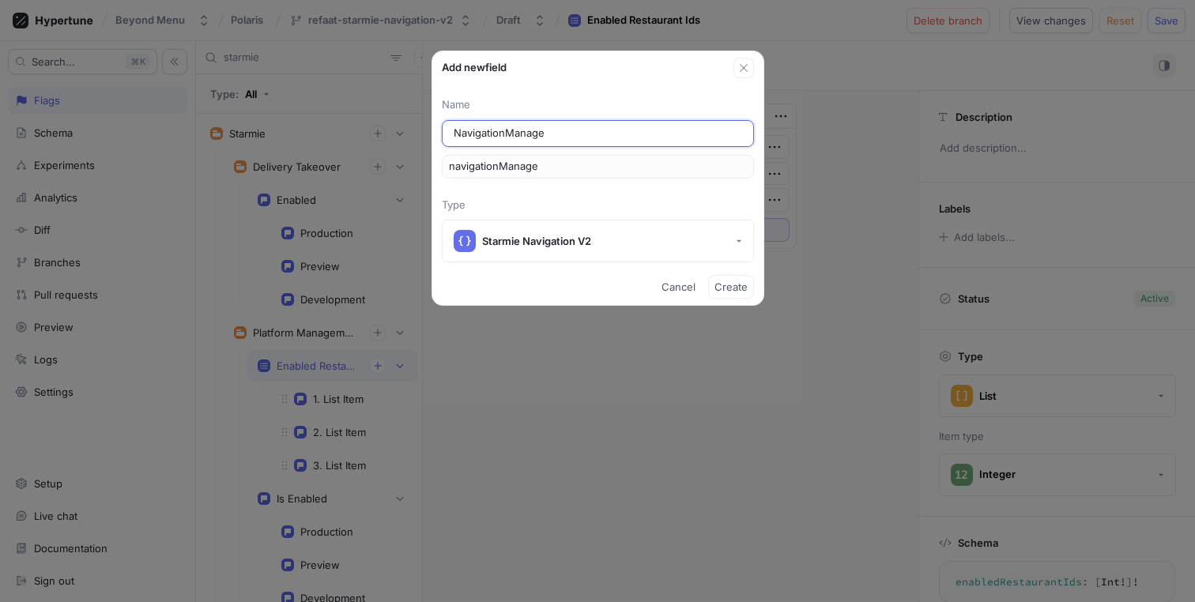
type input "navigationManagem"
type input "NavigationManageme"
type input "navigationManageme"
type input "NavigationManagemen"
type input "navigationManagemen"
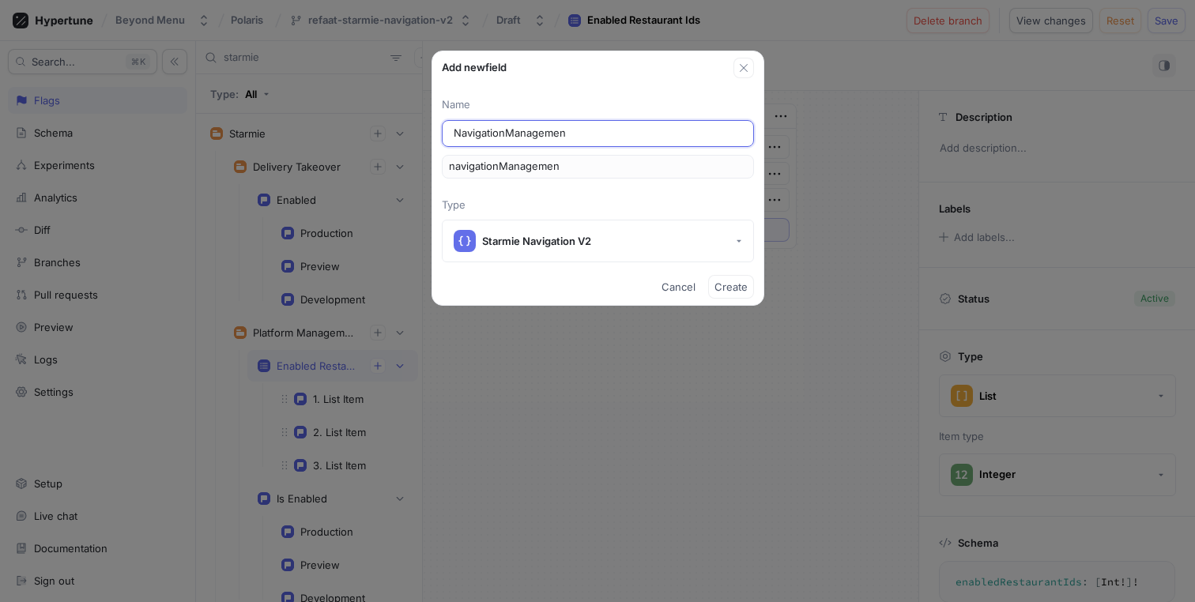
type input "NavigationManagement"
type input "navigationManagement"
type input "NavigationManagement"
click at [714, 194] on div "Name NavigationManagement navigationManagement Type Starmie Navigation V2" at bounding box center [597, 179] width 331 height 165
click at [720, 287] on span "Create" at bounding box center [730, 286] width 33 height 9
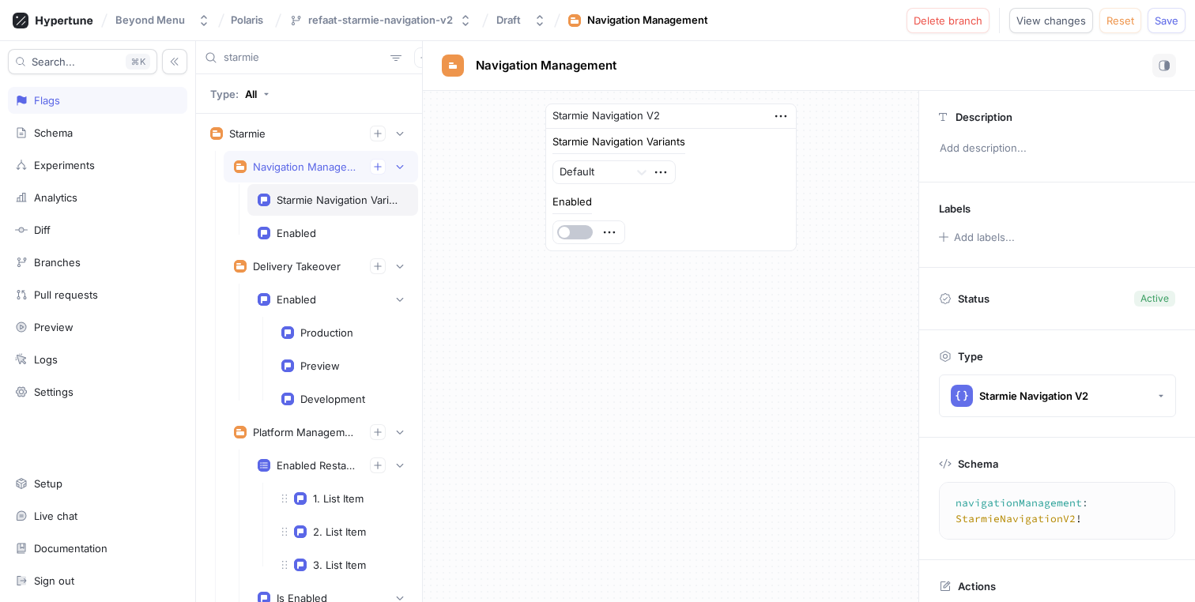
click at [341, 201] on div "Starmie Navigation Variants" at bounding box center [339, 200] width 125 height 13
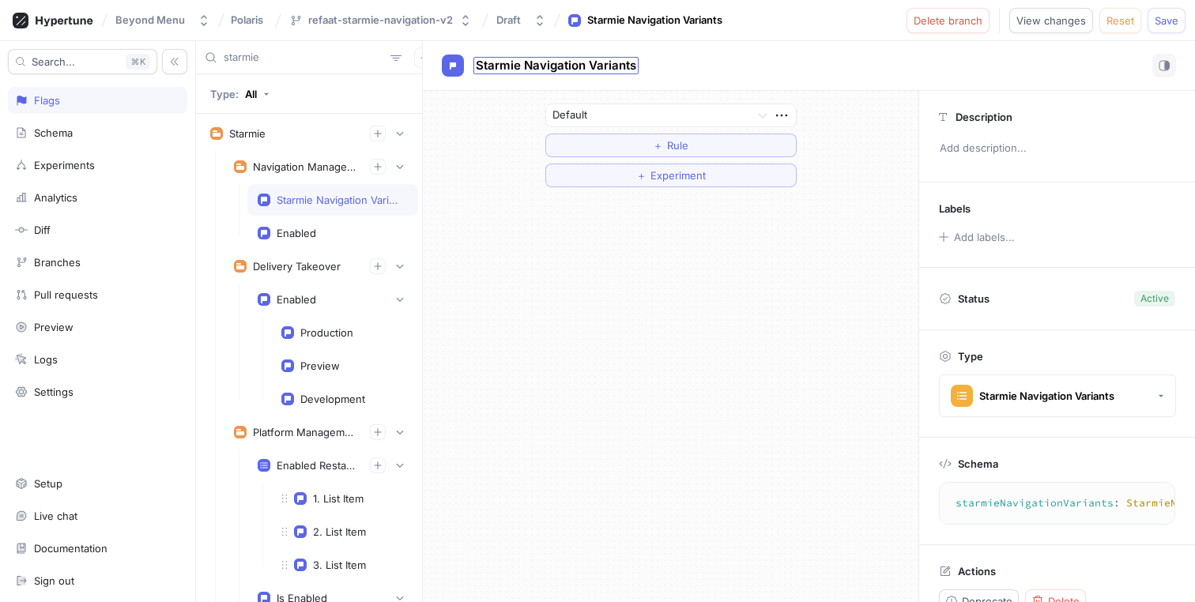
click at [579, 68] on span "Starmie Navigation Variants" at bounding box center [556, 65] width 160 height 13
click at [583, 66] on input "Starmie Navigation Variants" at bounding box center [556, 65] width 161 height 15
click at [612, 68] on input "Starmie Navigation Management Variants" at bounding box center [595, 65] width 239 height 15
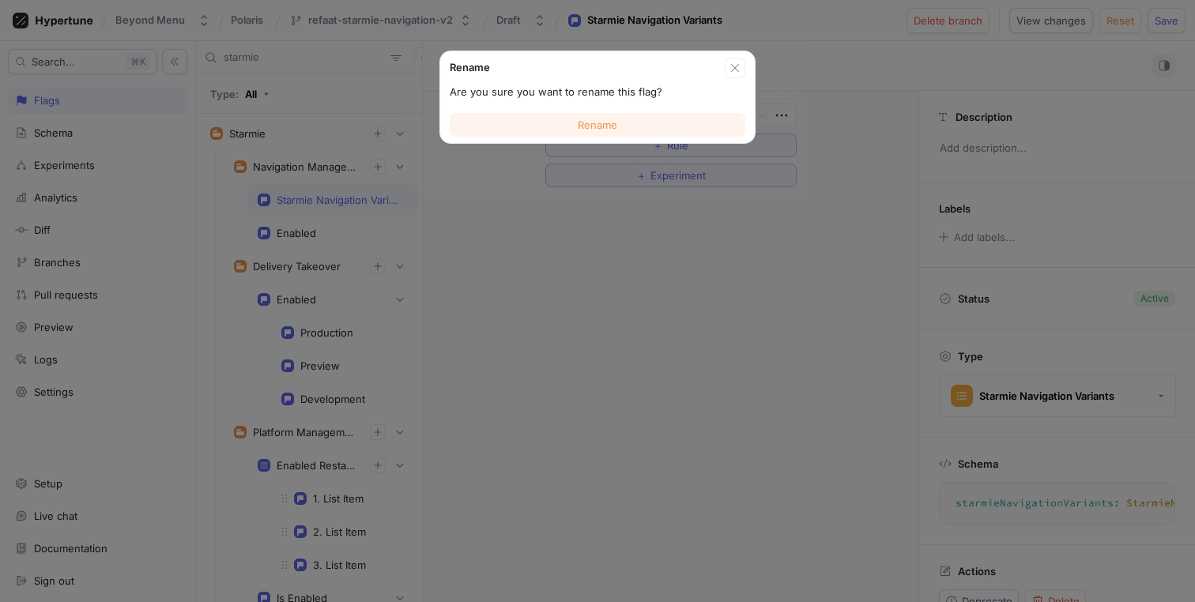
click at [687, 126] on button "Rename" at bounding box center [598, 125] width 296 height 24
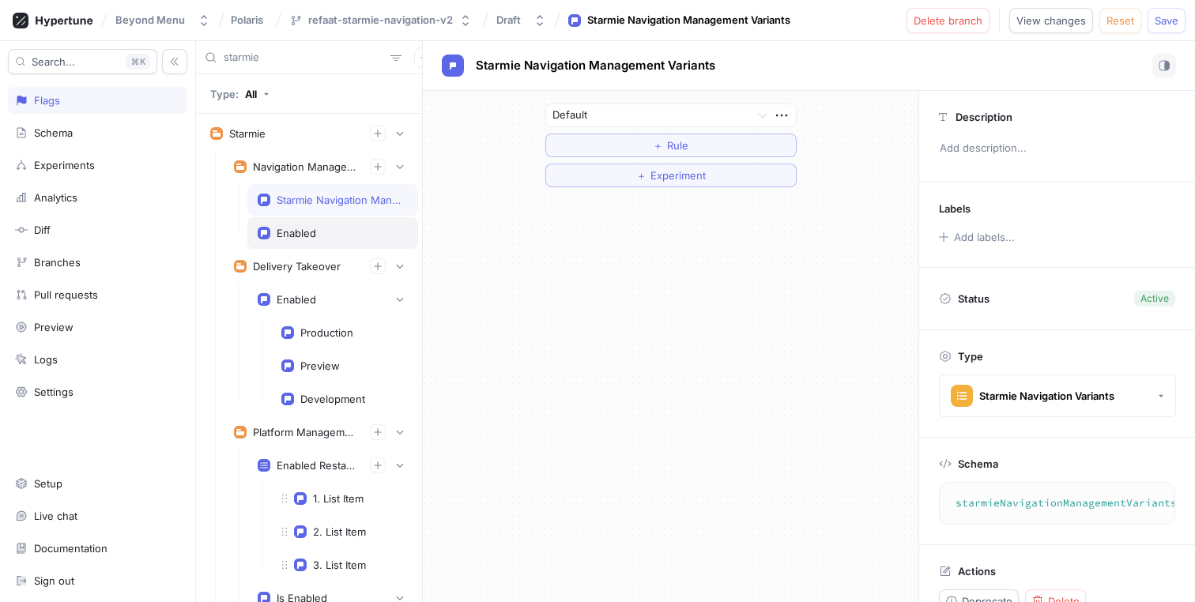
click at [294, 228] on div "Enabled" at bounding box center [297, 233] width 40 height 13
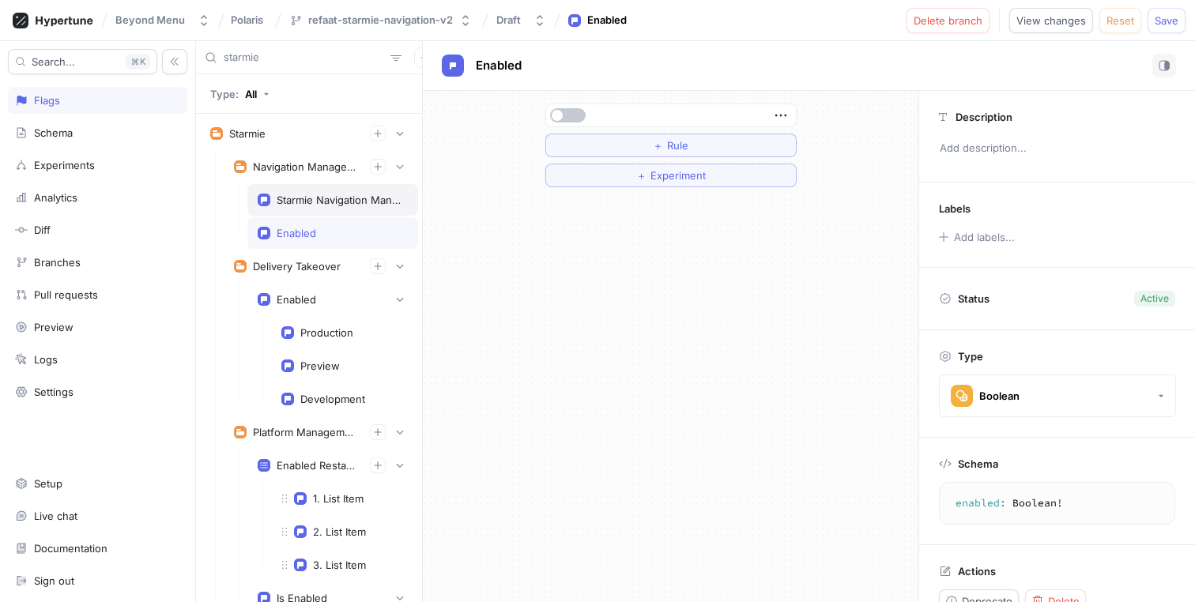
click at [322, 194] on div "Starmie Navigation Management Variants" at bounding box center [339, 200] width 125 height 13
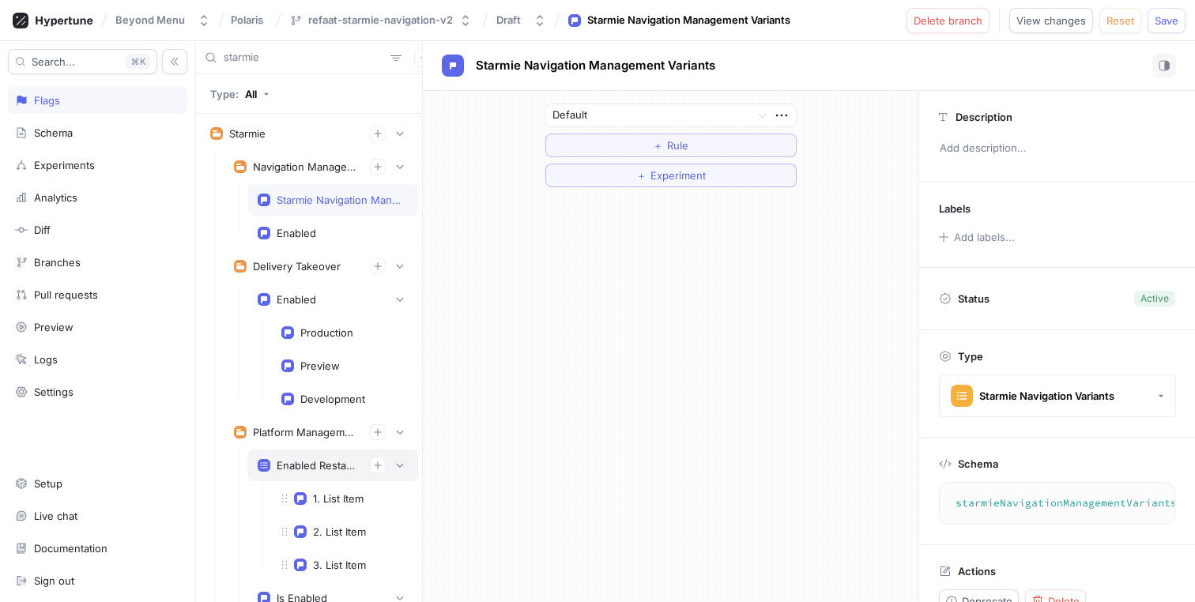
click at [303, 471] on div "Enabled Restaurant Ids" at bounding box center [317, 465] width 81 height 13
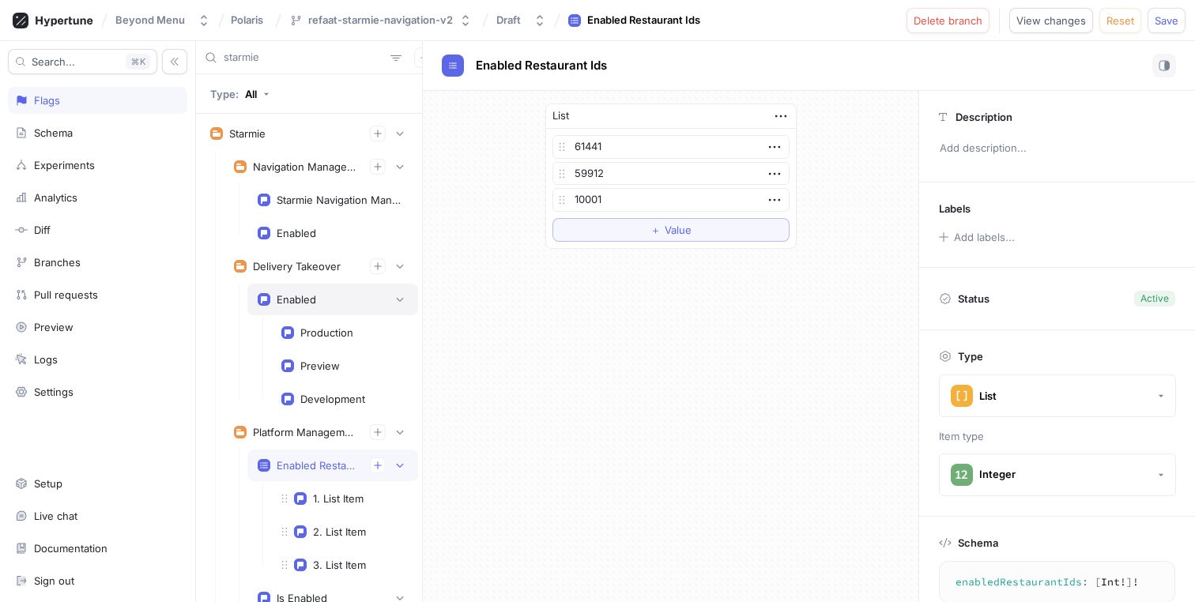
click at [322, 308] on div "Enabled" at bounding box center [332, 300] width 171 height 32
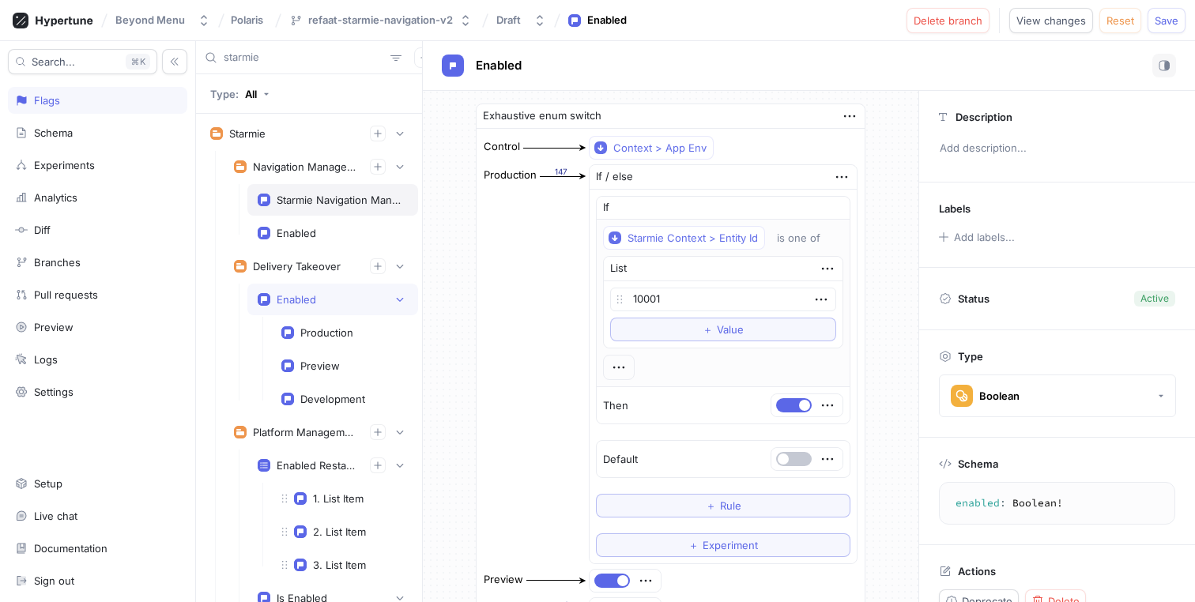
click at [318, 205] on div "Starmie Navigation Management Variants" at bounding box center [339, 200] width 125 height 13
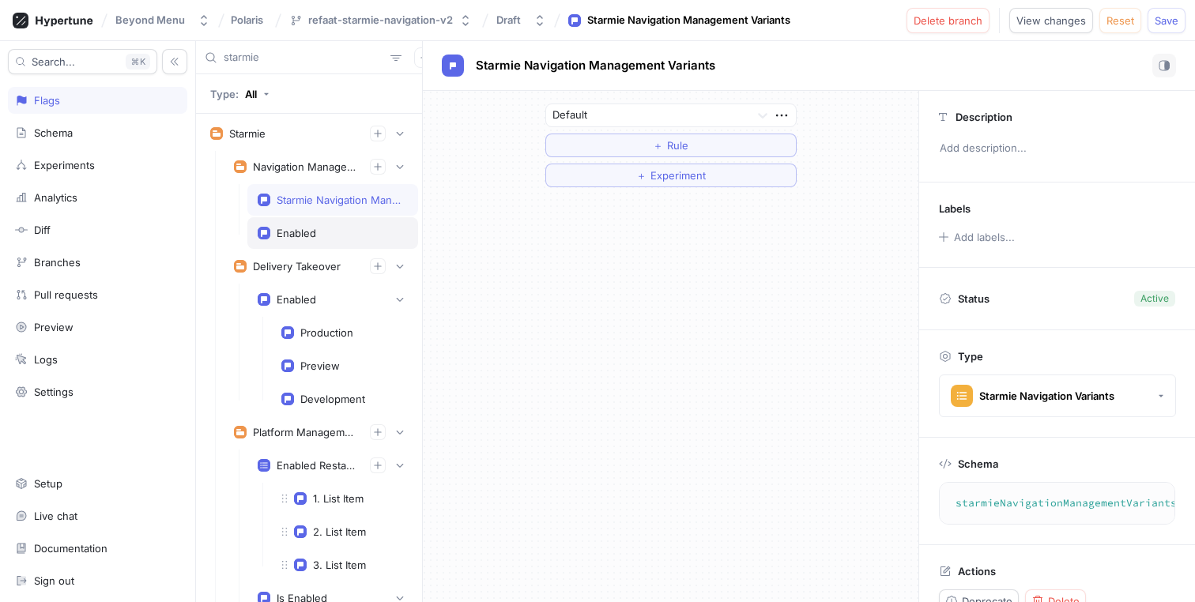
click at [315, 232] on div "Enabled" at bounding box center [297, 233] width 40 height 13
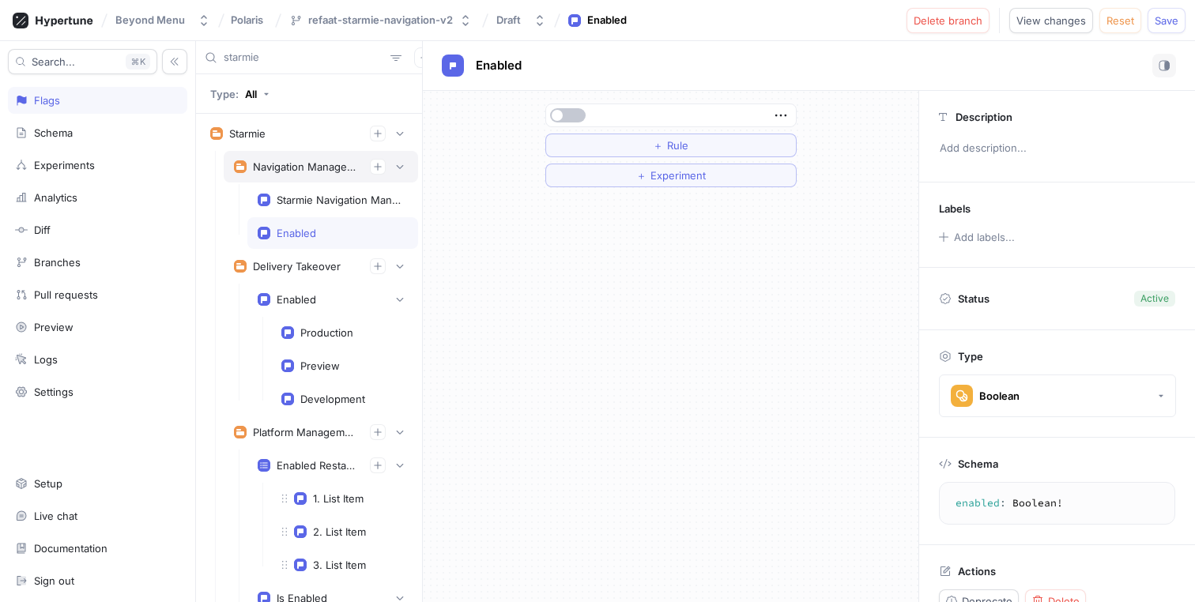
click at [316, 167] on div "Navigation Management" at bounding box center [305, 166] width 104 height 13
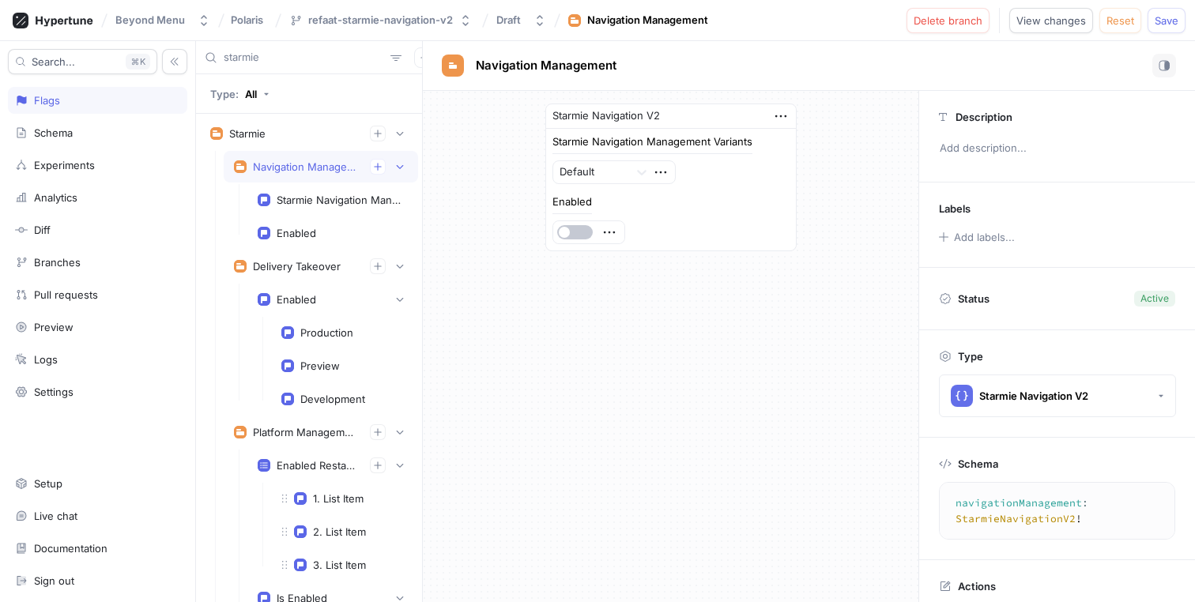
click at [689, 119] on div "Starmie Navigation V2" at bounding box center [671, 116] width 250 height 24
click at [645, 172] on icon at bounding box center [642, 172] width 16 height 16
click at [766, 183] on div "Starmie Navigation Management Variants Default" at bounding box center [670, 160] width 237 height 47
click at [649, 177] on icon at bounding box center [642, 172] width 16 height 16
click at [767, 198] on div "Enabled" at bounding box center [670, 220] width 237 height 47
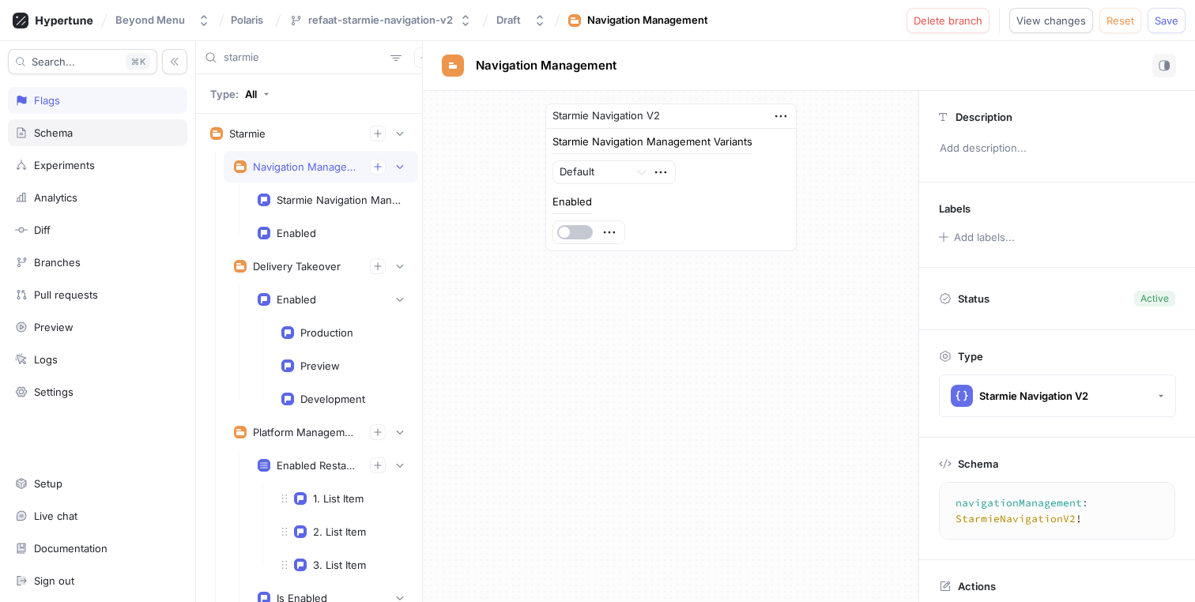
click at [95, 142] on div "Schema" at bounding box center [97, 132] width 179 height 27
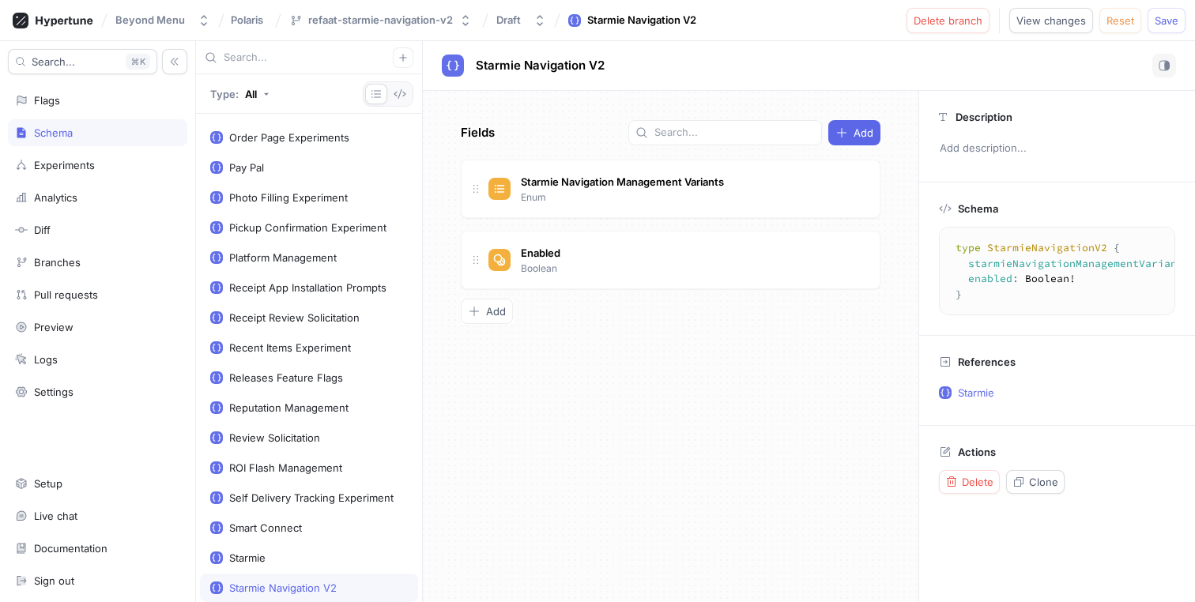
click at [292, 64] on input "text" at bounding box center [308, 58] width 169 height 16
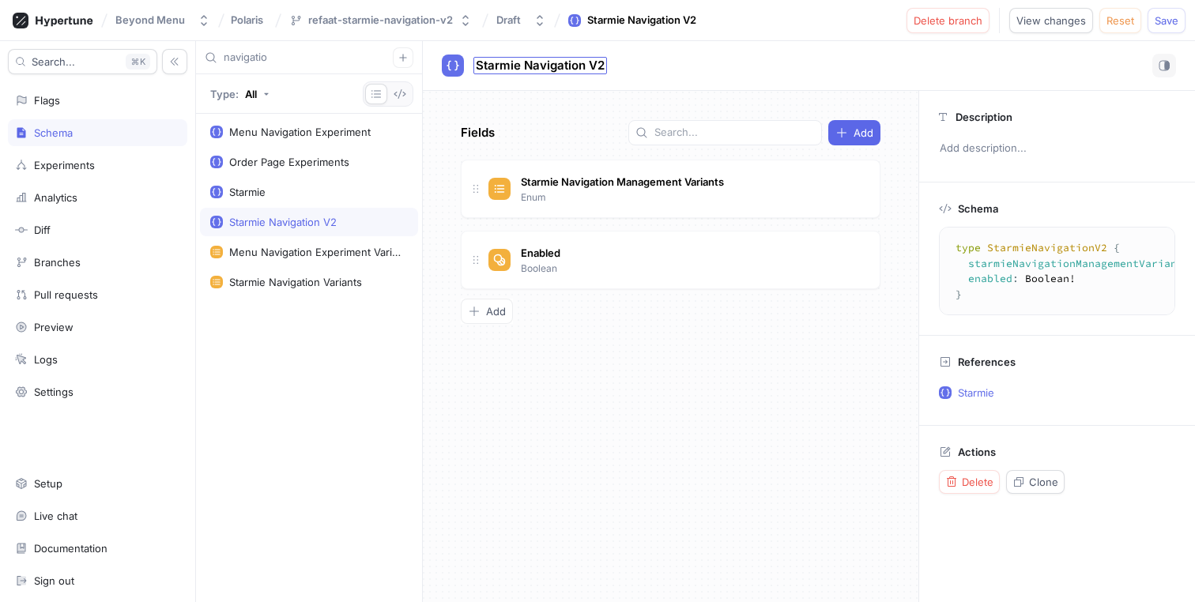
click at [593, 67] on span "Starmie Navigation V2" at bounding box center [540, 65] width 129 height 13
click at [593, 67] on input "Starmie Navigation V2" at bounding box center [541, 65] width 130 height 15
click at [598, 62] on input "Starmie Navigation V2" at bounding box center [541, 65] width 130 height 15
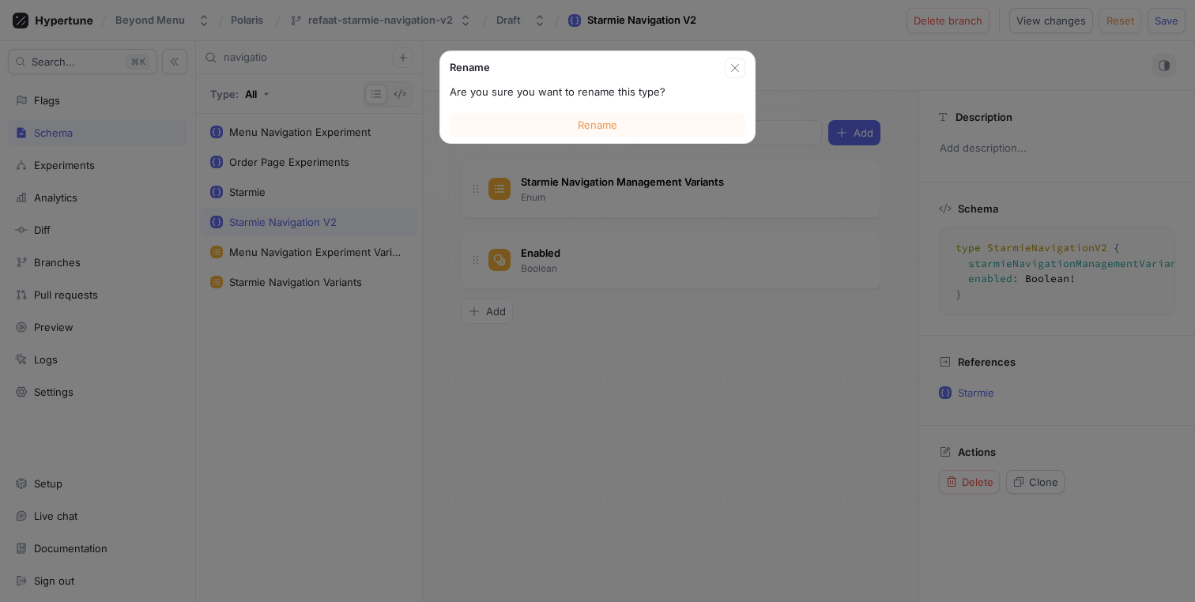
click at [592, 124] on div "Rename Are you sure you want to rename this type? Rename Starmie Navigation Man…" at bounding box center [809, 321] width 772 height 561
click at [592, 124] on span "Rename" at bounding box center [598, 124] width 40 height 9
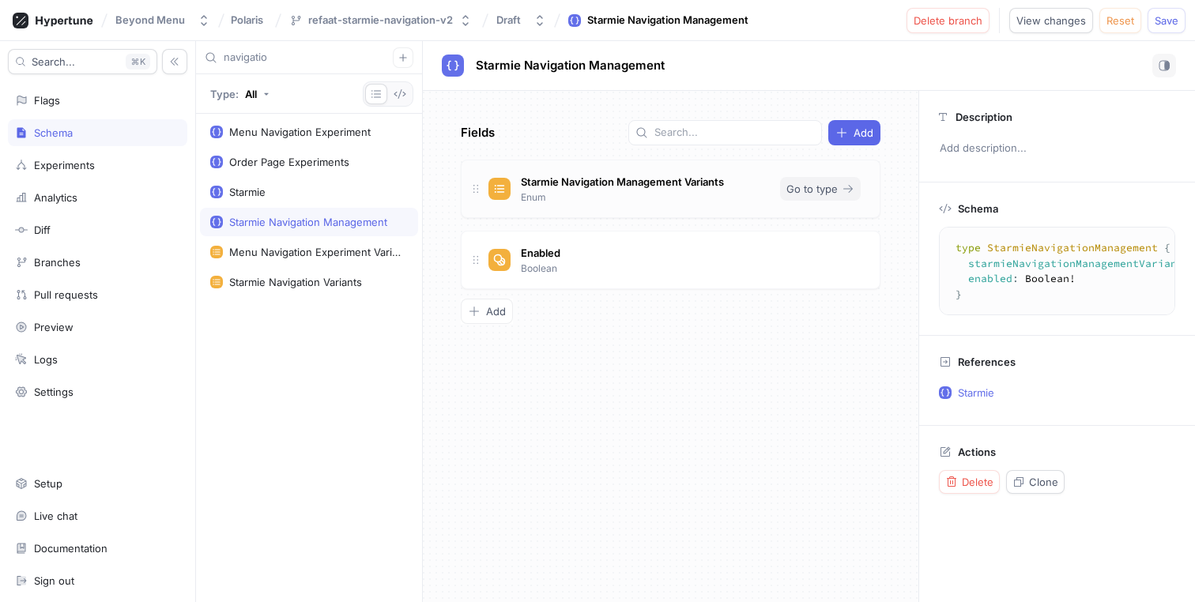
click at [842, 188] on icon "button" at bounding box center [848, 189] width 13 height 13
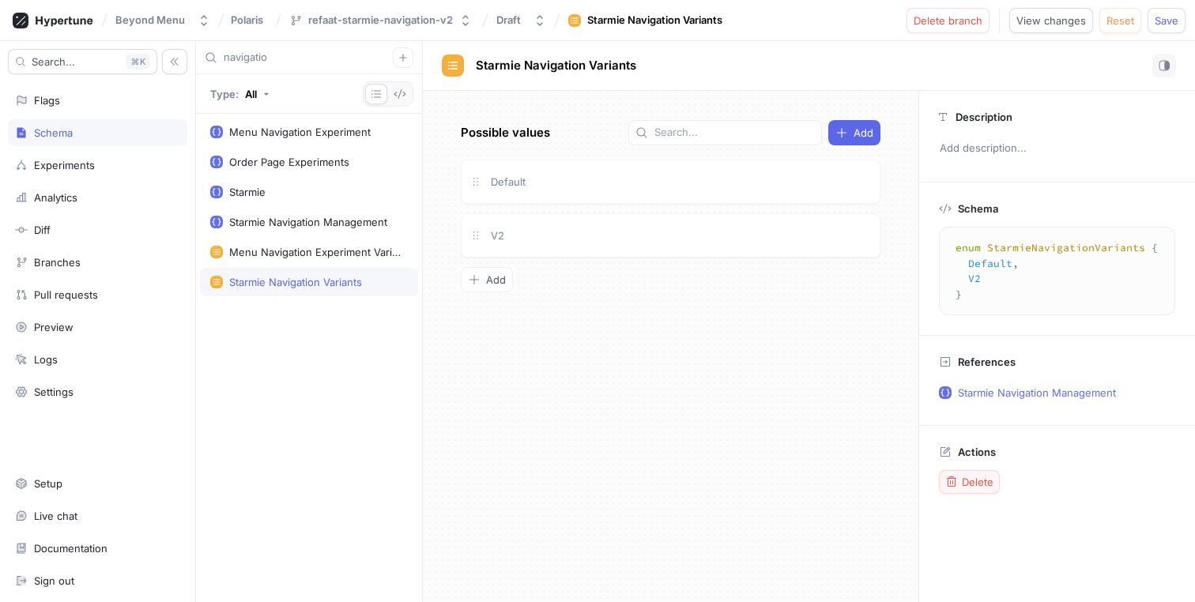
click at [986, 479] on span "Delete" at bounding box center [978, 481] width 32 height 9
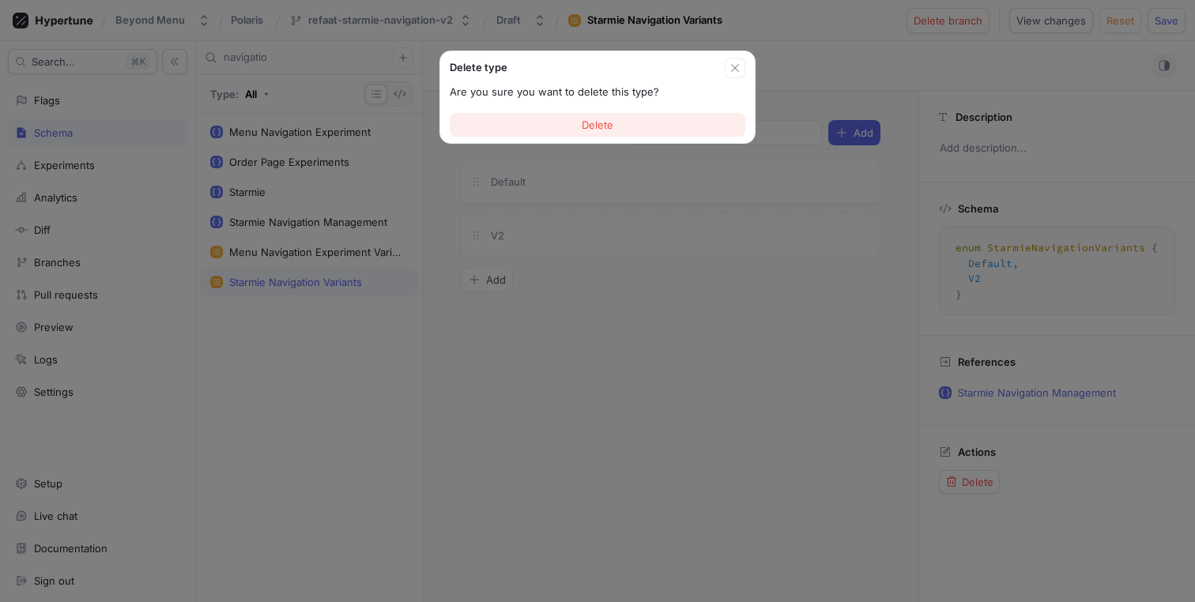
click at [627, 123] on button "Delete" at bounding box center [598, 125] width 296 height 24
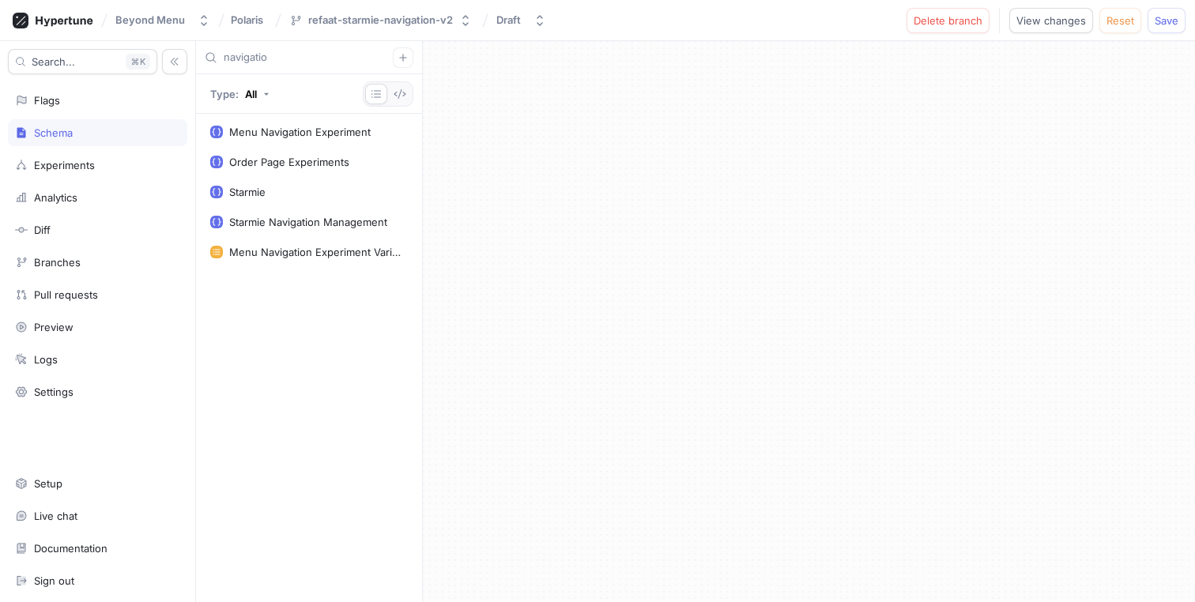
click at [303, 236] on div "Menu Navigation Experiment Order Page Experiments Starmie Starmie Navigation Ma…" at bounding box center [309, 358] width 226 height 488
click at [316, 213] on div "Starmie Navigation Management" at bounding box center [309, 222] width 218 height 28
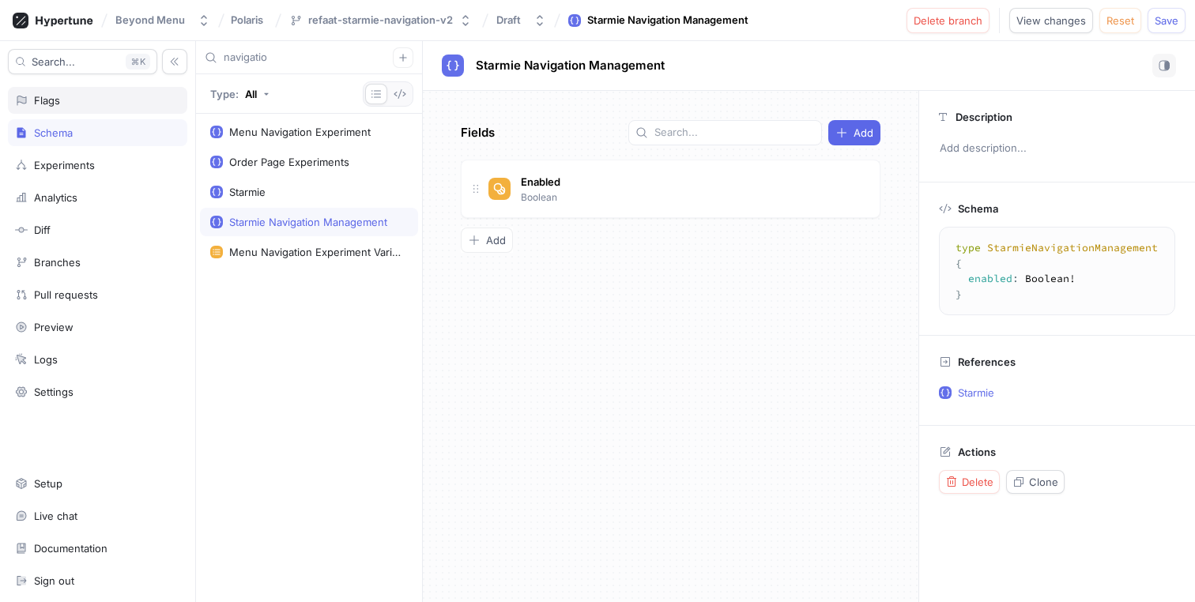
click at [77, 104] on div "Flags" at bounding box center [97, 100] width 165 height 13
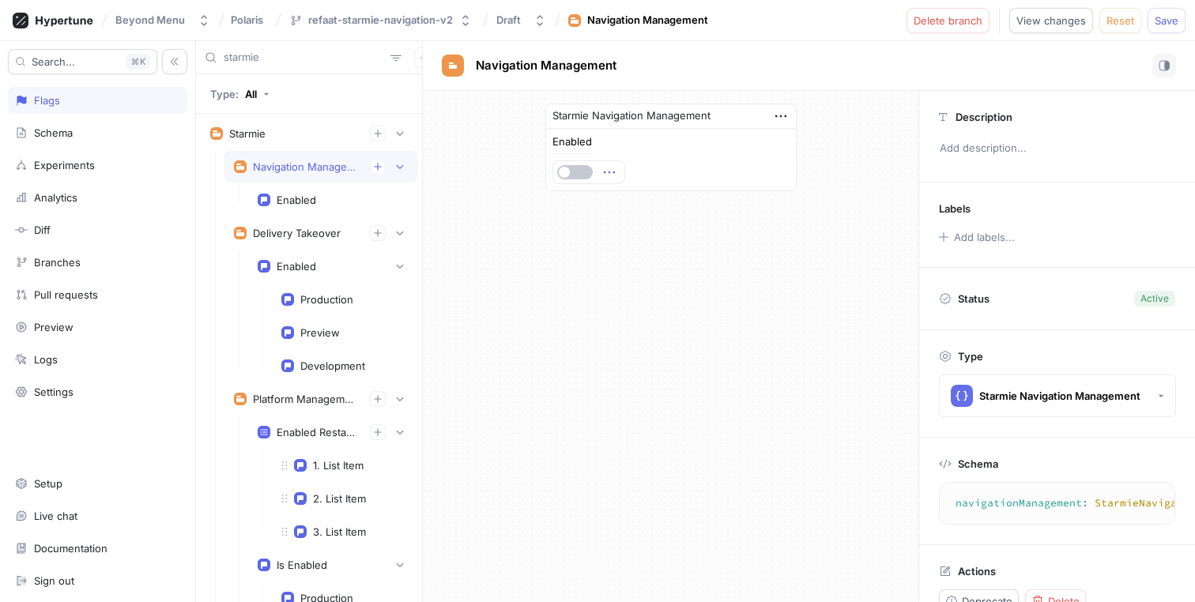
click at [609, 175] on icon "button" at bounding box center [609, 172] width 17 height 17
click at [587, 171] on div at bounding box center [587, 172] width 62 height 9
click at [589, 171] on button "button" at bounding box center [575, 172] width 36 height 14
click at [571, 172] on button "button" at bounding box center [575, 172] width 36 height 14
click at [612, 172] on icon "button" at bounding box center [608, 172] width 11 height 2
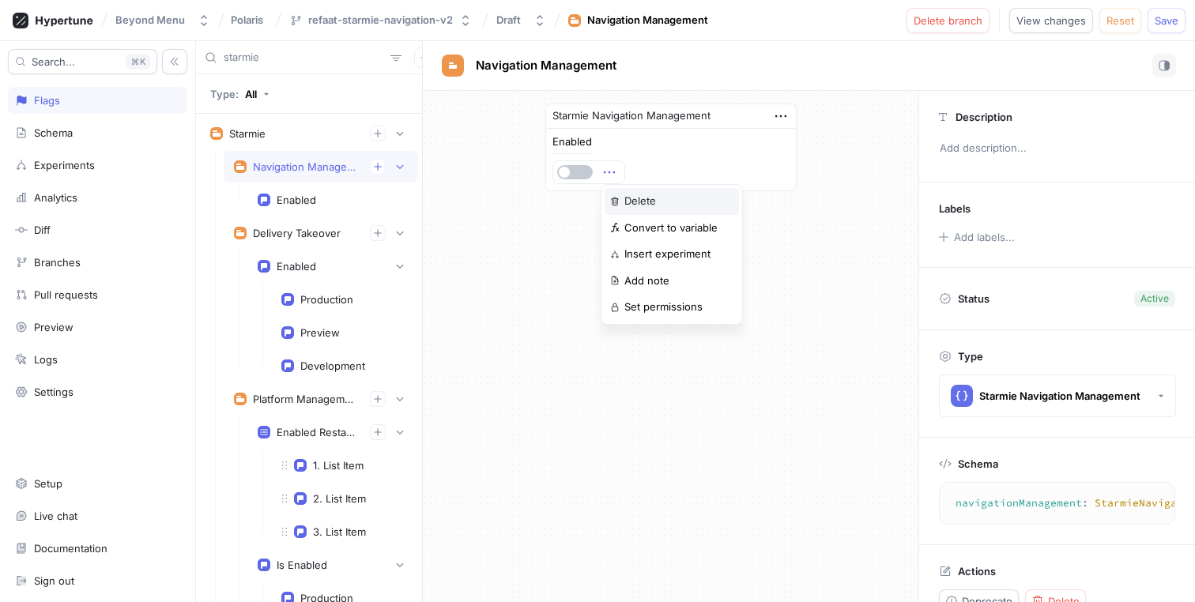
click at [683, 206] on div "Delete" at bounding box center [672, 201] width 134 height 27
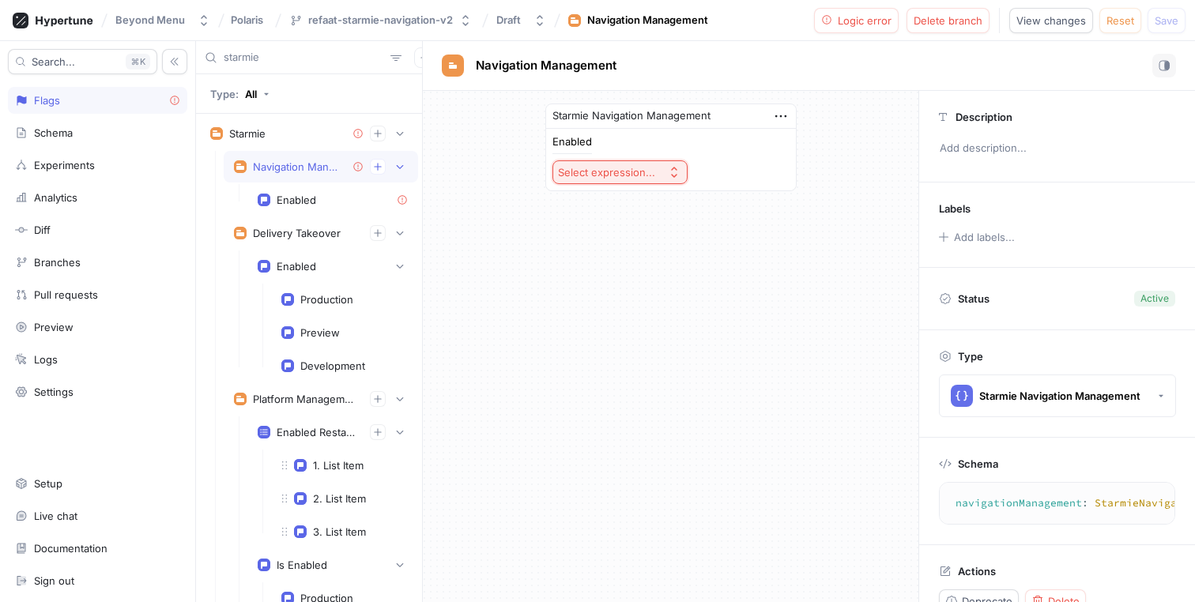
click at [631, 172] on div "Select expression..." at bounding box center [606, 172] width 97 height 13
click at [626, 315] on span "Exhaustive enum switch" at bounding box center [655, 312] width 146 height 13
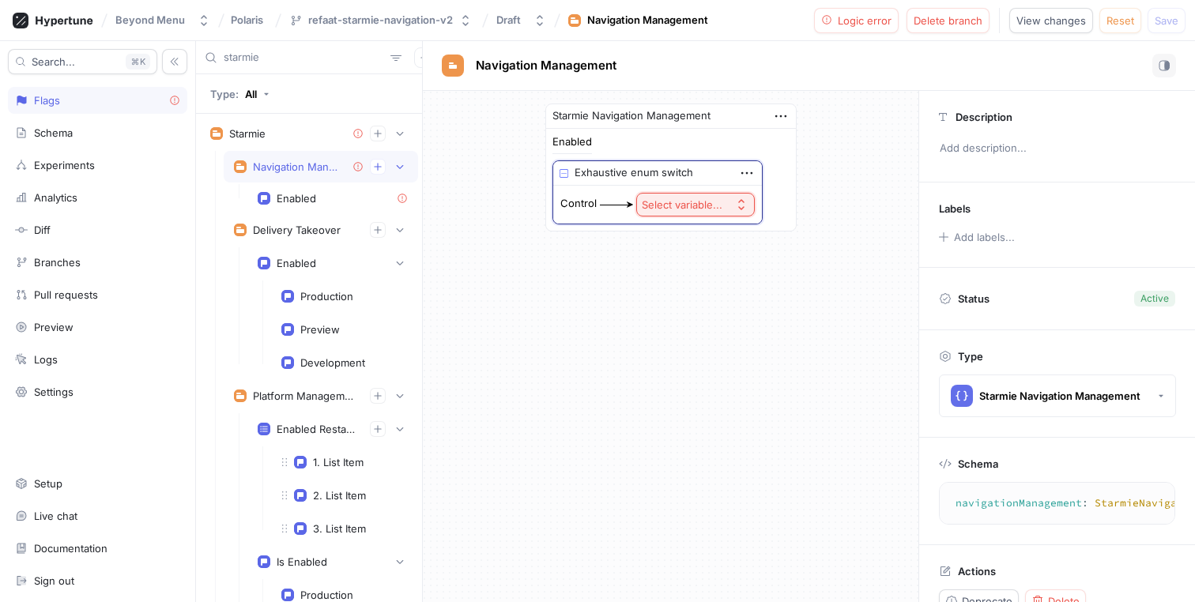
click at [681, 213] on button "Select variable..." at bounding box center [695, 205] width 119 height 24
click at [681, 257] on span "Context > App Env" at bounding box center [739, 261] width 146 height 13
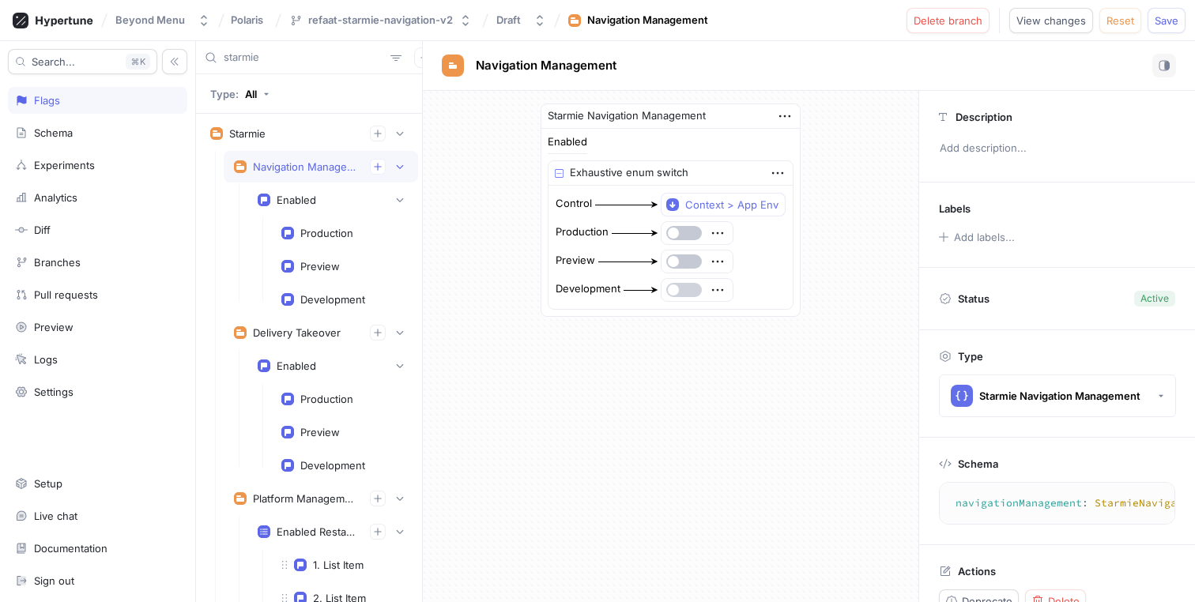
click at [692, 290] on button "button" at bounding box center [684, 290] width 36 height 14
click at [666, 356] on div "Starmie Navigation Management Enabled Exhaustive enum switch Control Context > …" at bounding box center [671, 346] width 496 height 511
click at [315, 367] on div "Enabled" at bounding box center [297, 366] width 40 height 13
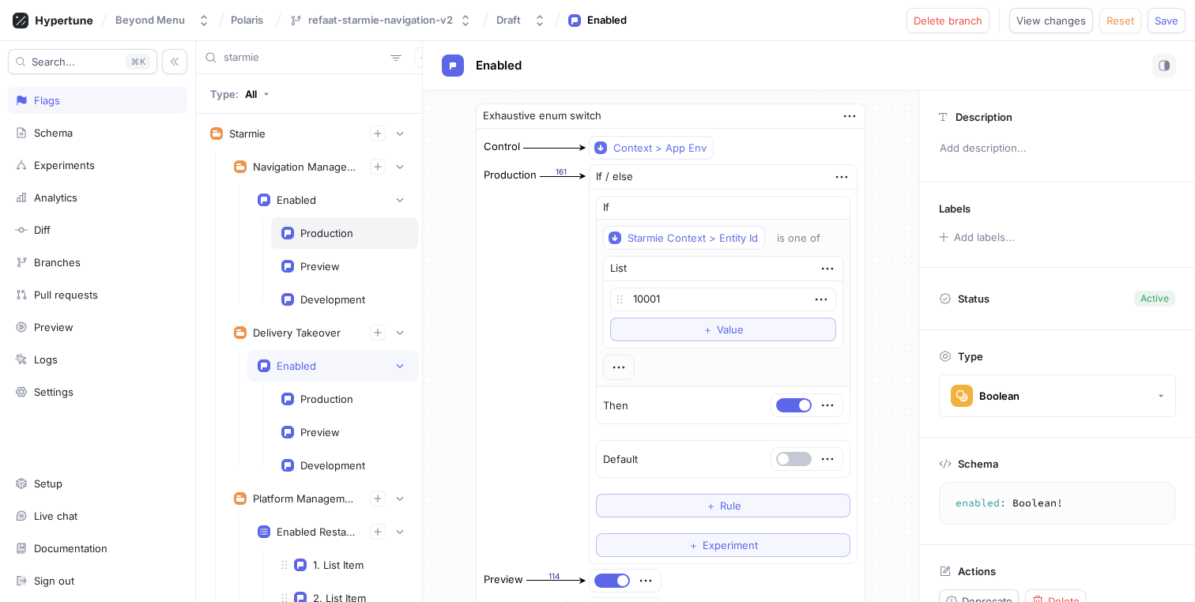
click at [337, 239] on div "Production" at bounding box center [326, 233] width 53 height 13
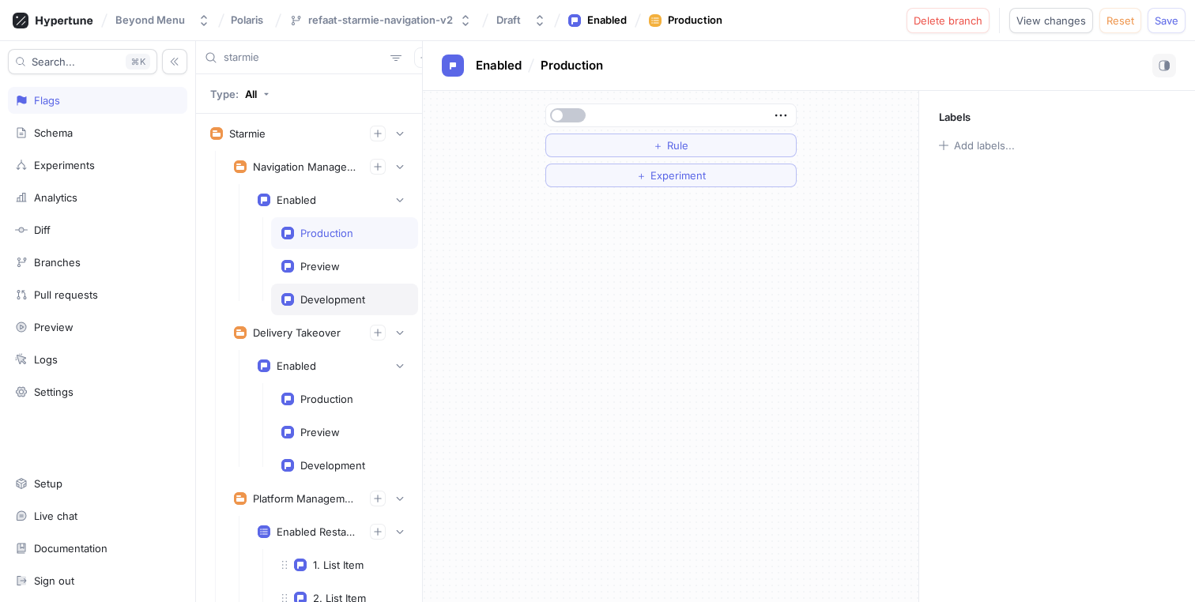
click at [326, 297] on div "Development" at bounding box center [332, 299] width 65 height 13
click at [352, 262] on div "Preview" at bounding box center [344, 266] width 126 height 13
click at [352, 244] on div "Production" at bounding box center [344, 233] width 147 height 32
click at [307, 201] on div "Enabled" at bounding box center [297, 200] width 40 height 13
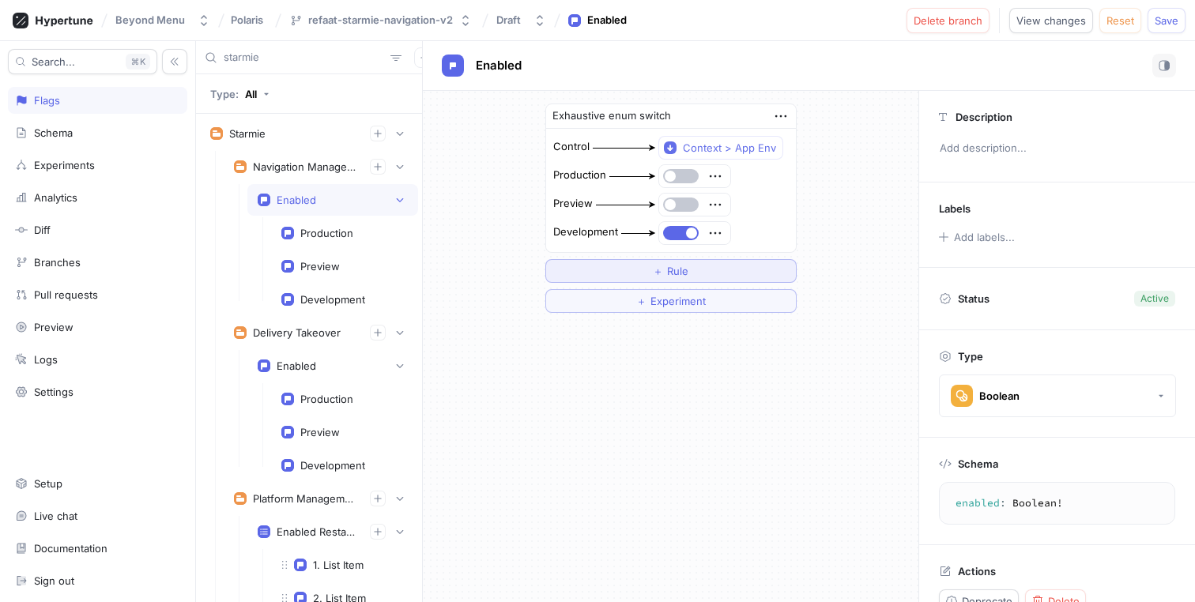
click at [756, 270] on button "＋ Rule" at bounding box center [670, 271] width 251 height 24
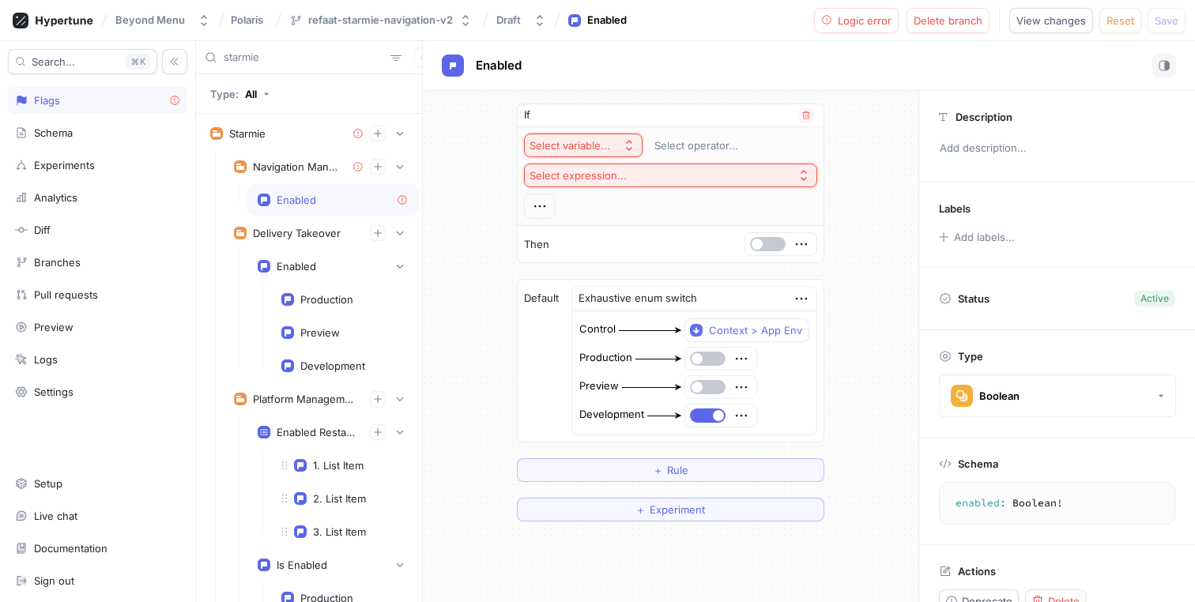
click at [594, 145] on div "Select variable..." at bounding box center [569, 145] width 81 height 13
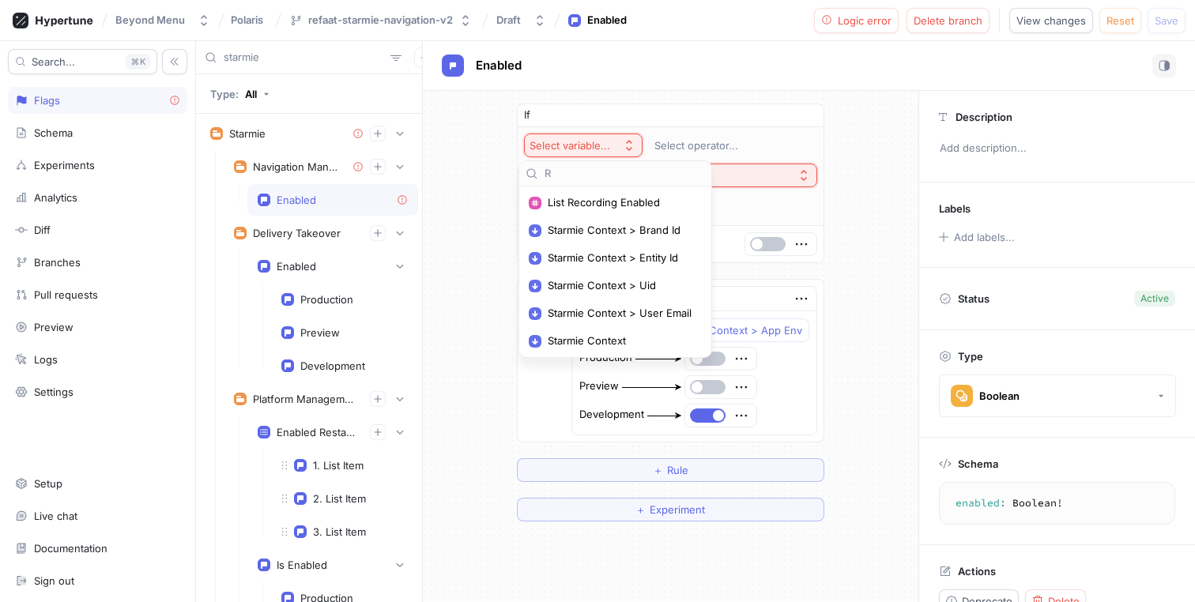
click at [730, 62] on div "Enabled" at bounding box center [809, 66] width 734 height 24
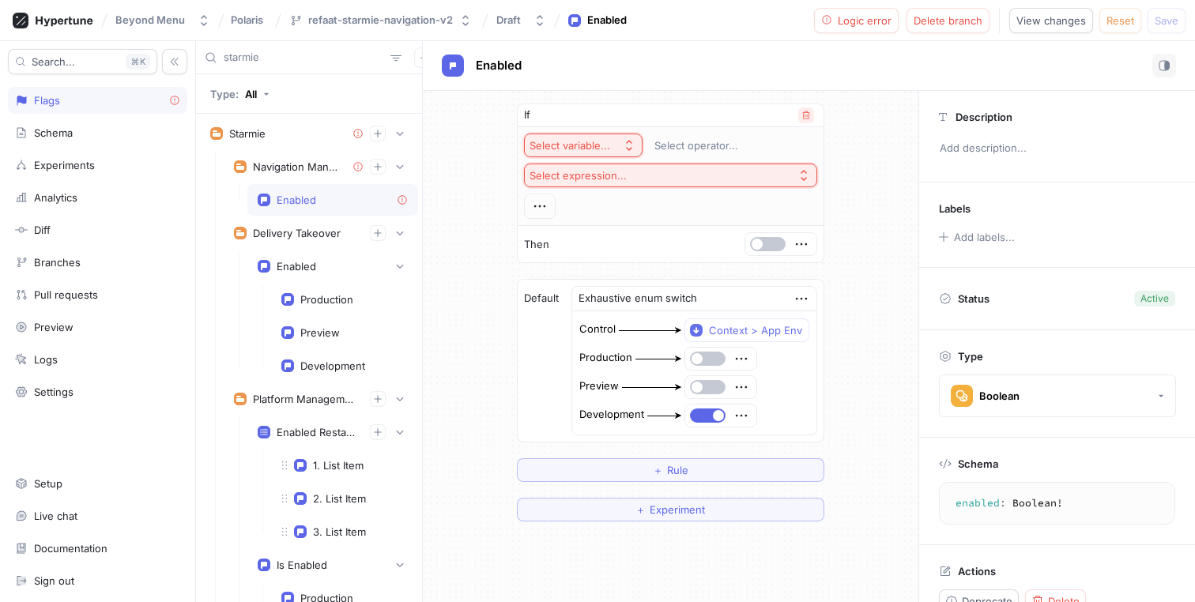
click at [801, 114] on icon "button" at bounding box center [805, 115] width 9 height 9
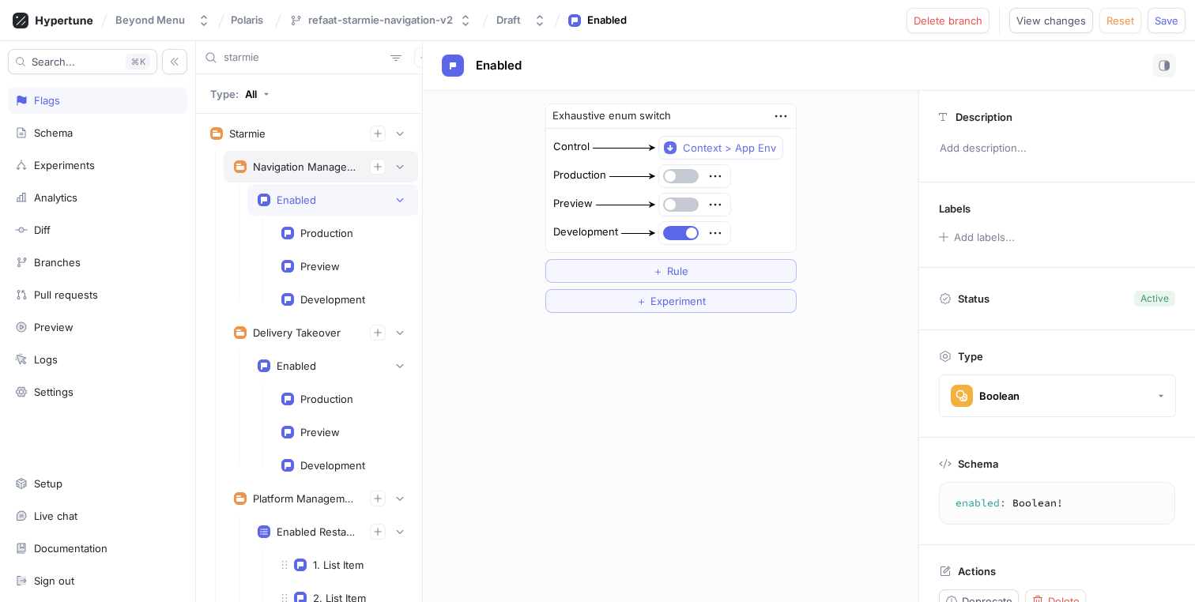
click at [258, 172] on div "Navigation Management" at bounding box center [305, 166] width 104 height 13
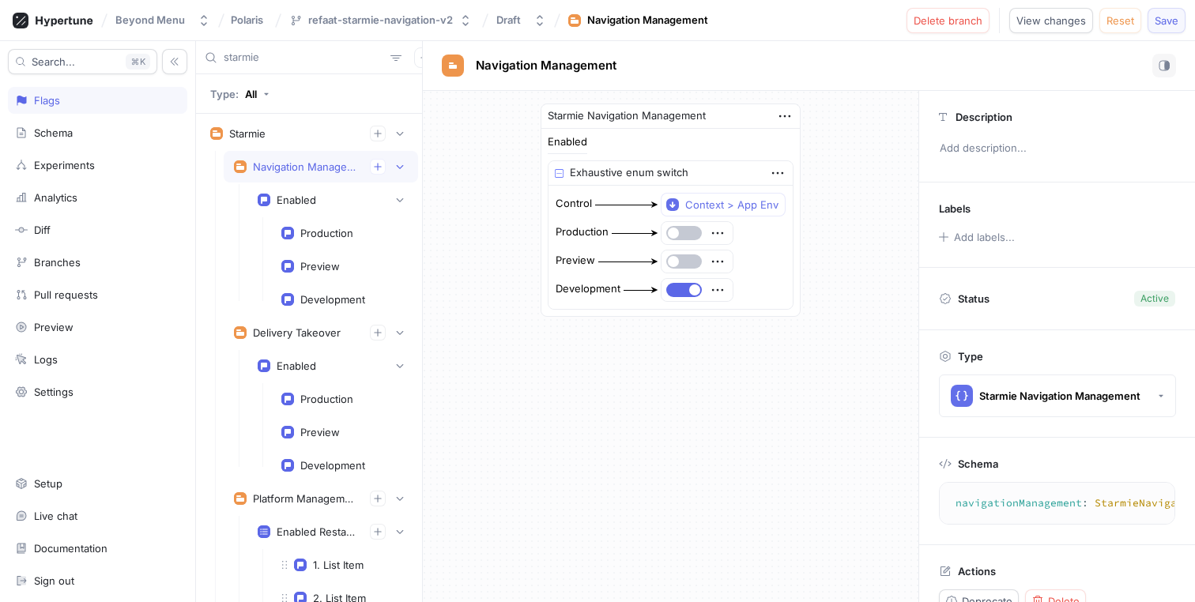
click at [1177, 23] on span "Save" at bounding box center [1167, 20] width 24 height 9
click at [308, 192] on div "Enabled" at bounding box center [333, 200] width 150 height 16
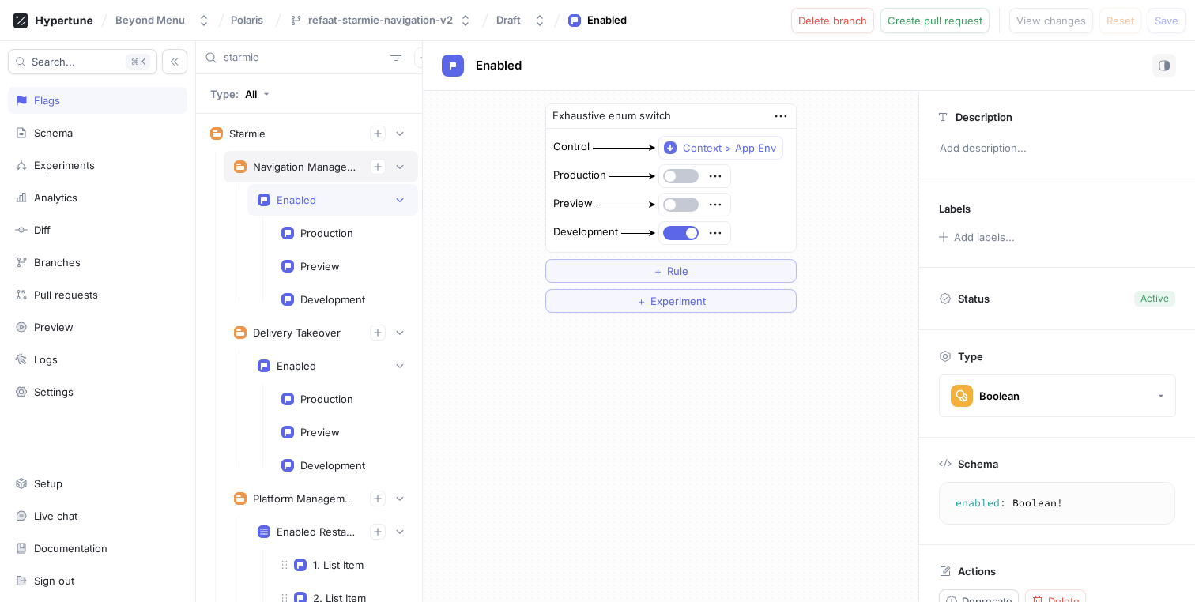
click at [312, 175] on div "Navigation Management" at bounding box center [321, 167] width 194 height 32
